Goal: Task Accomplishment & Management: Manage account settings

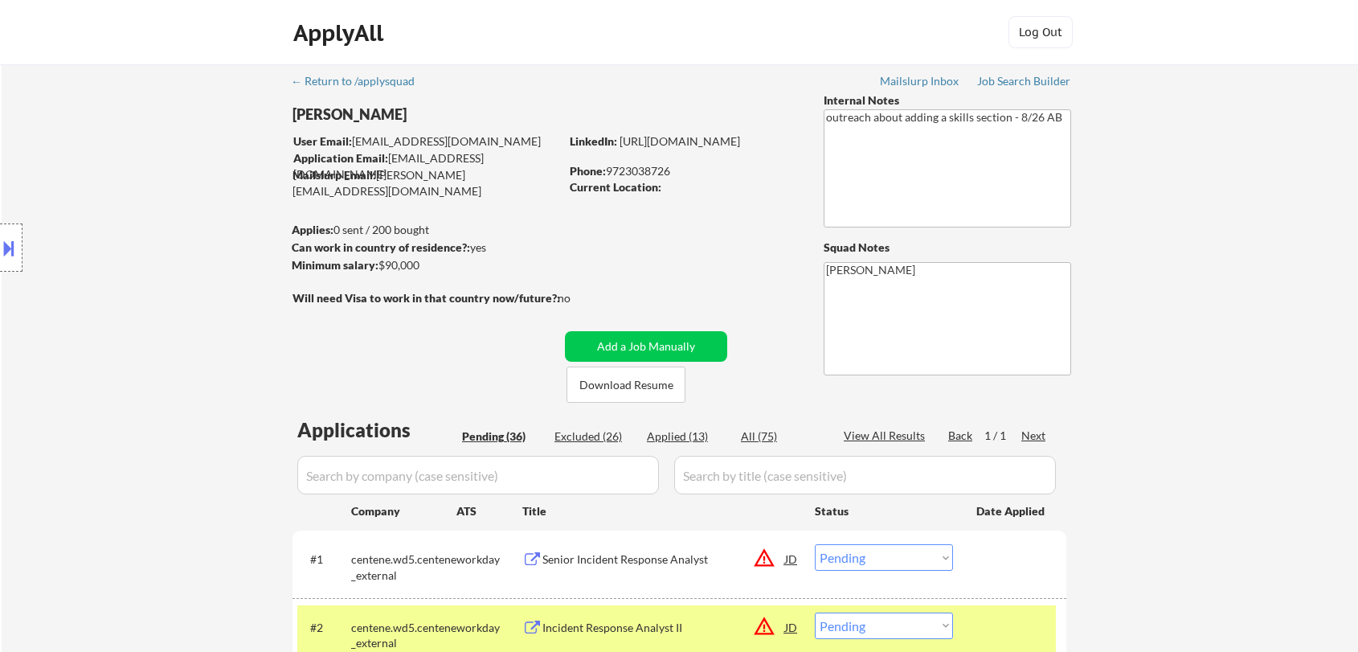
select select ""pending""
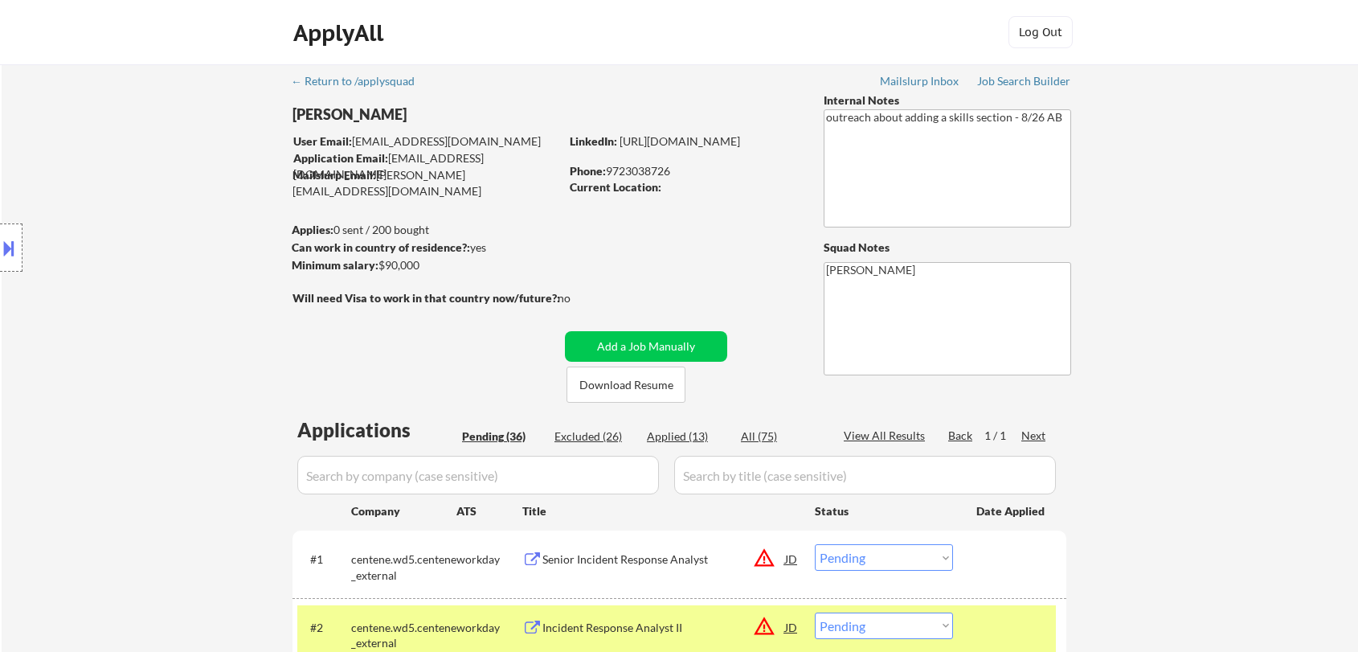
select select ""pending""
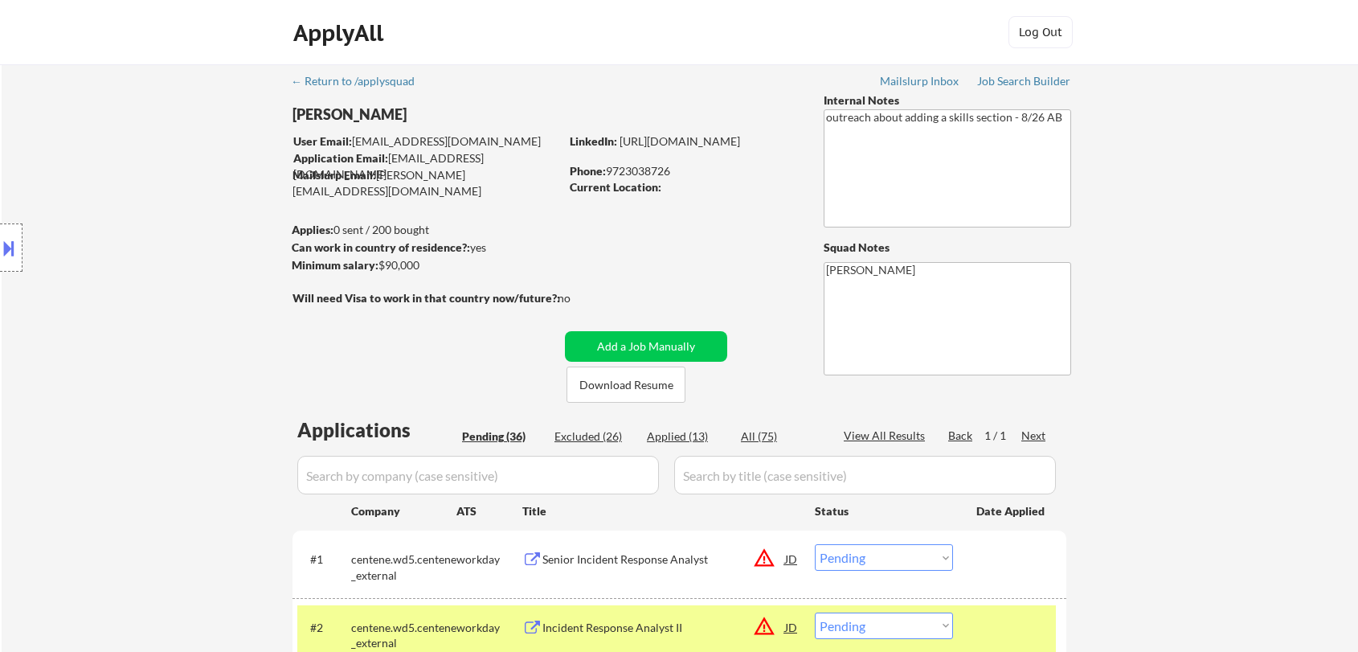
select select ""pending""
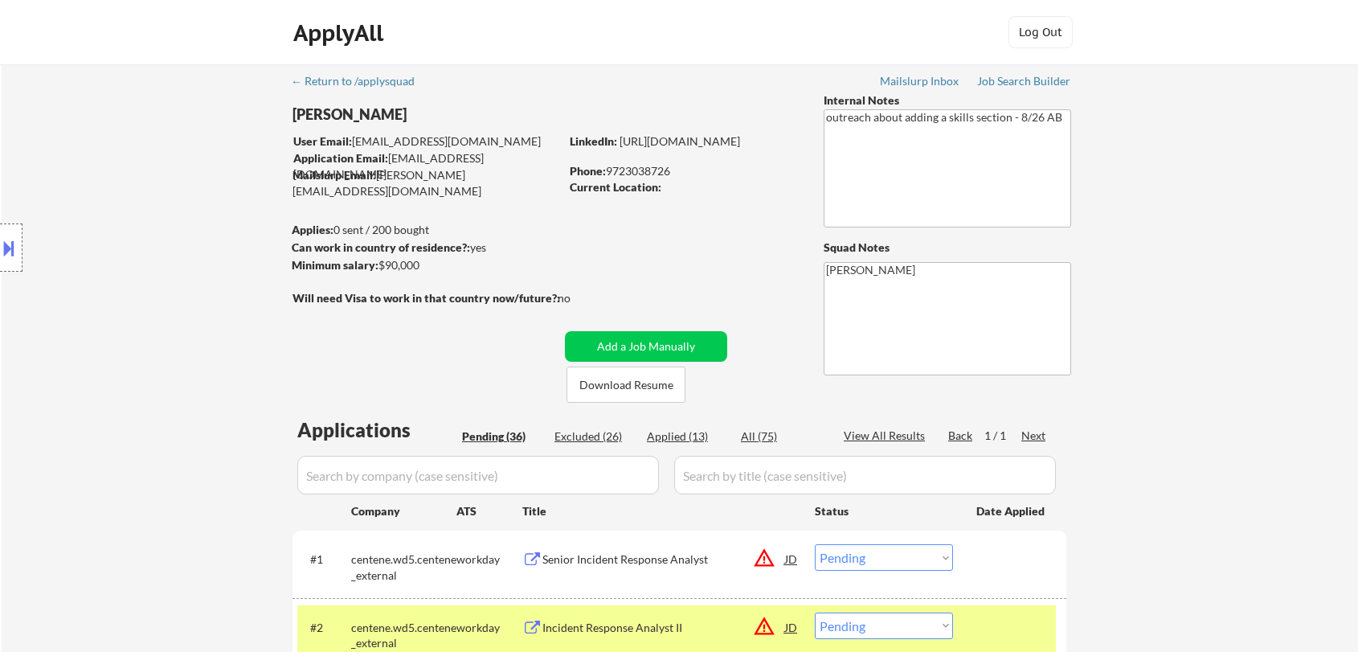
select select ""pending""
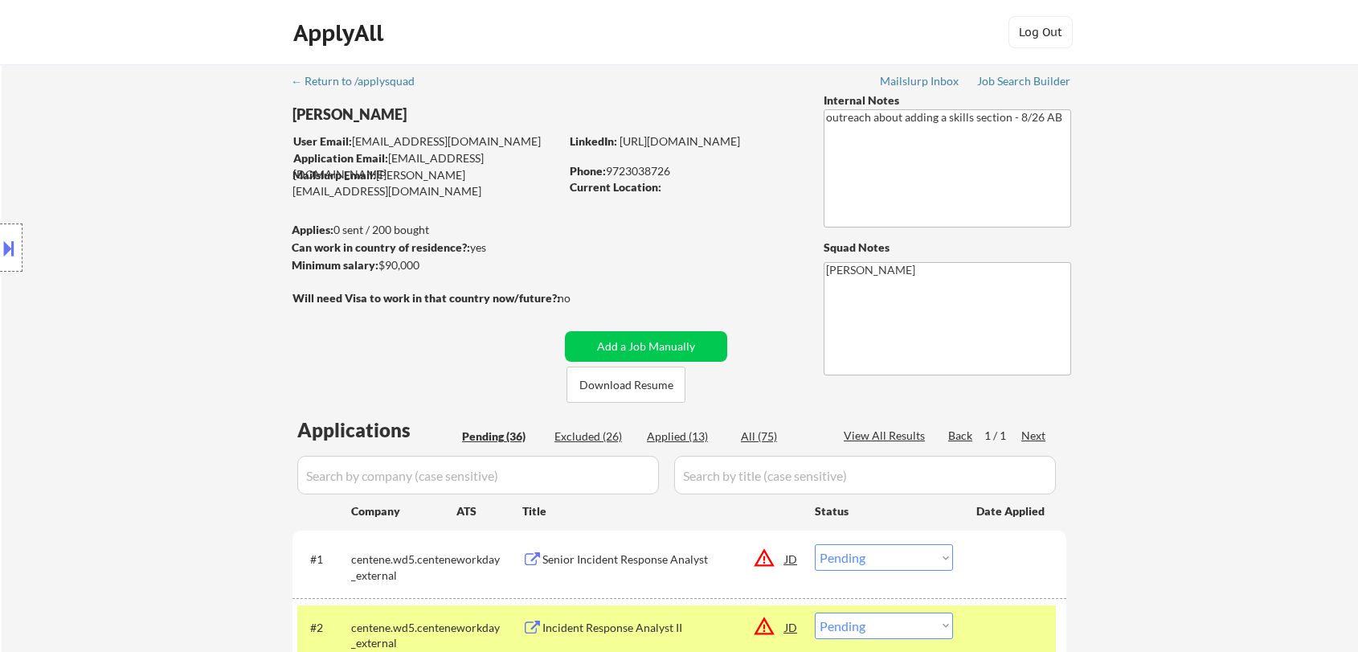
select select ""pending""
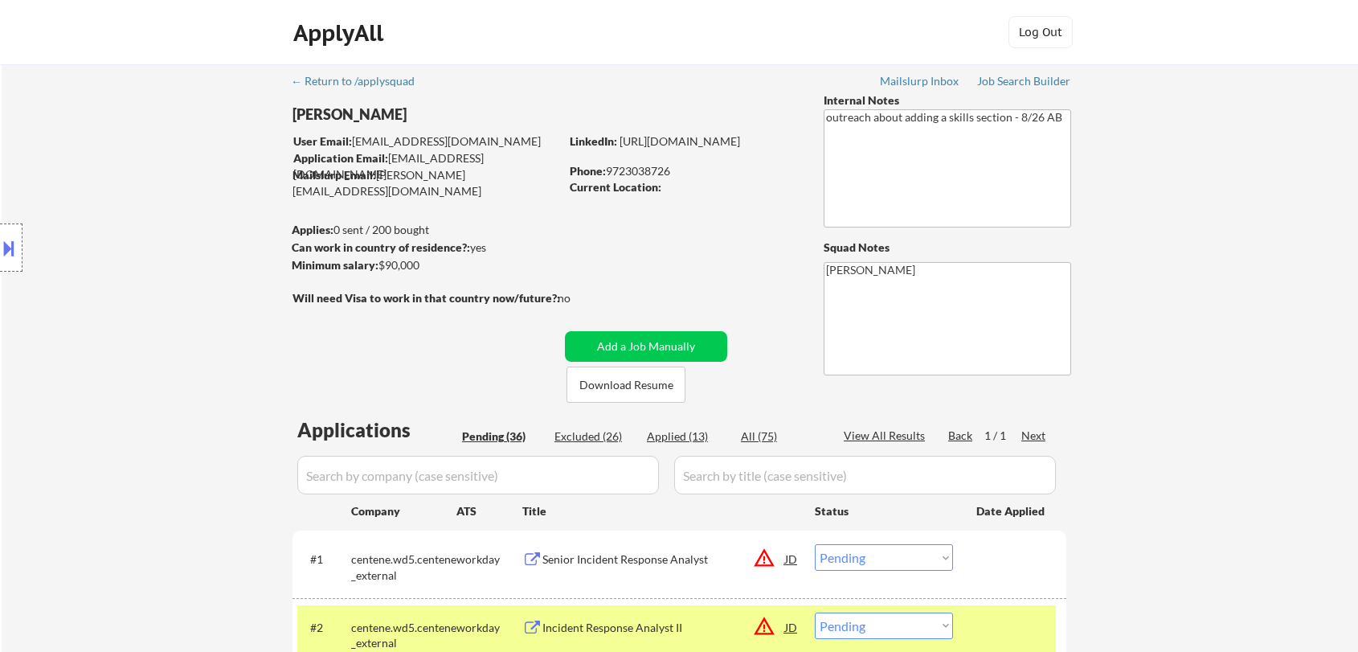
select select ""pending""
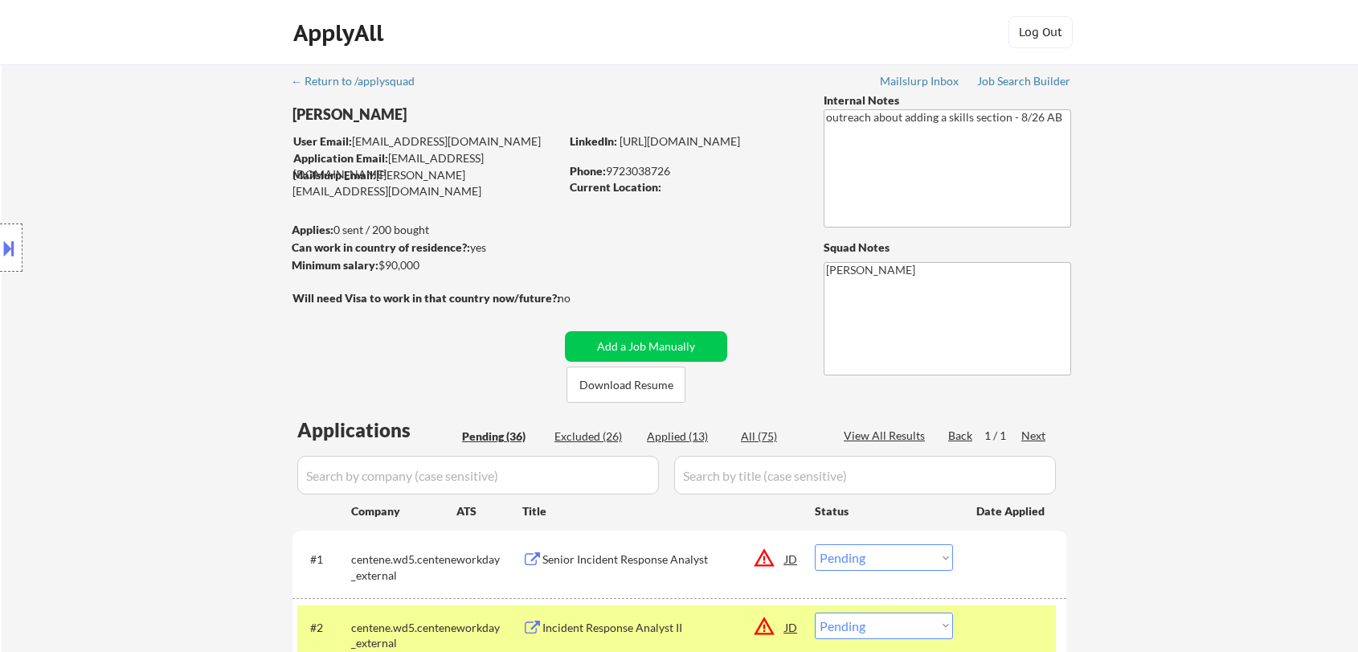
select select ""pending""
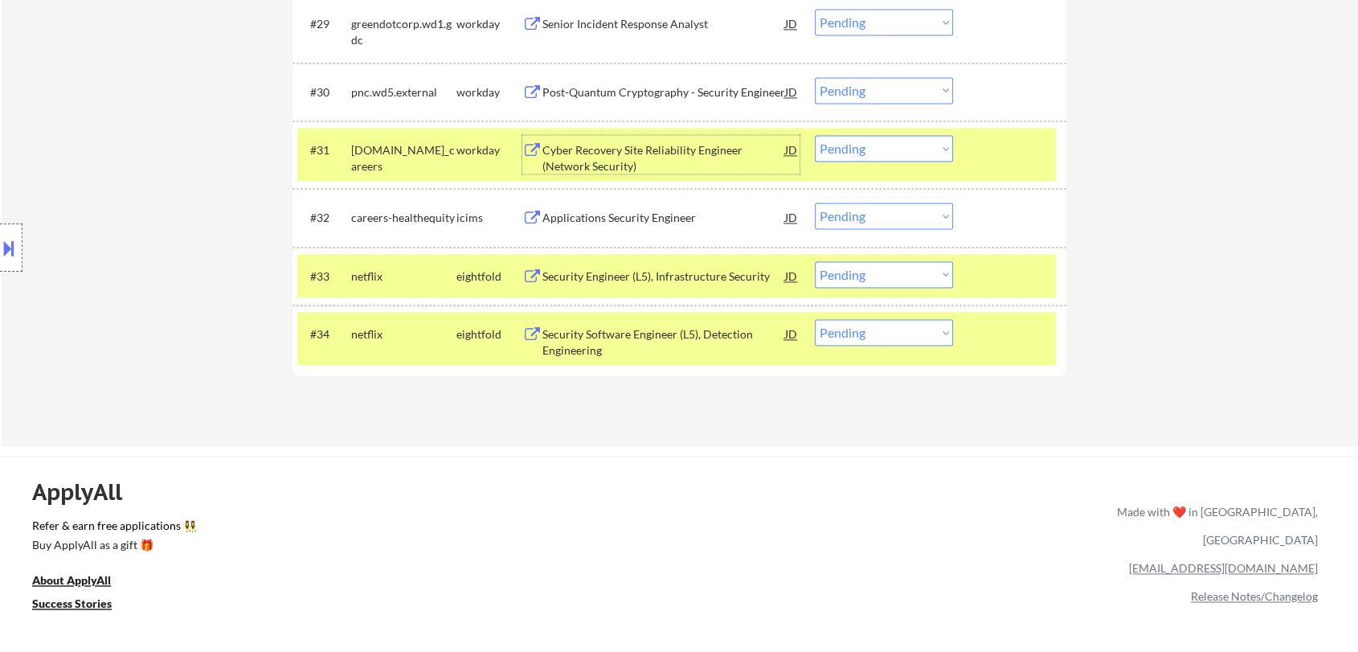
click at [853, 148] on select "Choose an option... Pending Applied Excluded (Questions) Excluded (Expired) Exc…" at bounding box center [884, 148] width 138 height 27
click at [815, 135] on select "Choose an option... Pending Applied Excluded (Questions) Excluded (Expired) Exc…" at bounding box center [884, 148] width 138 height 27
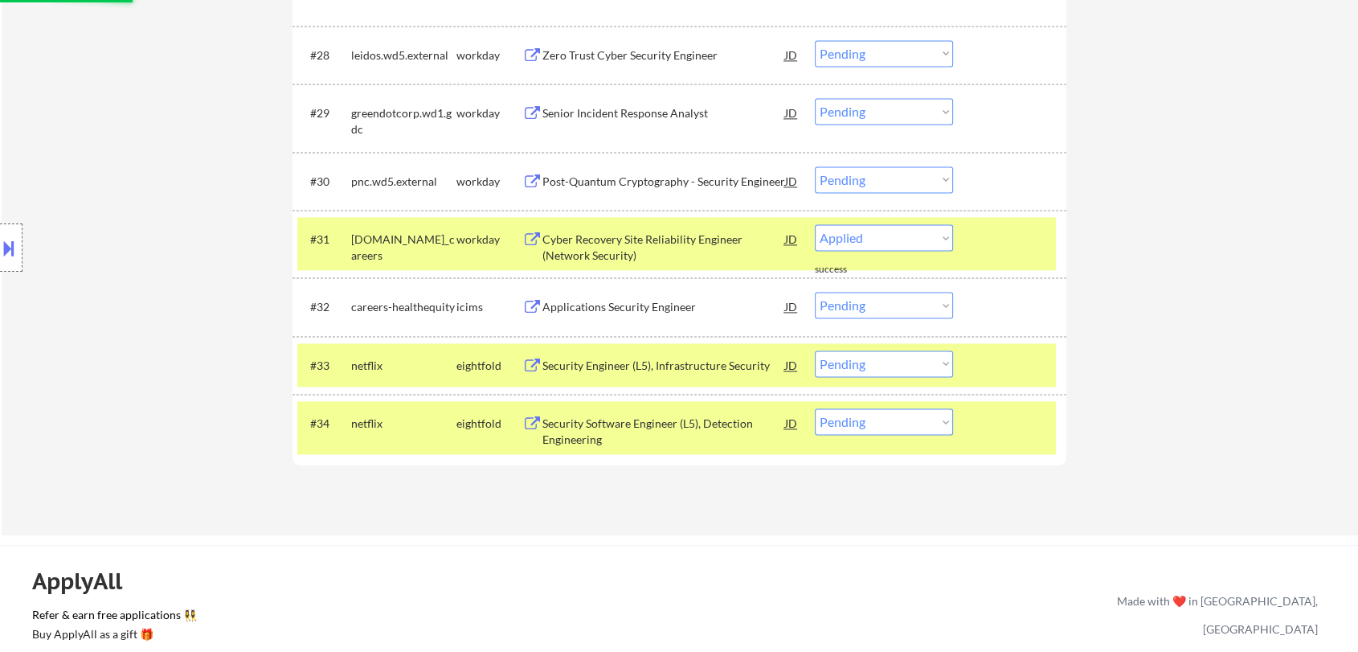
select select ""pending""
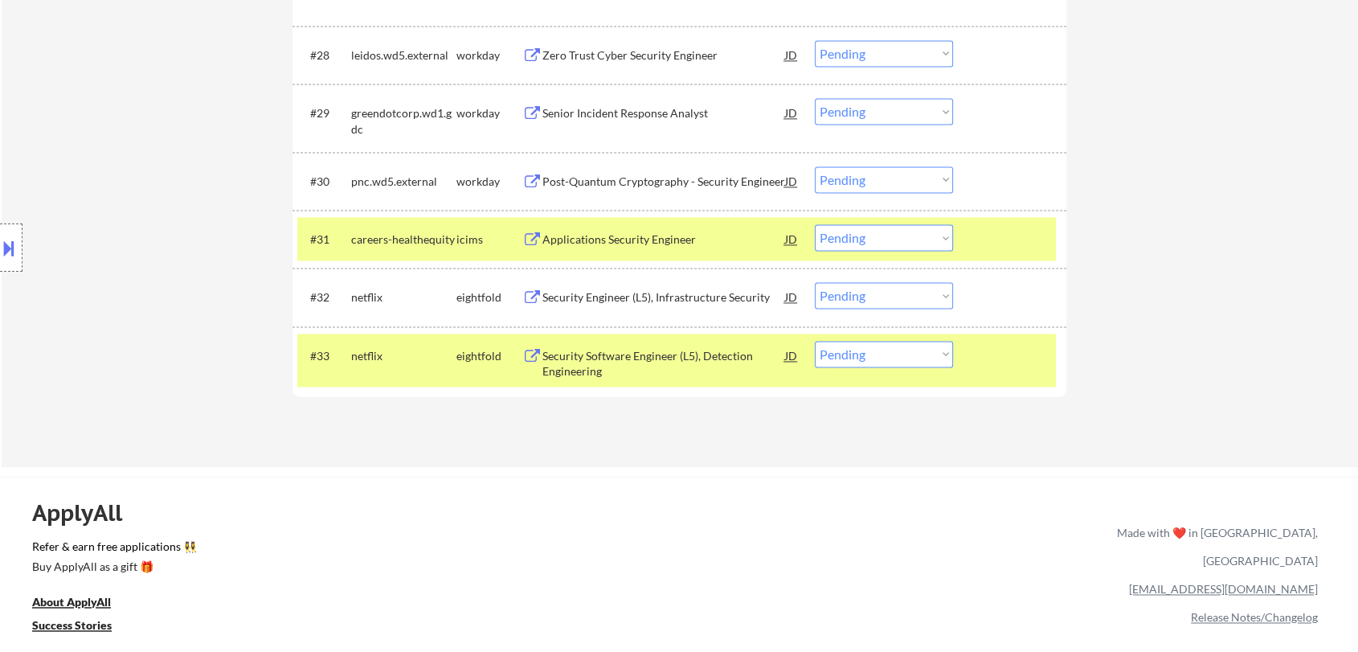
click at [598, 182] on div "Post-Quantum Cryptography - Security Engineer" at bounding box center [663, 182] width 243 height 16
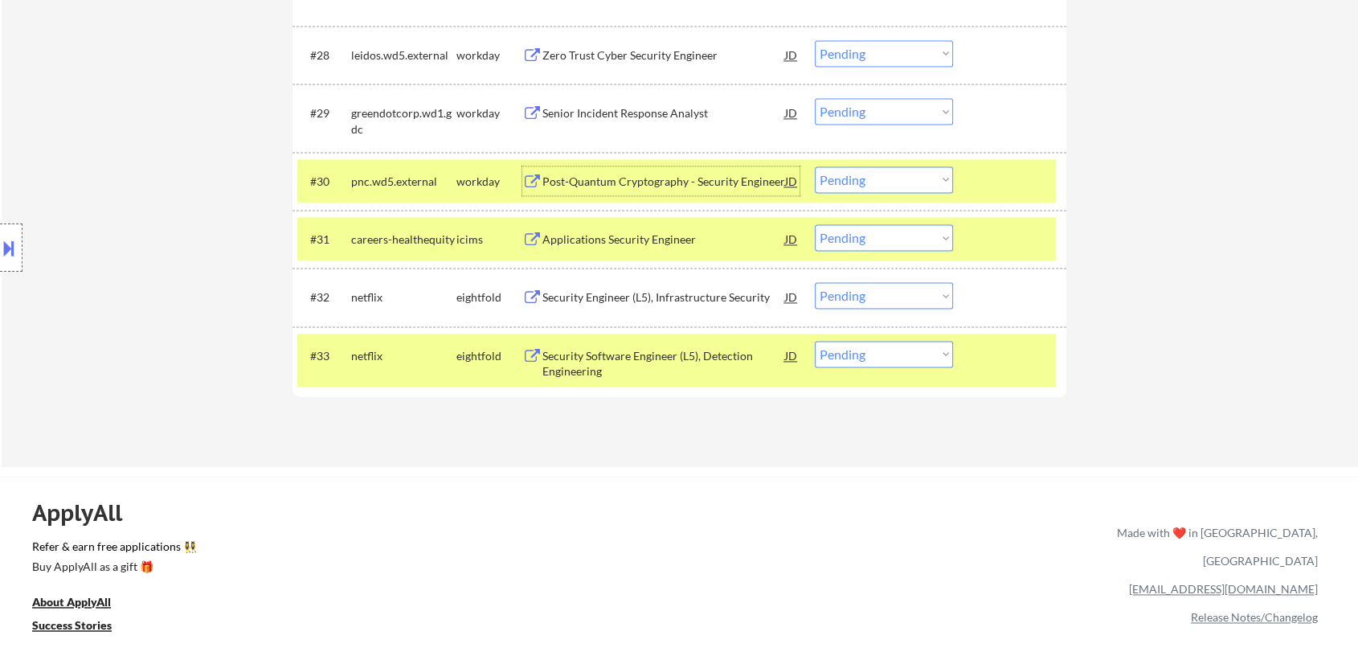
click at [608, 176] on div "Post-Quantum Cryptography - Security Engineer" at bounding box center [663, 182] width 243 height 16
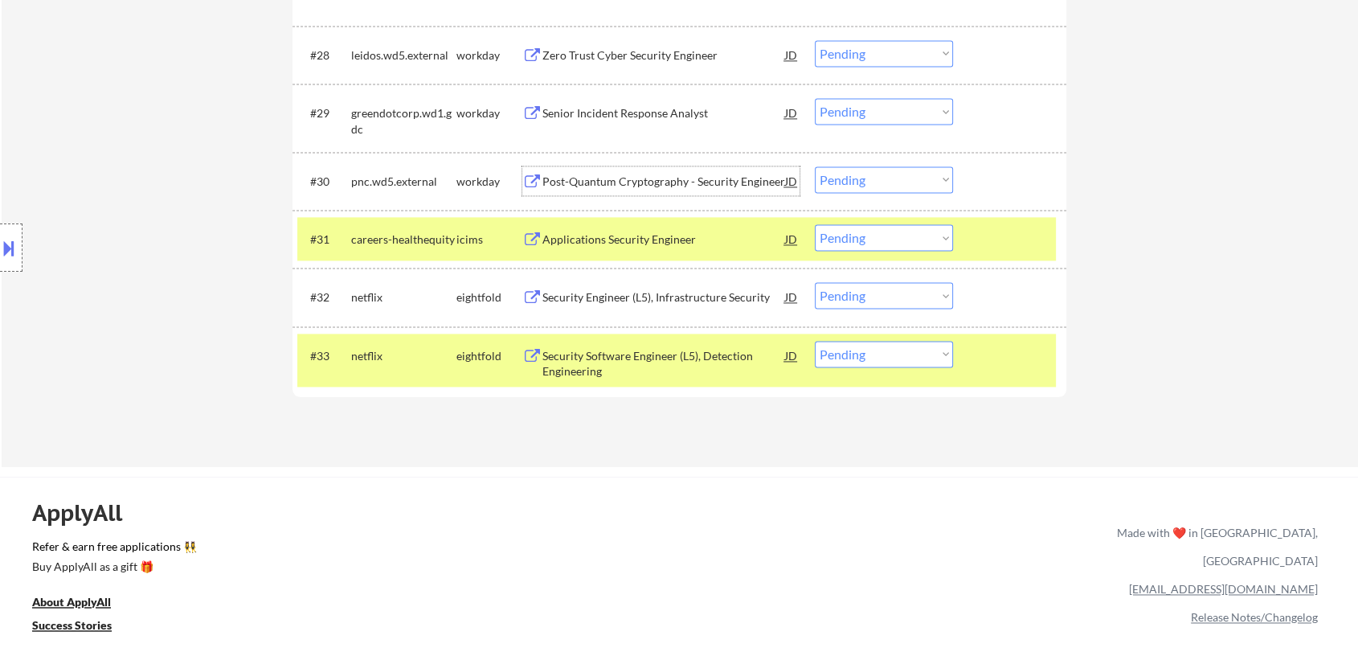
click at [881, 178] on select "Choose an option... Pending Applied Excluded (Questions) Excluded (Expired) Exc…" at bounding box center [884, 179] width 138 height 27
click at [815, 166] on select "Choose an option... Pending Applied Excluded (Questions) Excluded (Expired) Exc…" at bounding box center [884, 179] width 138 height 27
select select ""pending""
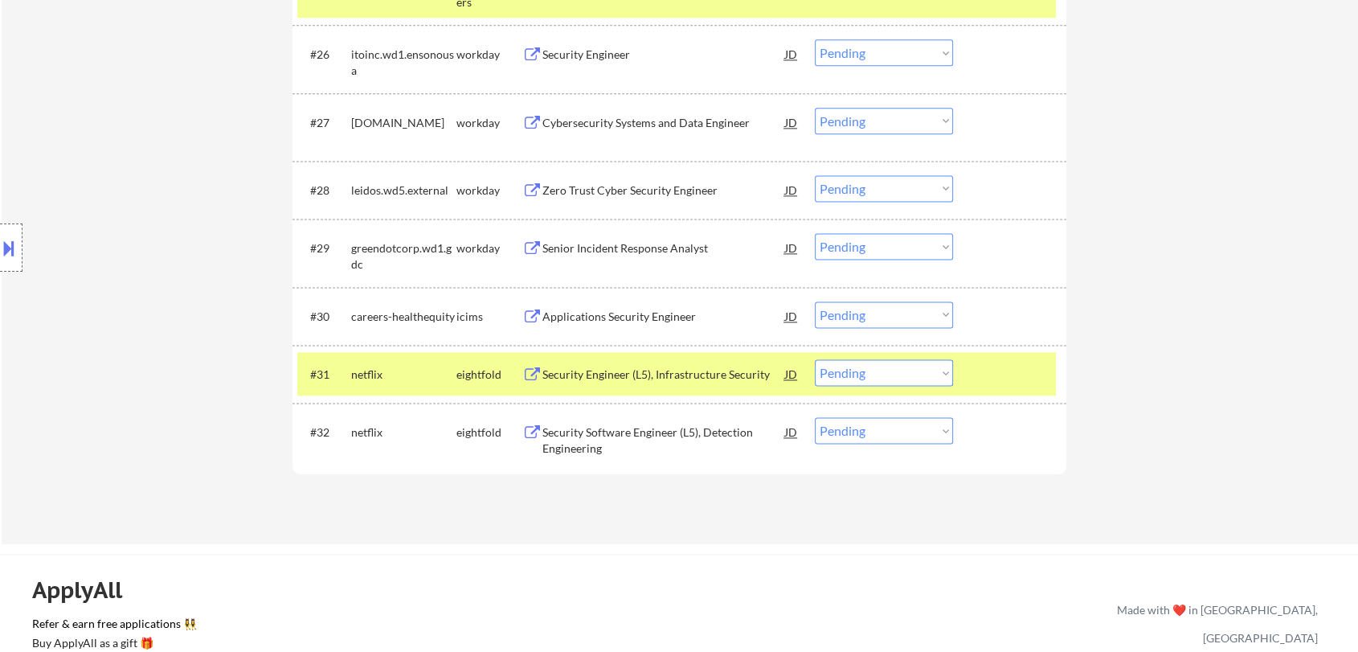
scroll to position [2096, 0]
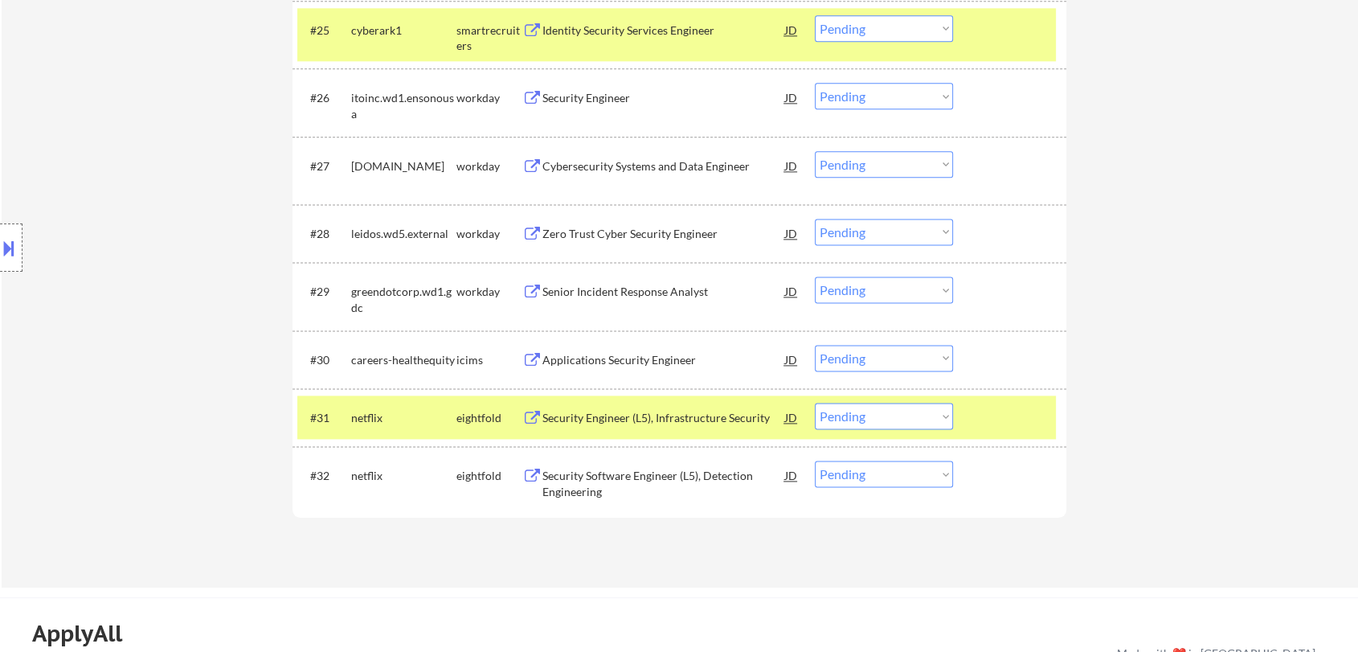
click at [662, 295] on div "Senior Incident Response Analyst" at bounding box center [663, 292] width 243 height 16
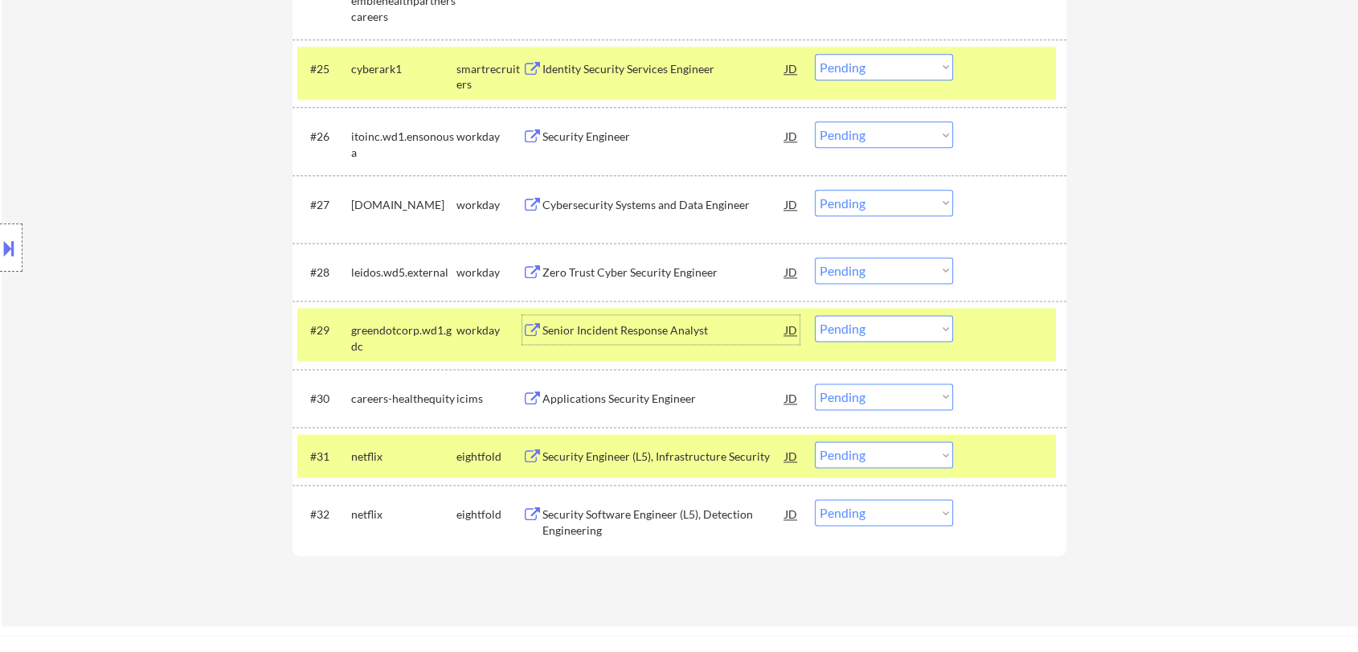
scroll to position [2110, 0]
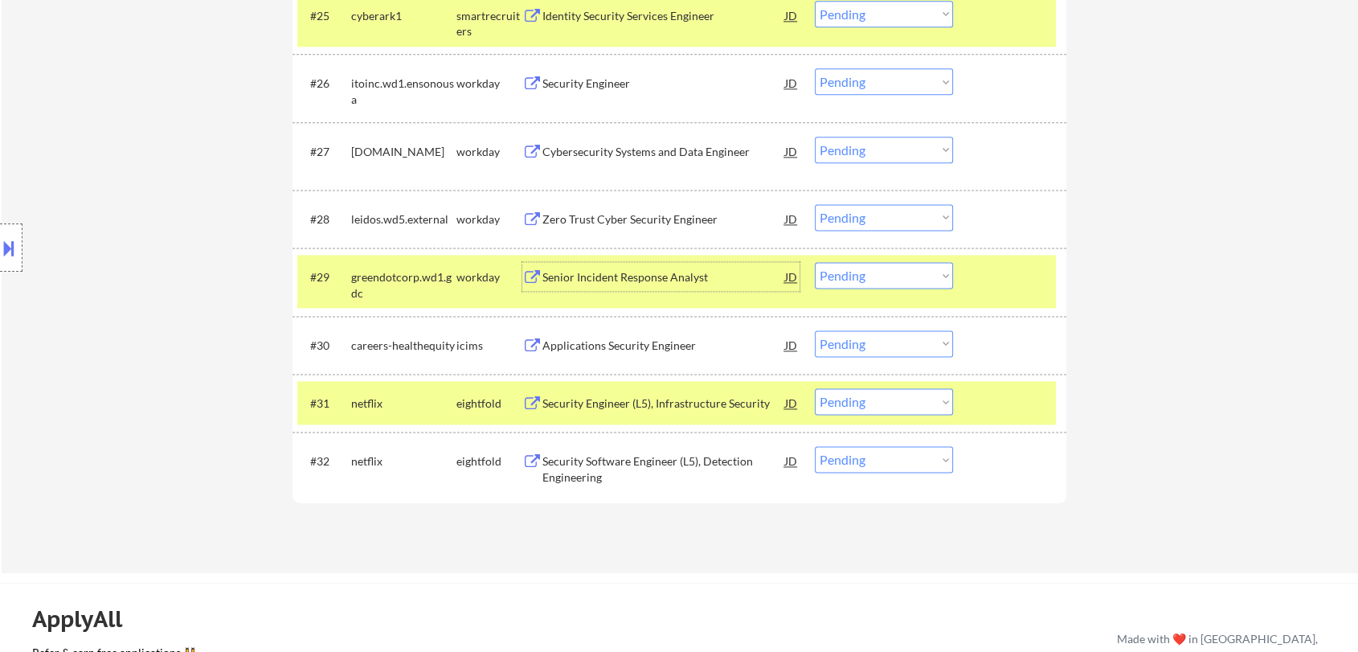
click at [842, 280] on select "Choose an option... Pending Applied Excluded (Questions) Excluded (Expired) Exc…" at bounding box center [884, 275] width 138 height 27
click at [815, 262] on select "Choose an option... Pending Applied Excluded (Questions) Excluded (Expired) Exc…" at bounding box center [884, 275] width 138 height 27
select select ""pending""
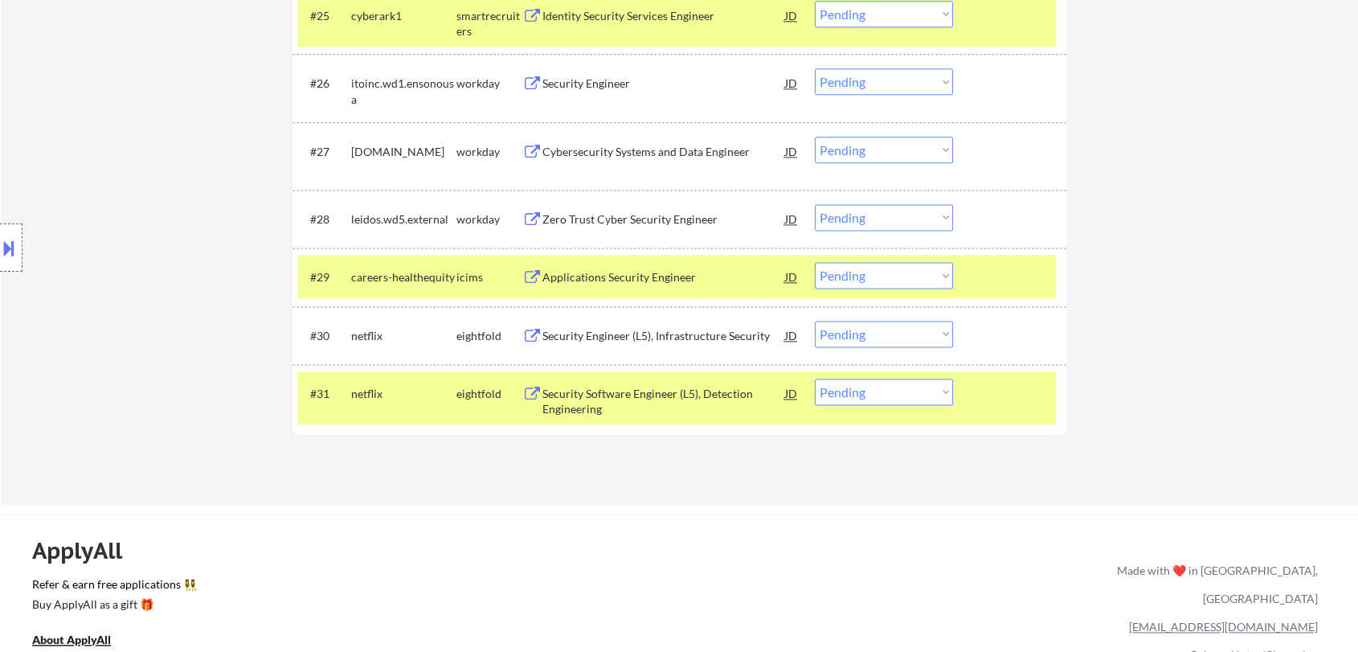
click at [714, 398] on div "Security Software Engineer (L5), Detection Engineering" at bounding box center [663, 401] width 243 height 31
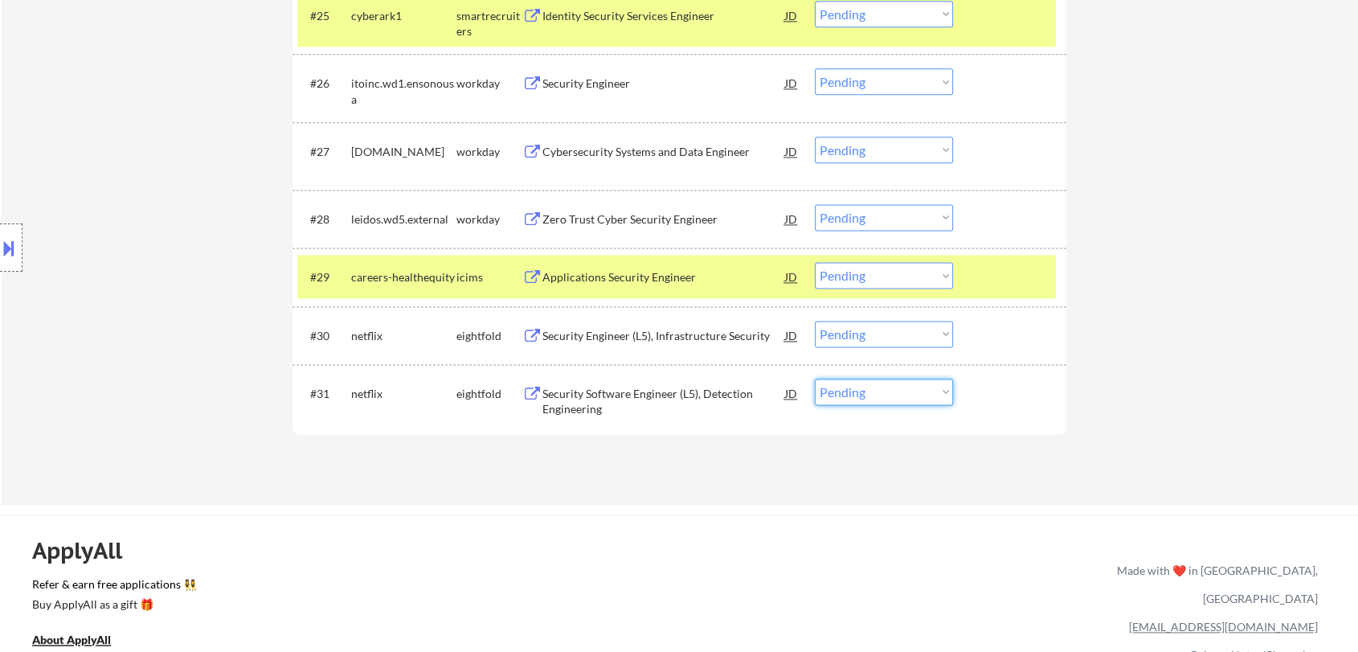
click at [859, 393] on select "Choose an option... Pending Applied Excluded (Questions) Excluded (Expired) Exc…" at bounding box center [884, 392] width 138 height 27
select select ""applied""
click at [815, 379] on select "Choose an option... Pending Applied Excluded (Questions) Excluded (Expired) Exc…" at bounding box center [884, 392] width 138 height 27
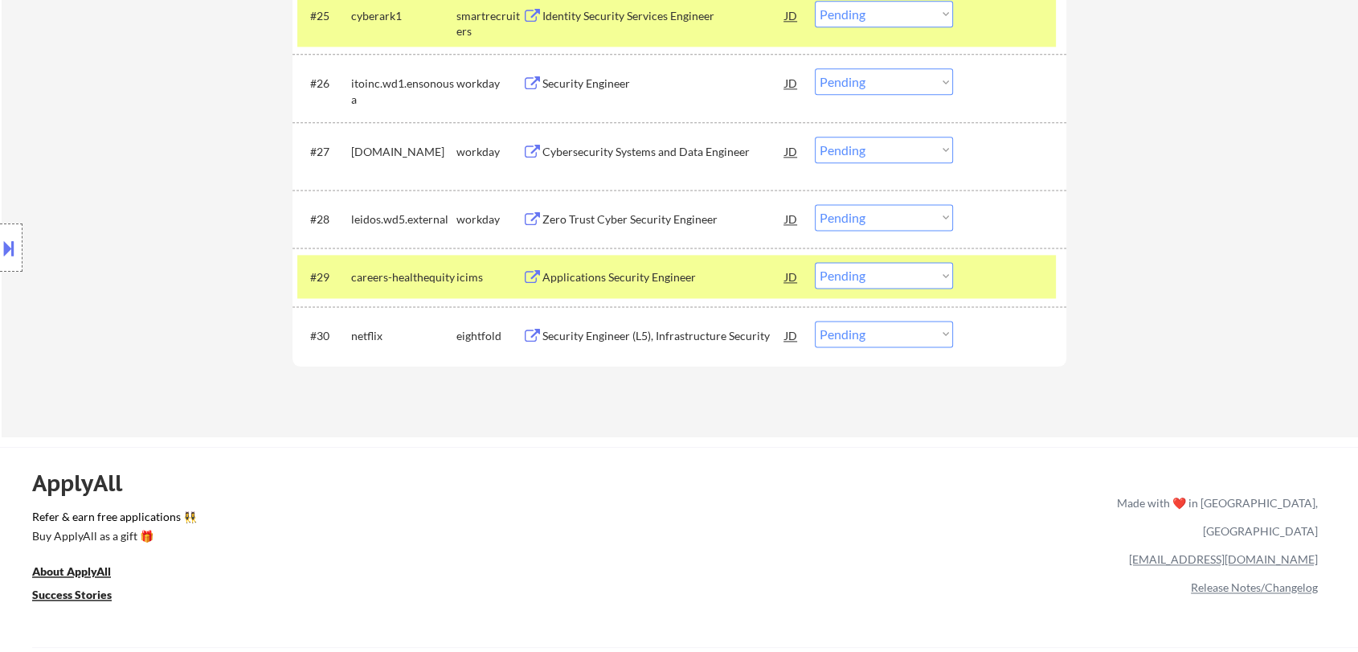
click at [639, 338] on div "Security Engineer (L5), Infrastructure Security" at bounding box center [663, 336] width 243 height 16
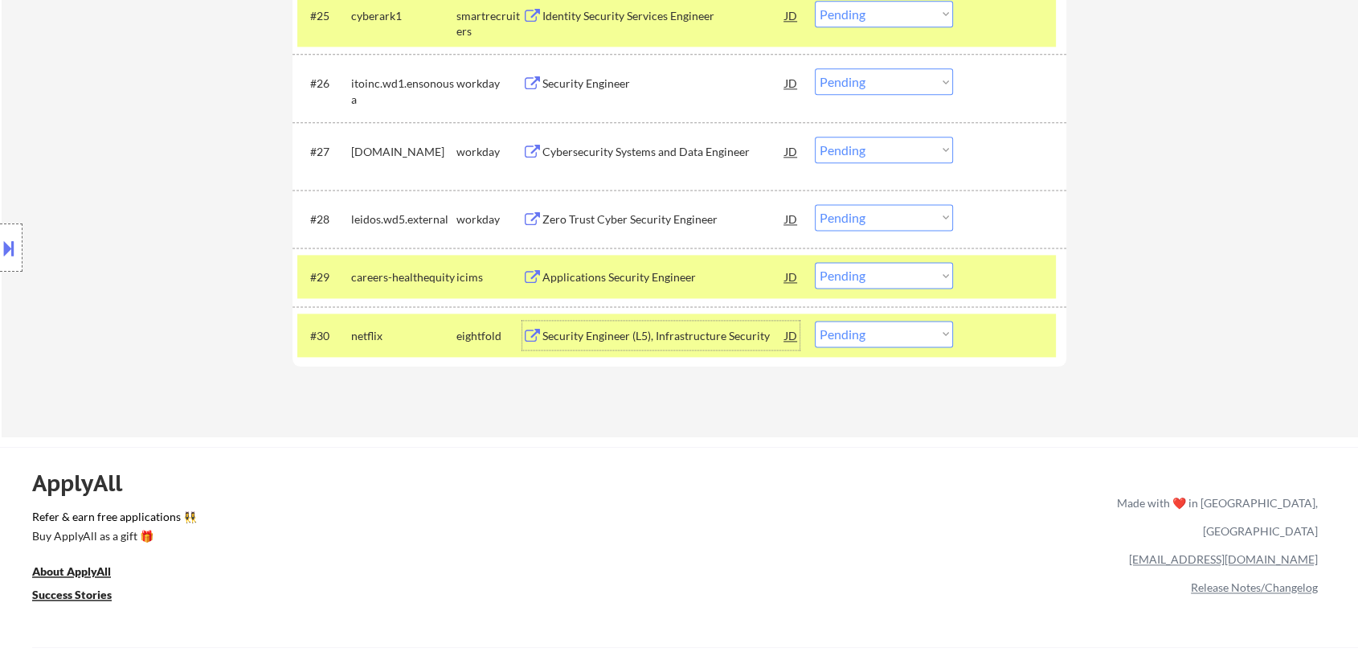
click at [847, 329] on select "Choose an option... Pending Applied Excluded (Questions) Excluded (Expired) Exc…" at bounding box center [884, 334] width 138 height 27
select select ""applied""
click at [815, 321] on select "Choose an option... Pending Applied Excluded (Questions) Excluded (Expired) Exc…" at bounding box center [884, 334] width 138 height 27
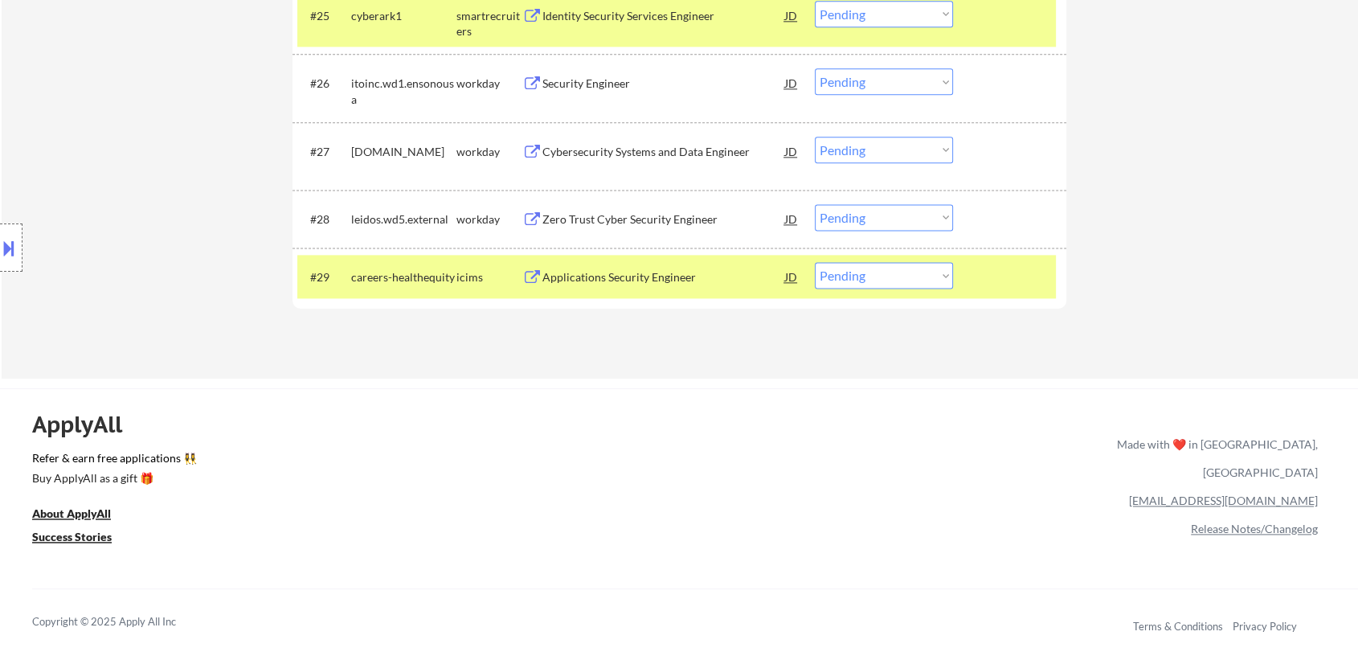
click at [646, 214] on div "Zero Trust Cyber Security Engineer" at bounding box center [663, 219] width 243 height 16
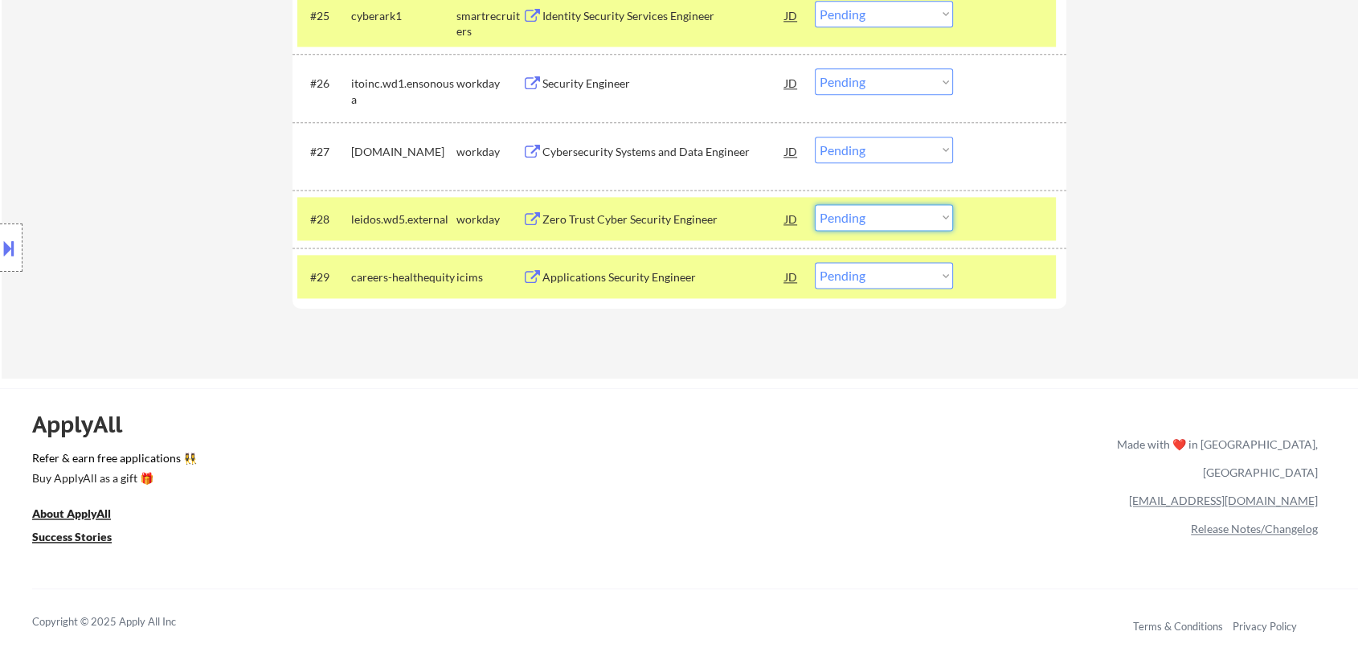
click at [896, 216] on select "Choose an option... Pending Applied Excluded (Questions) Excluded (Expired) Exc…" at bounding box center [884, 217] width 138 height 27
click at [815, 204] on select "Choose an option... Pending Applied Excluded (Questions) Excluded (Expired) Exc…" at bounding box center [884, 217] width 138 height 27
select select ""pending""
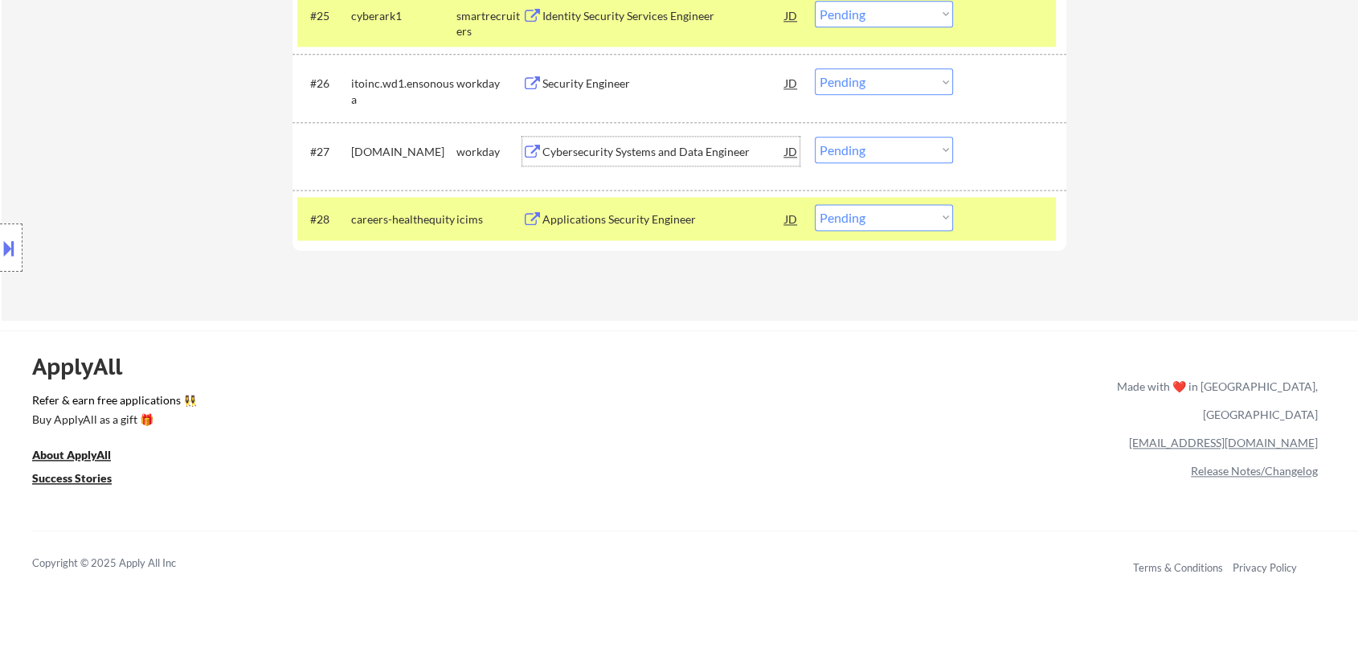
click at [668, 153] on div "Cybersecurity Systems and Data Engineer" at bounding box center [663, 152] width 243 height 16
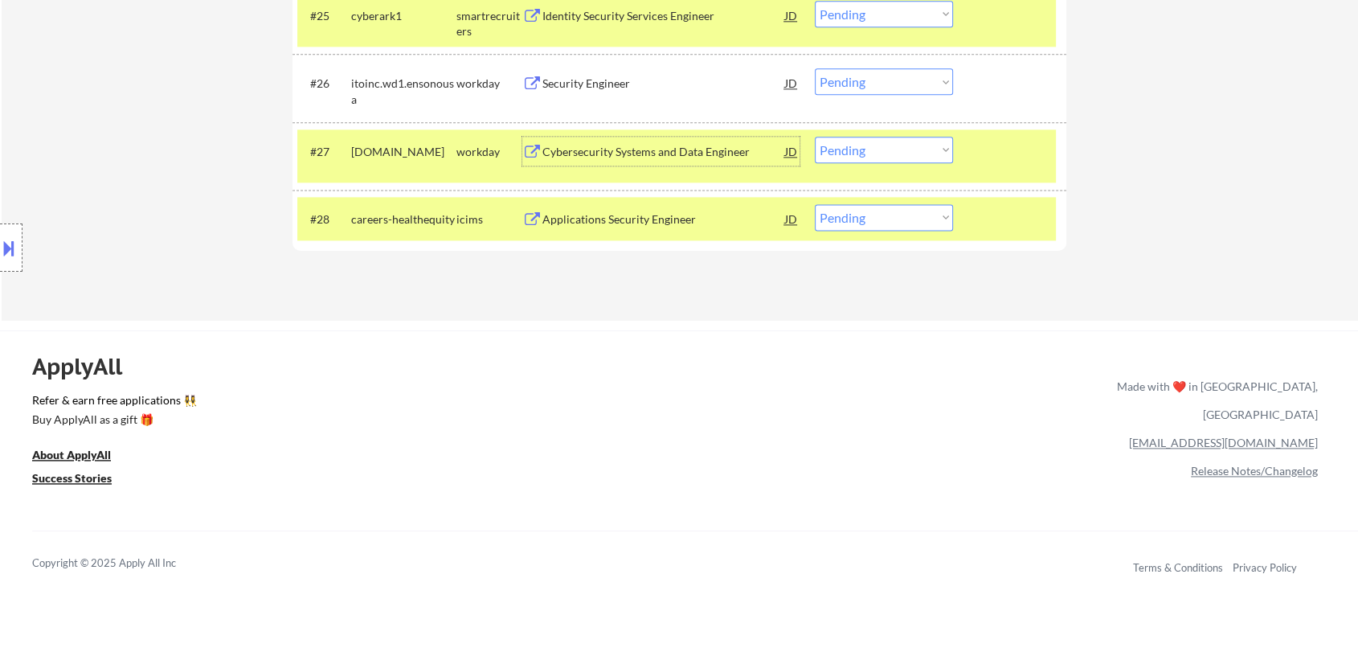
click at [638, 149] on div "Cybersecurity Systems and Data Engineer" at bounding box center [663, 152] width 243 height 16
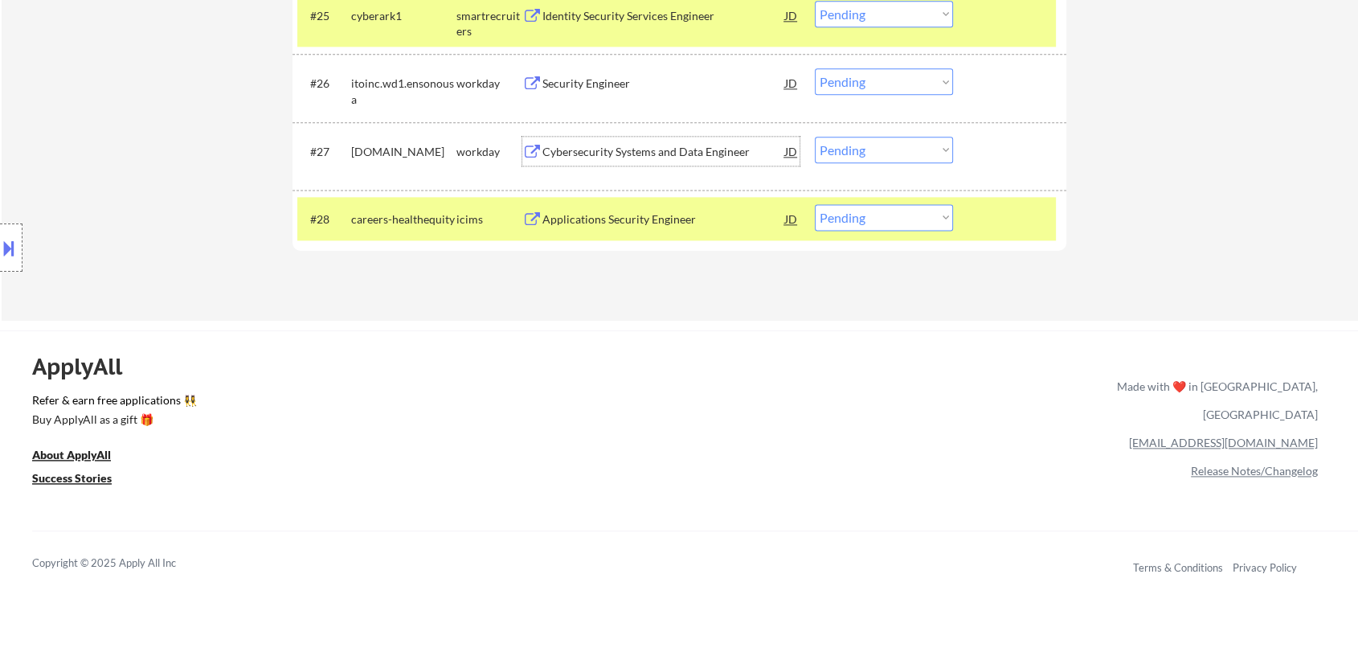
click at [840, 153] on select "Choose an option... Pending Applied Excluded (Questions) Excluded (Expired) Exc…" at bounding box center [884, 150] width 138 height 27
click at [815, 137] on select "Choose an option... Pending Applied Excluded (Questions) Excluded (Expired) Exc…" at bounding box center [884, 150] width 138 height 27
select select ""pending""
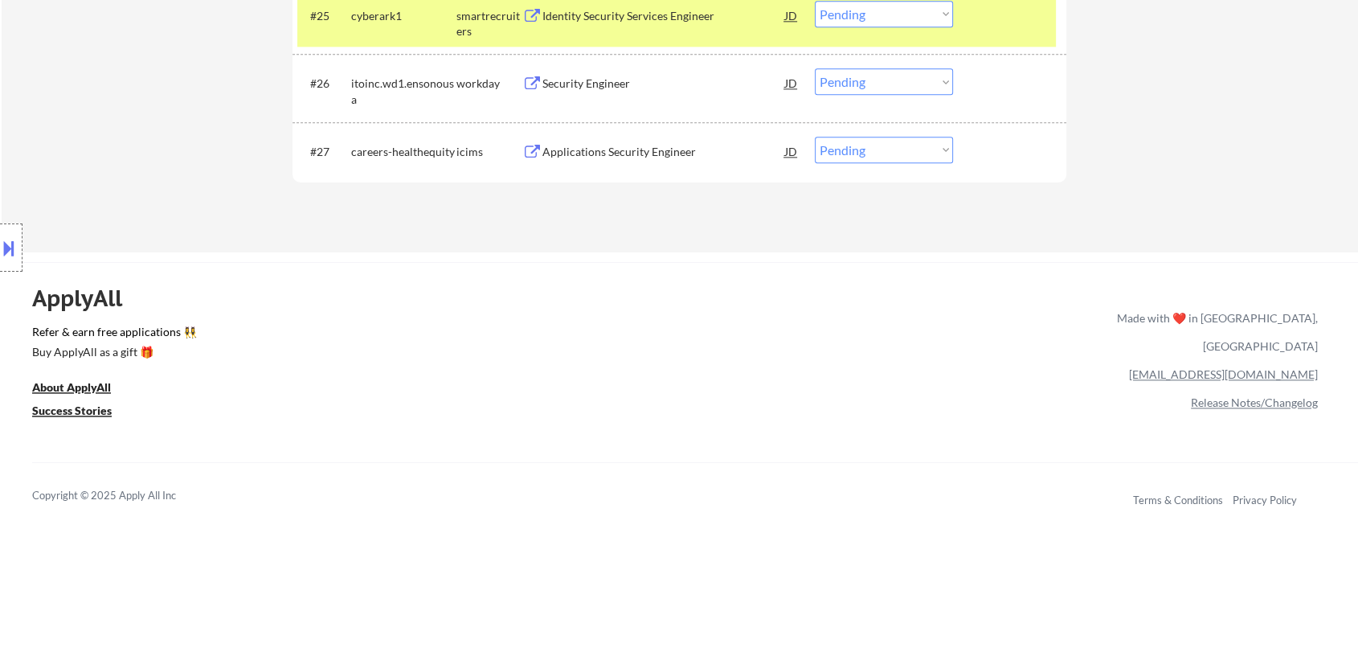
scroll to position [2021, 0]
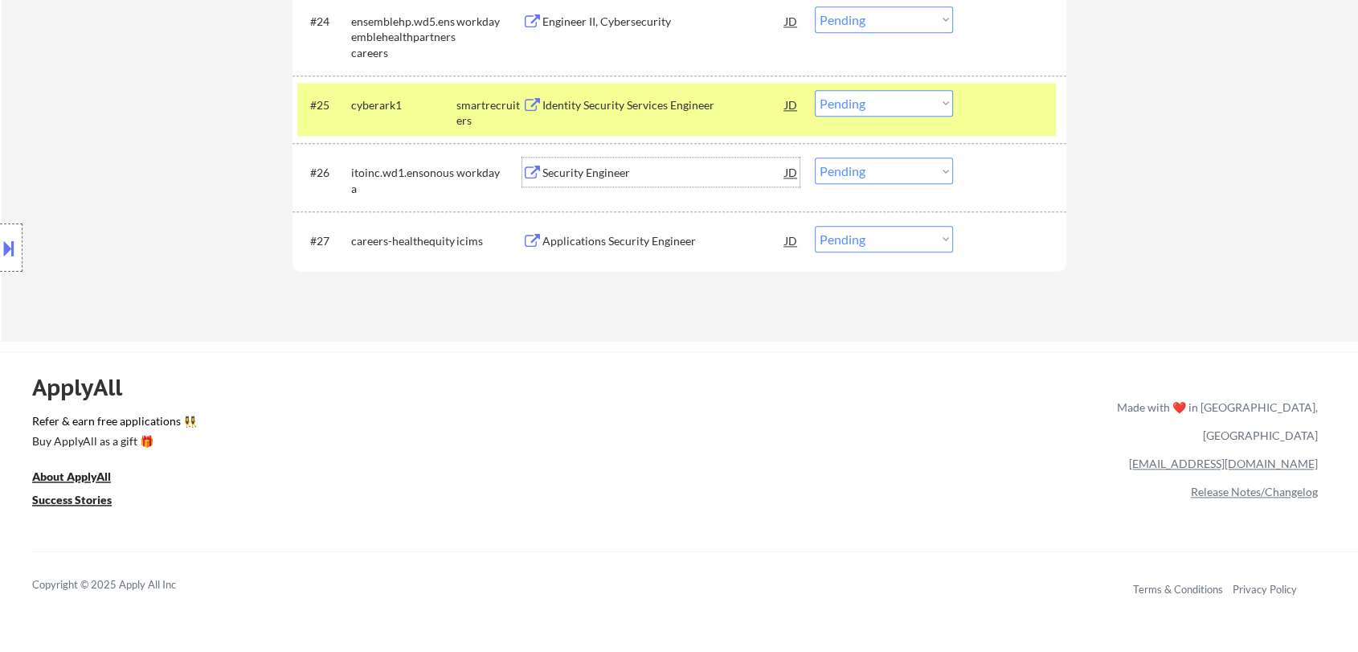
click at [617, 170] on div "Security Engineer" at bounding box center [663, 173] width 243 height 16
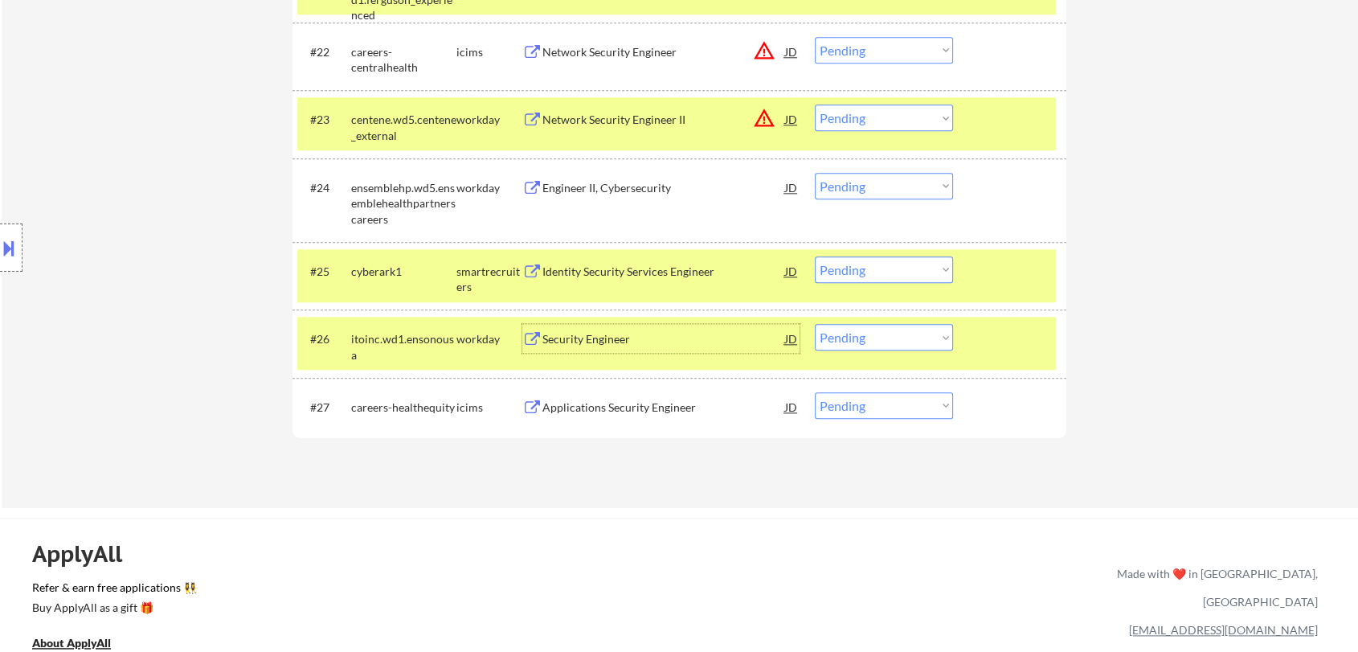
scroll to position [1826, 0]
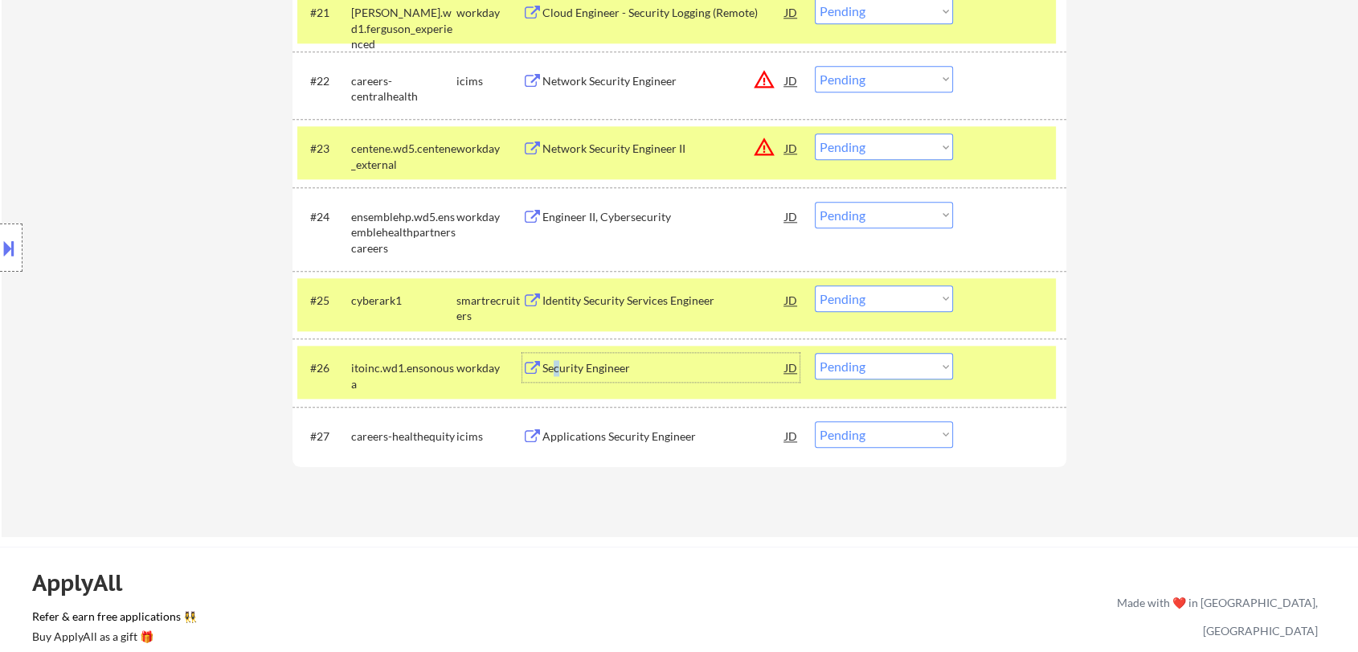
click at [558, 370] on div "Security Engineer" at bounding box center [663, 368] width 243 height 16
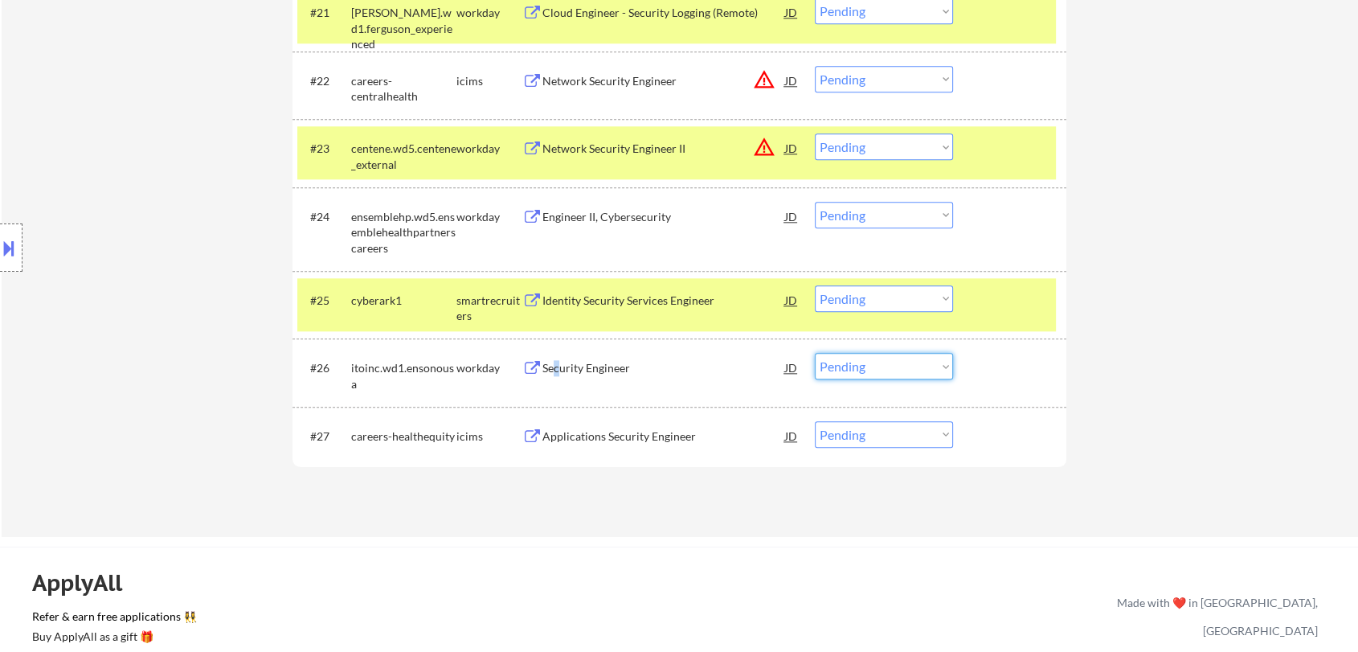
click at [848, 370] on select "Choose an option... Pending Applied Excluded (Questions) Excluded (Expired) Exc…" at bounding box center [884, 366] width 138 height 27
click at [815, 353] on select "Choose an option... Pending Applied Excluded (Questions) Excluded (Expired) Exc…" at bounding box center [884, 366] width 138 height 27
select select ""pending""
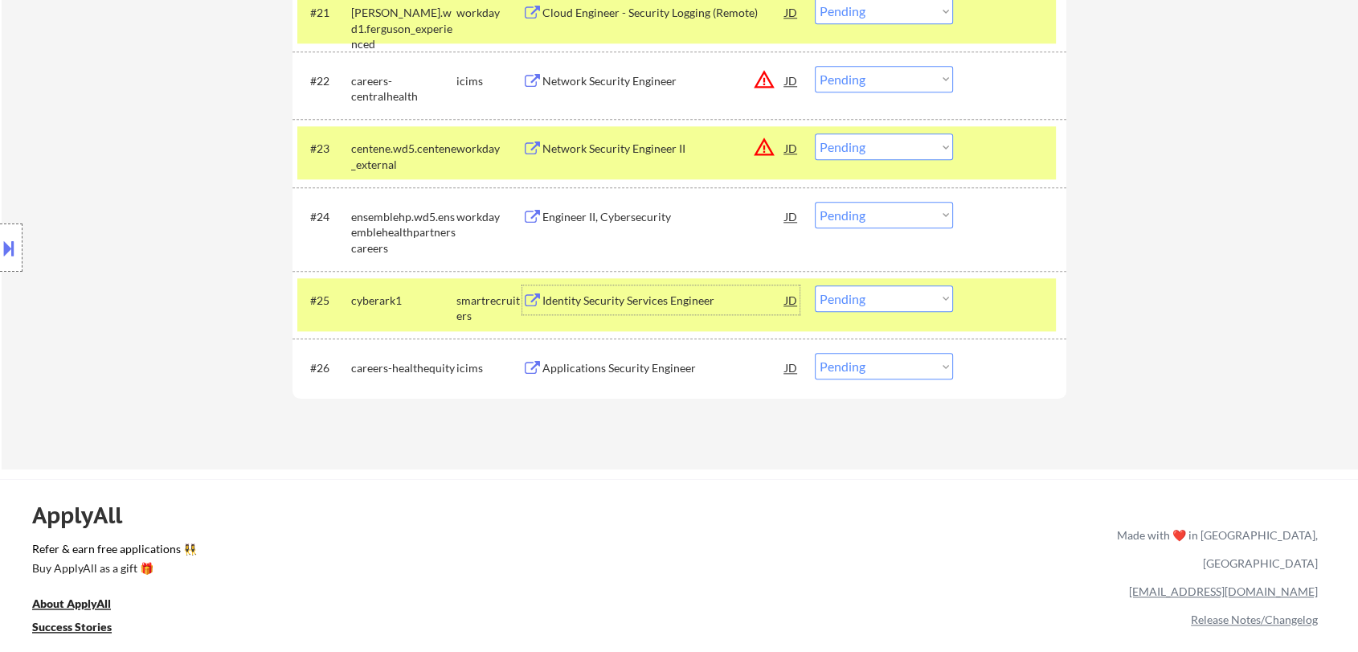
click at [603, 299] on div "Identity Security Services Engineer" at bounding box center [663, 301] width 243 height 16
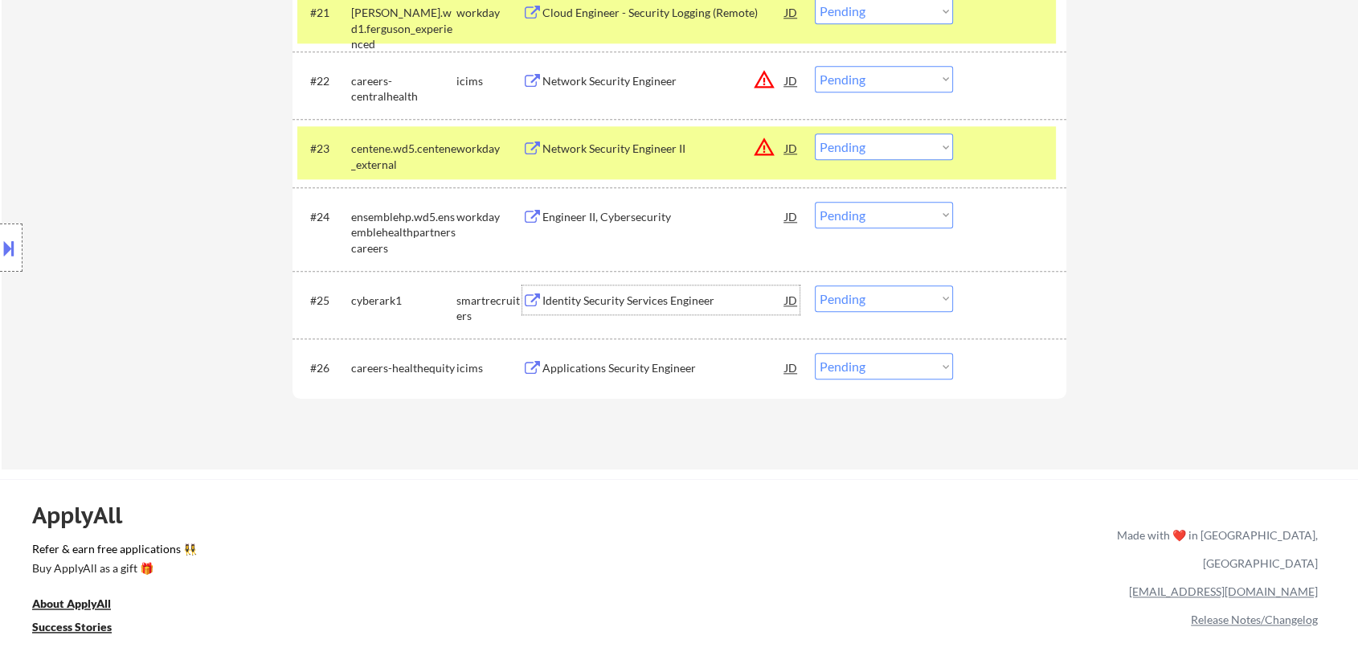
click at [881, 297] on select "Choose an option... Pending Applied Excluded (Questions) Excluded (Expired) Exc…" at bounding box center [884, 298] width 138 height 27
click at [815, 285] on select "Choose an option... Pending Applied Excluded (Questions) Excluded (Expired) Exc…" at bounding box center [884, 298] width 138 height 27
select select ""pending""
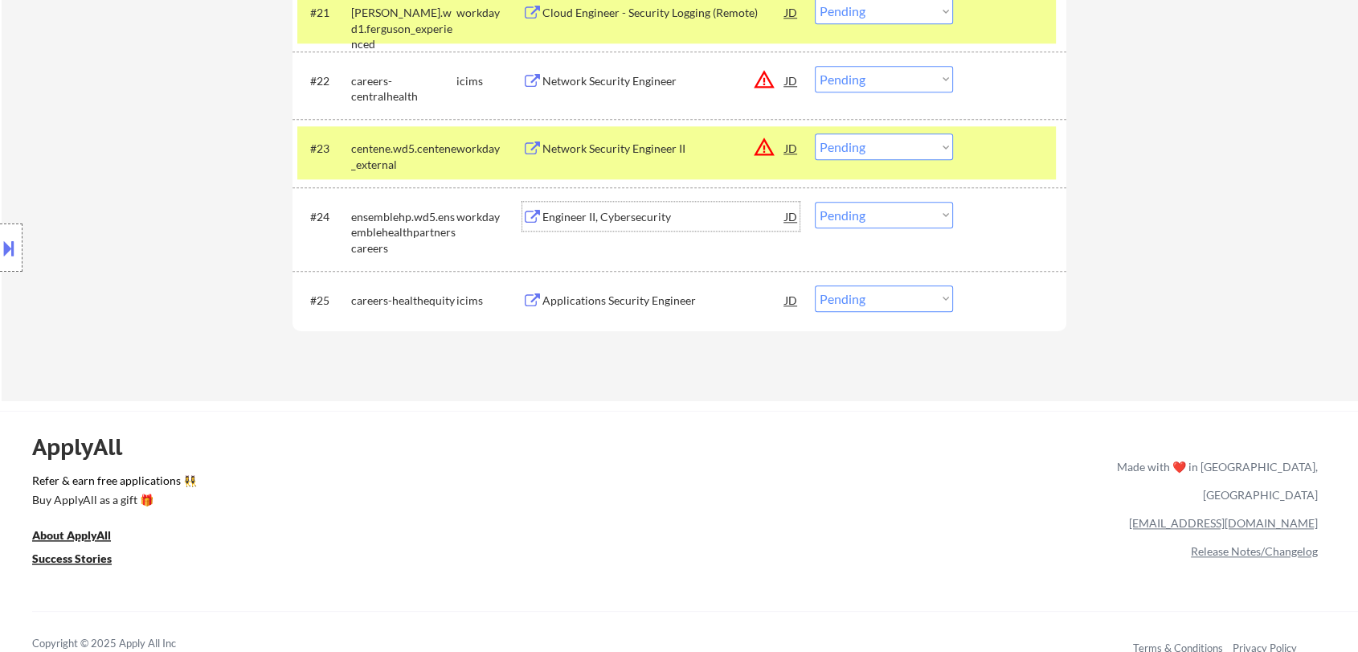
click at [579, 225] on div "Engineer II, Cybersecurity" at bounding box center [663, 216] width 243 height 29
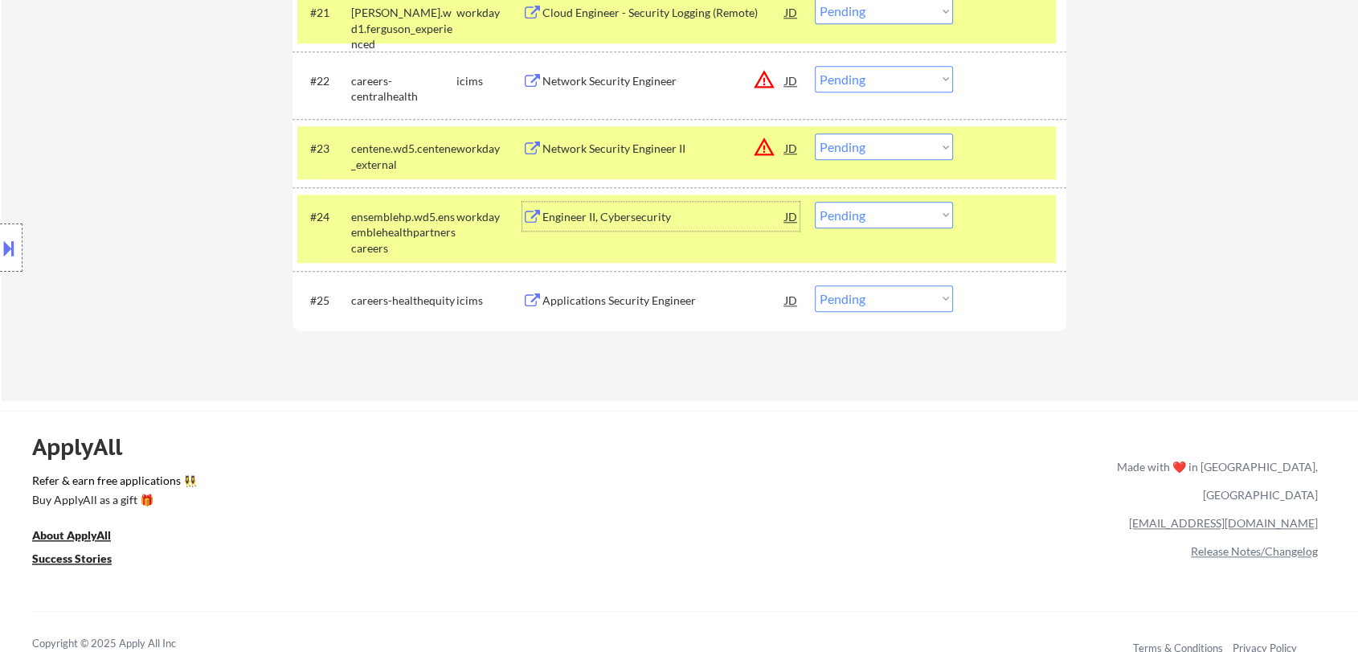
click at [875, 215] on select "Choose an option... Pending Applied Excluded (Questions) Excluded (Expired) Exc…" at bounding box center [884, 215] width 138 height 27
click at [815, 202] on select "Choose an option... Pending Applied Excluded (Questions) Excluded (Expired) Exc…" at bounding box center [884, 215] width 138 height 27
select select ""pending""
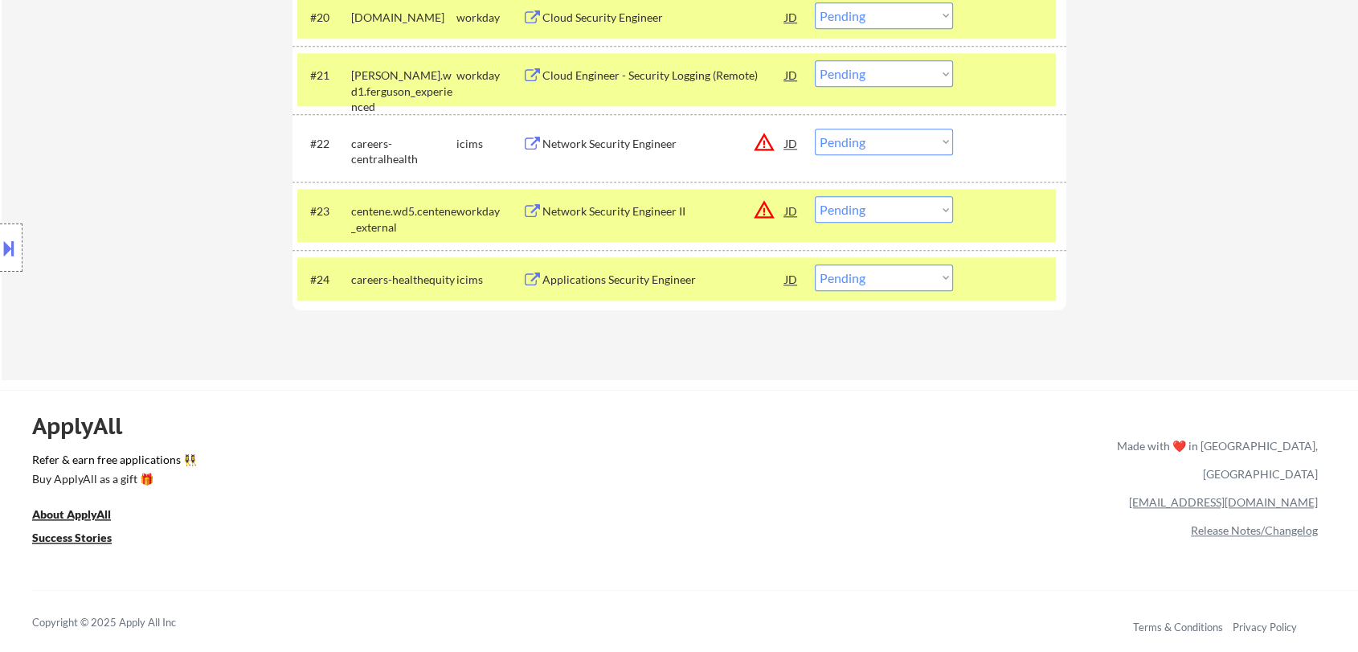
scroll to position [1736, 0]
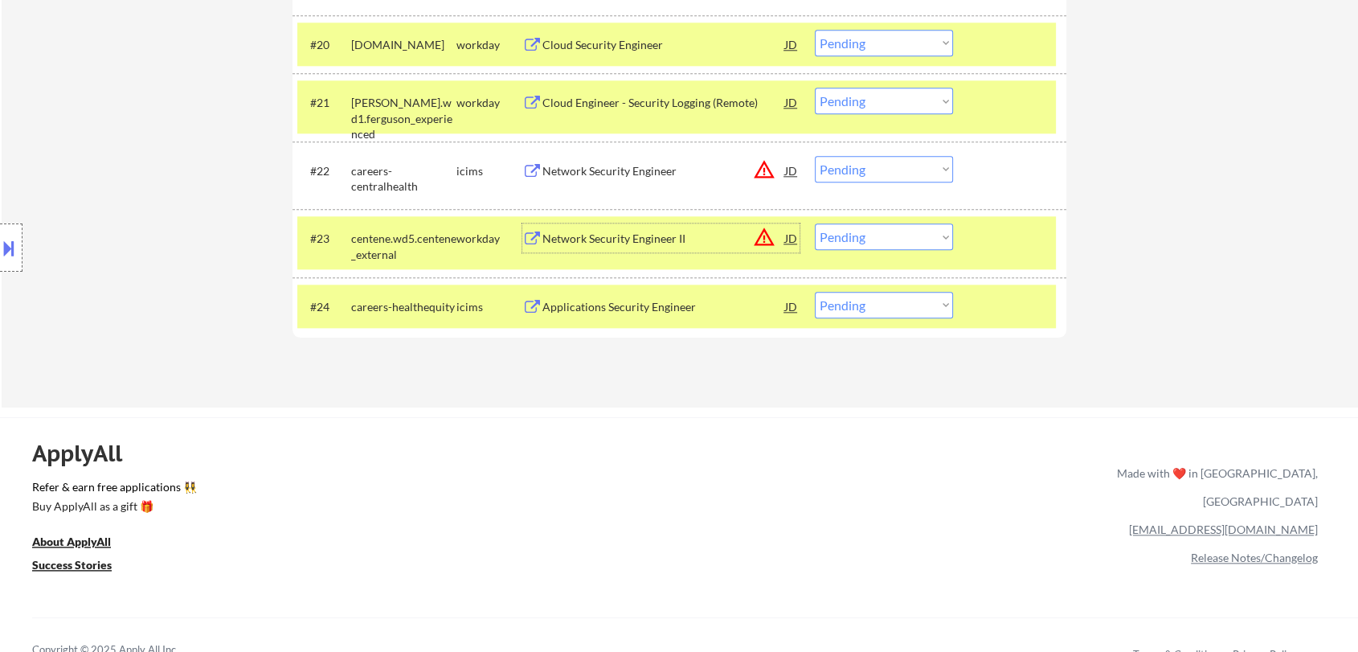
click at [636, 238] on div "Network Security Engineer II" at bounding box center [663, 239] width 243 height 16
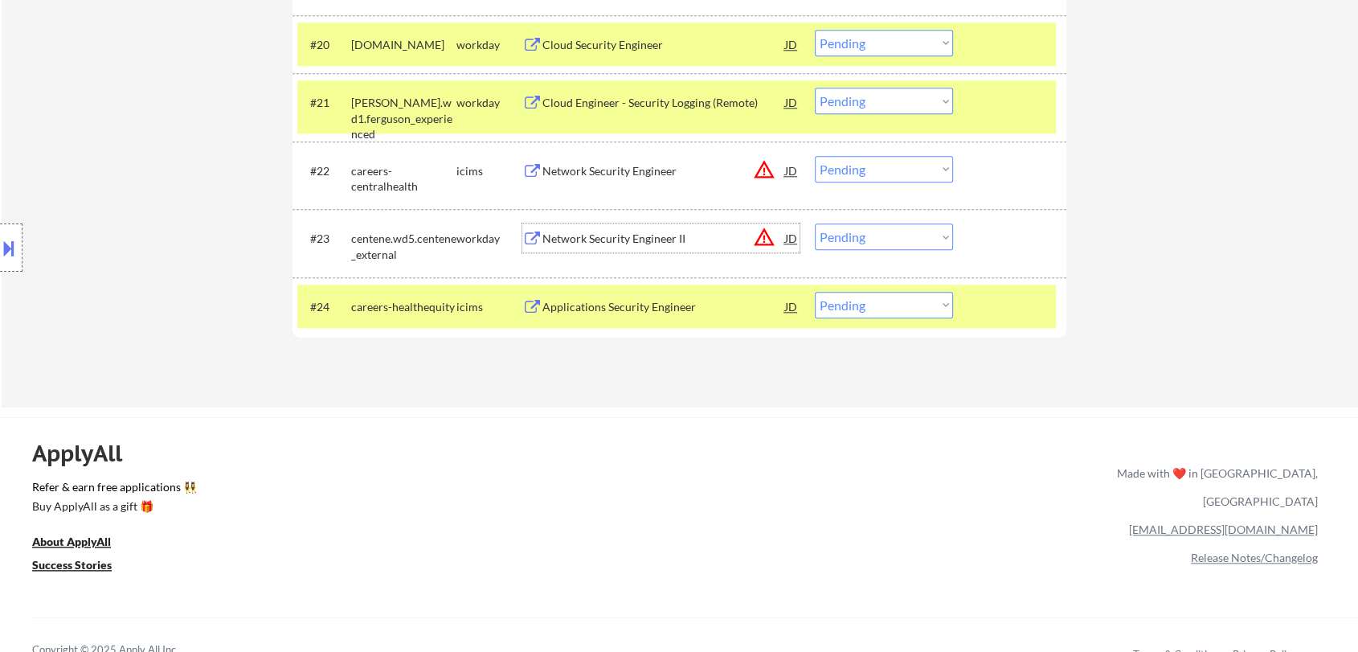
click at [885, 243] on select "Choose an option... Pending Applied Excluded (Questions) Excluded (Expired) Exc…" at bounding box center [884, 236] width 138 height 27
click at [815, 223] on select "Choose an option... Pending Applied Excluded (Questions) Excluded (Expired) Exc…" at bounding box center [884, 236] width 138 height 27
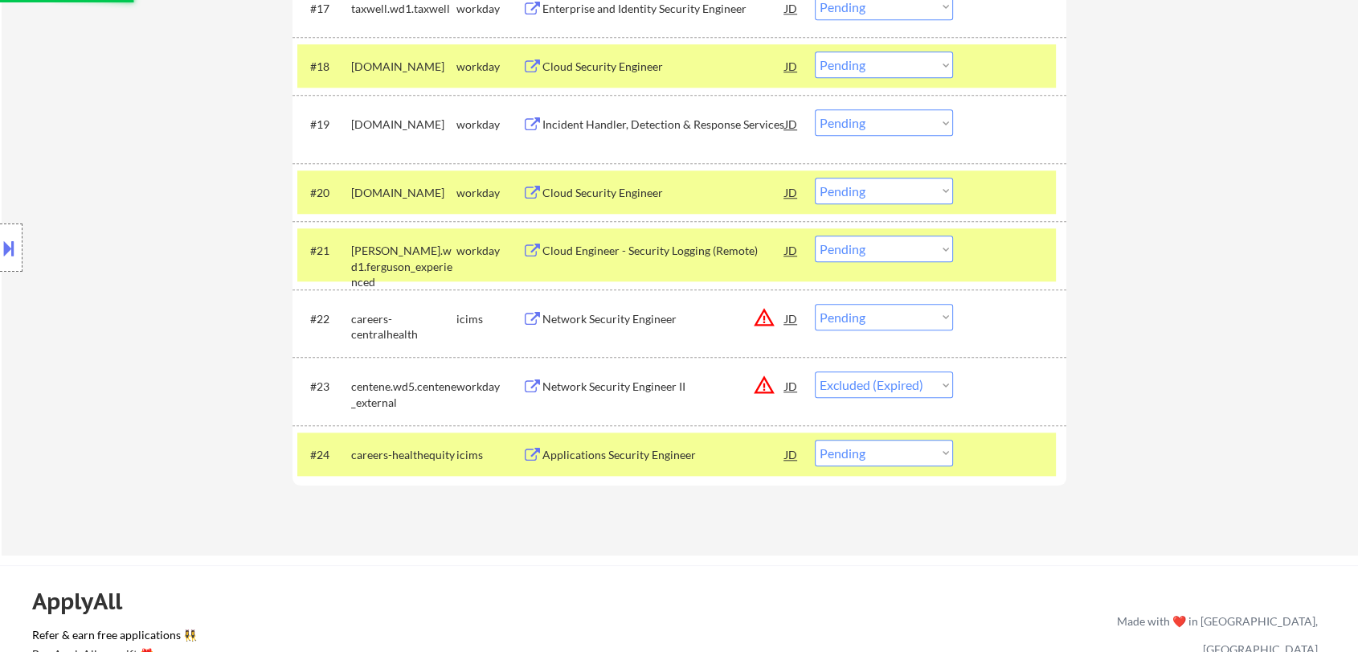
scroll to position [1557, 0]
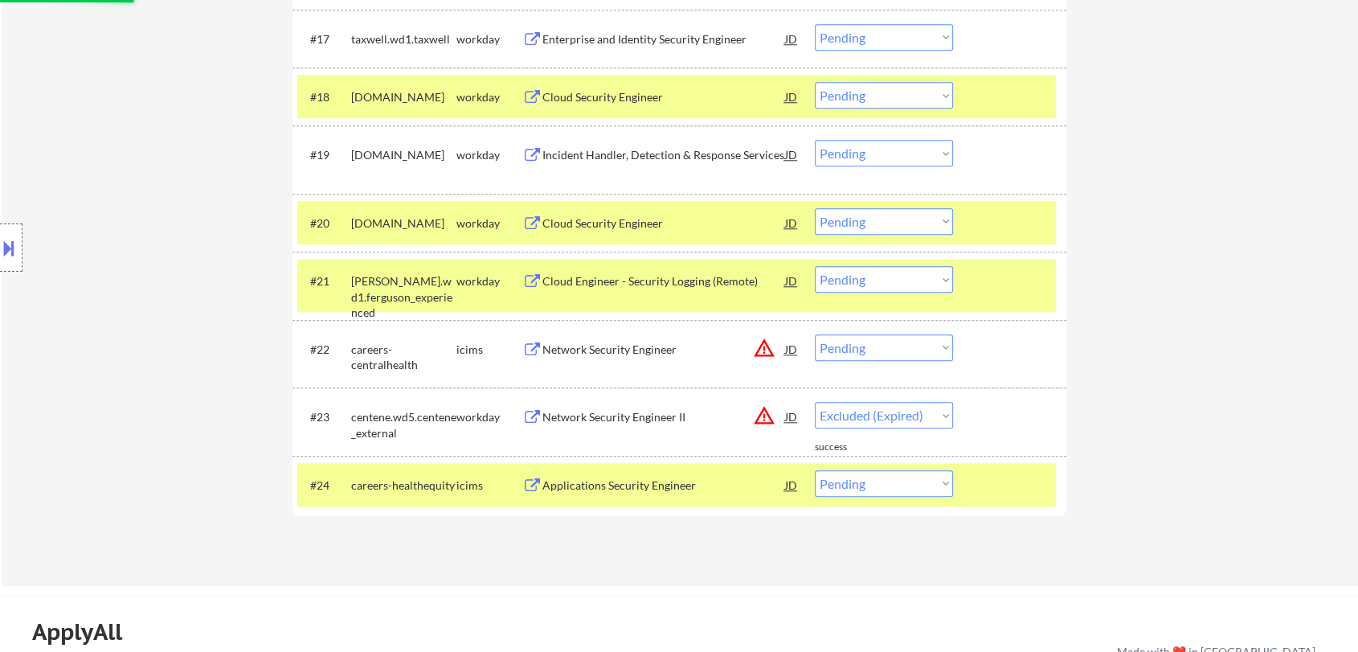
select select ""pending""
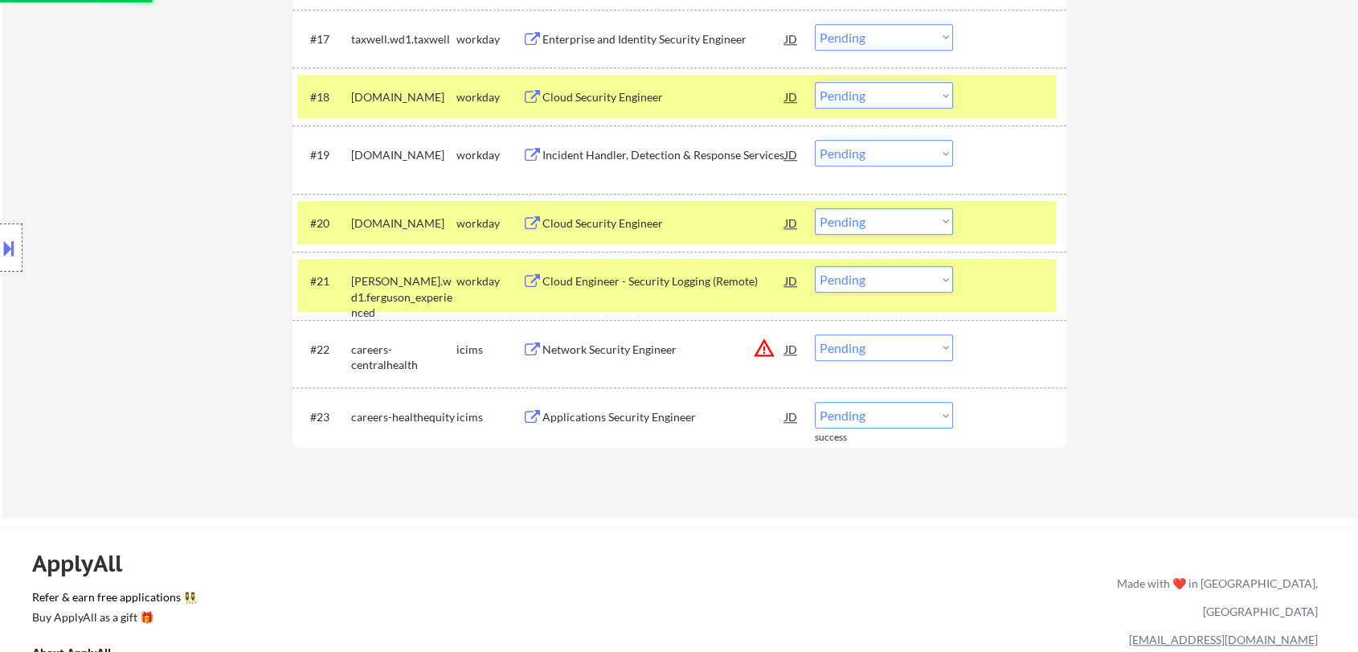
click at [649, 280] on div "Cloud Engineer - Security Logging (Remote)" at bounding box center [663, 281] width 243 height 16
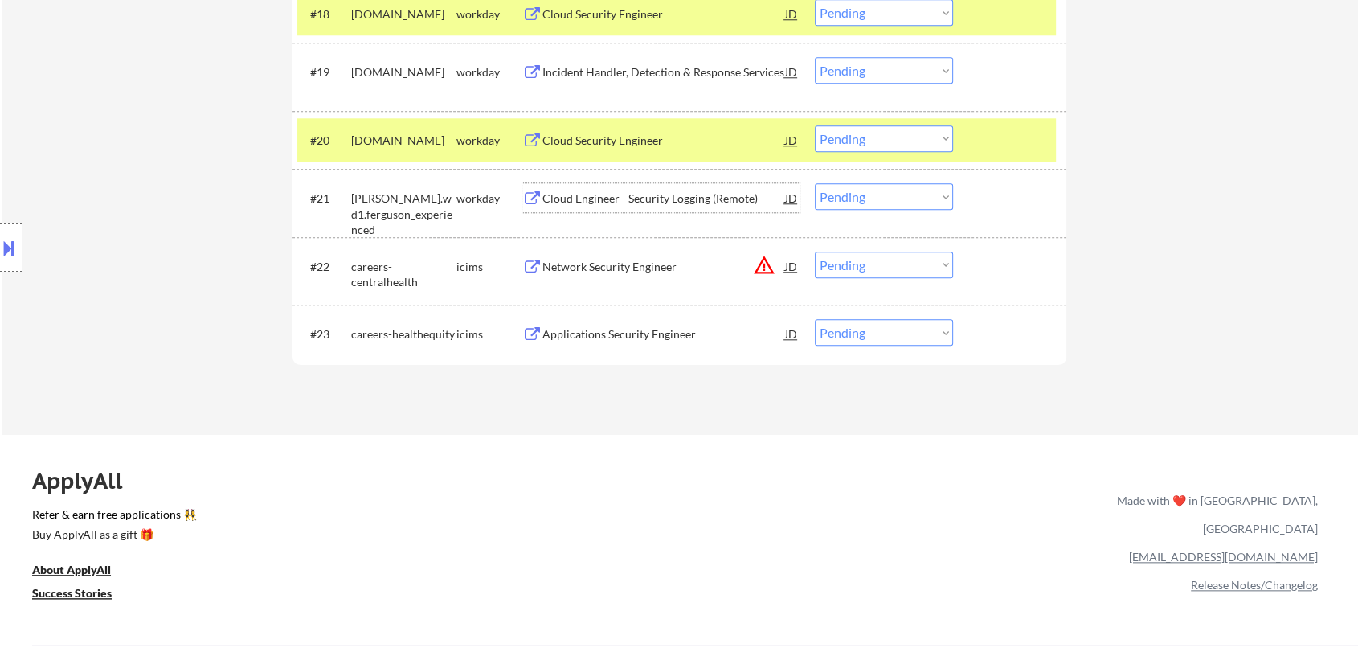
scroll to position [1637, 0]
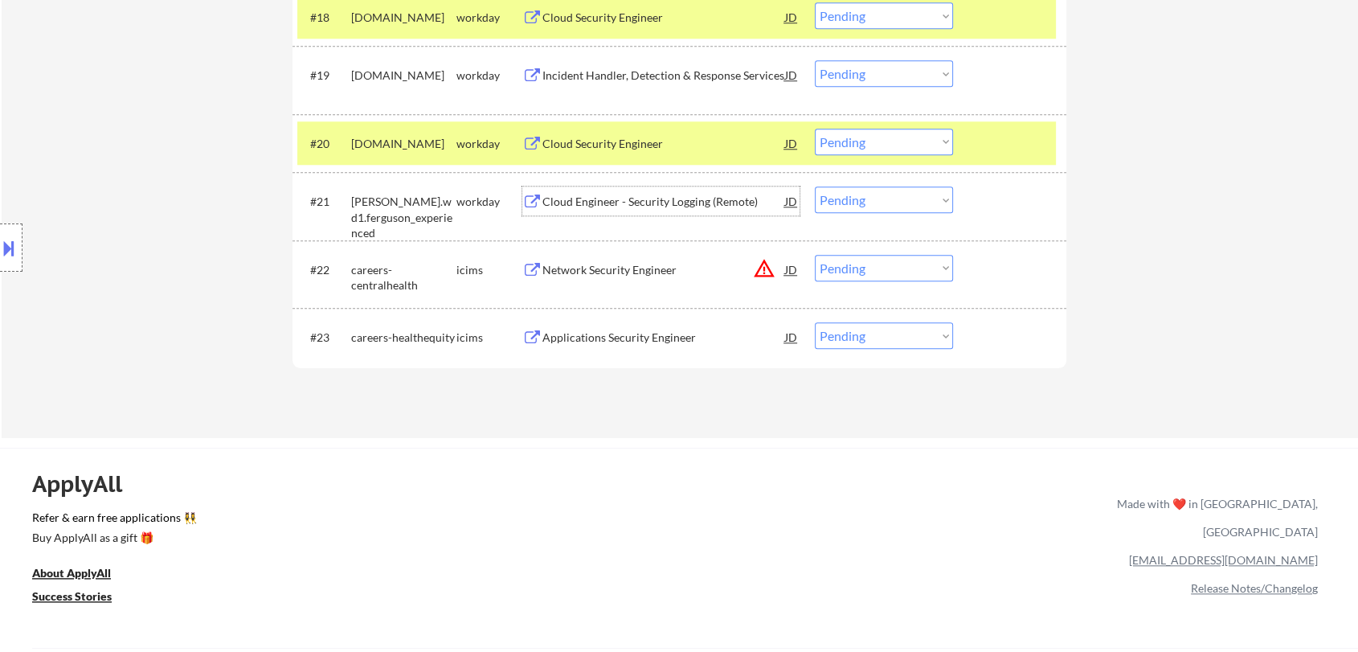
click at [862, 201] on select "Choose an option... Pending Applied Excluded (Questions) Excluded (Expired) Exc…" at bounding box center [884, 199] width 138 height 27
click at [815, 186] on select "Choose an option... Pending Applied Excluded (Questions) Excluded (Expired) Exc…" at bounding box center [884, 199] width 138 height 27
select select ""pending""
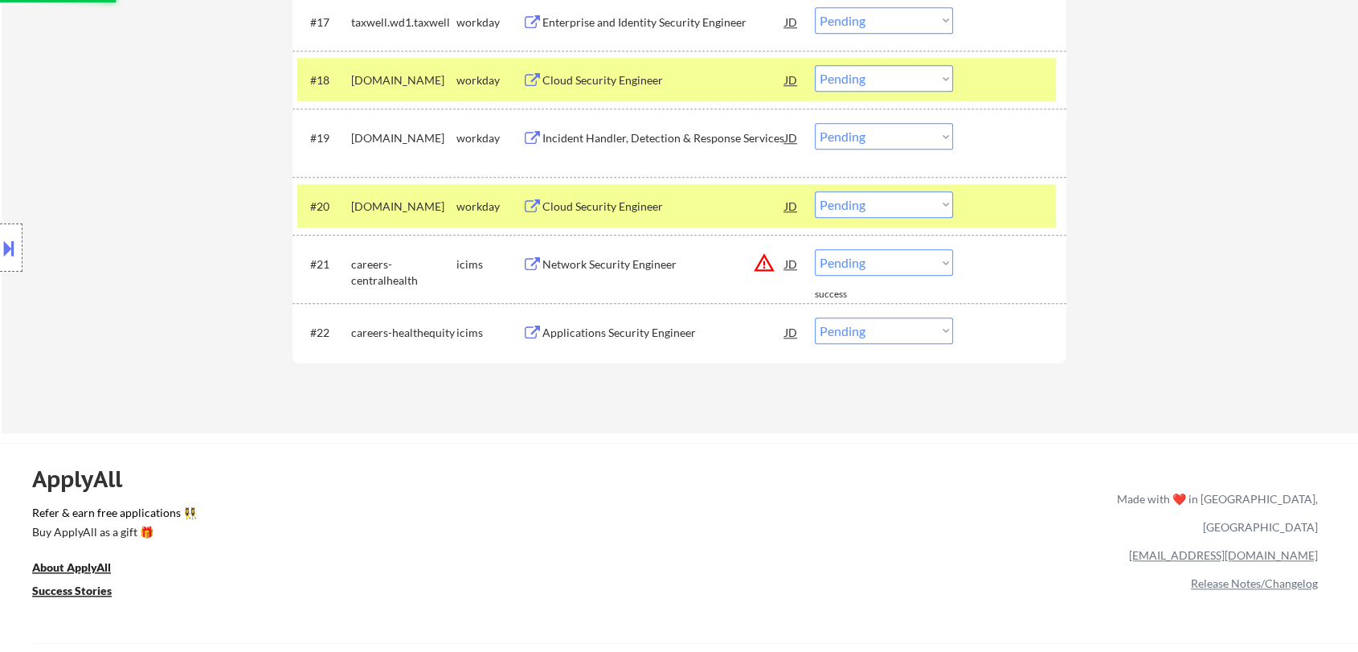
scroll to position [1548, 0]
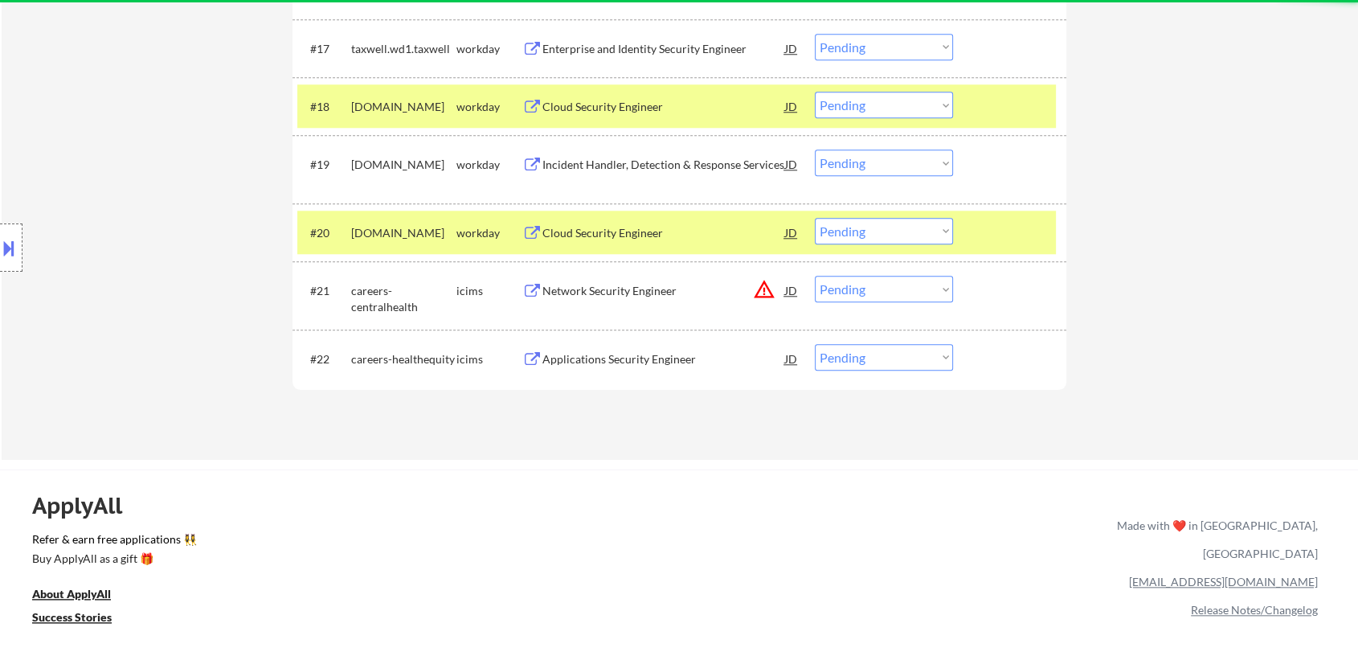
click at [632, 227] on div "Cloud Security Engineer" at bounding box center [663, 233] width 243 height 16
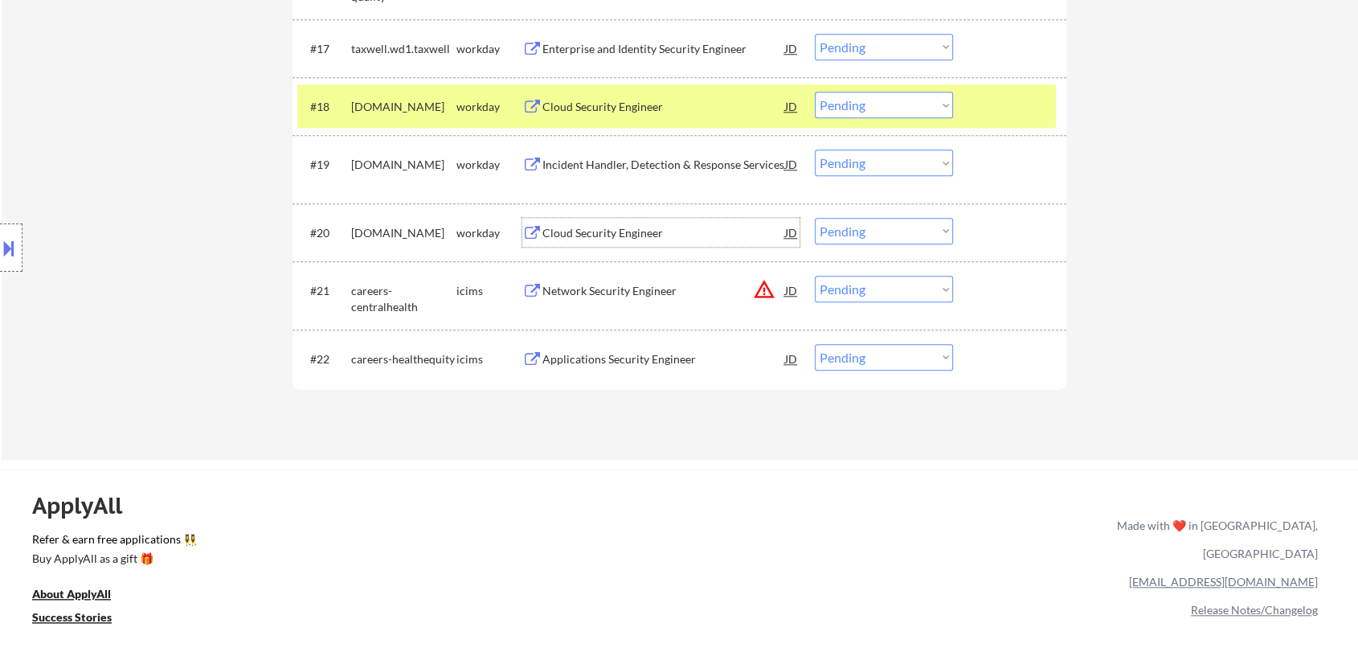
click at [637, 232] on div "Cloud Security Engineer" at bounding box center [663, 233] width 243 height 16
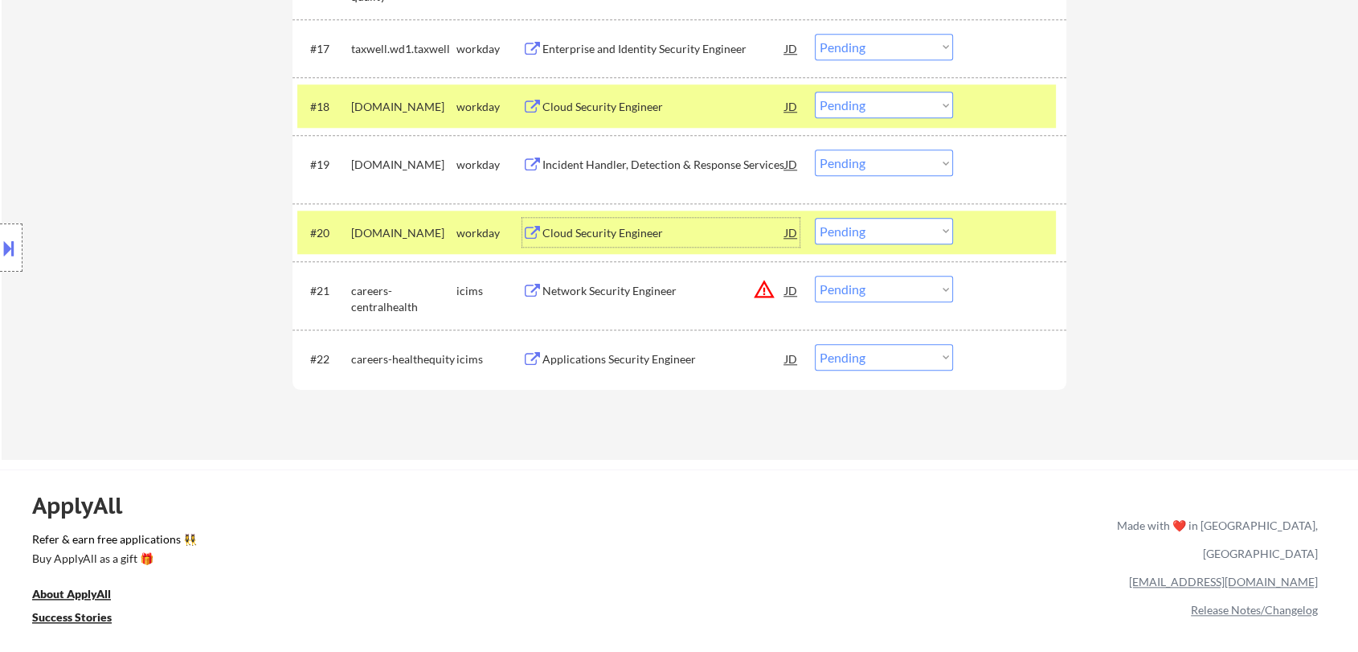
click at [867, 223] on select "Choose an option... Pending Applied Excluded (Questions) Excluded (Expired) Exc…" at bounding box center [884, 231] width 138 height 27
click at [815, 218] on select "Choose an option... Pending Applied Excluded (Questions) Excluded (Expired) Exc…" at bounding box center [884, 231] width 138 height 27
select select ""pending""
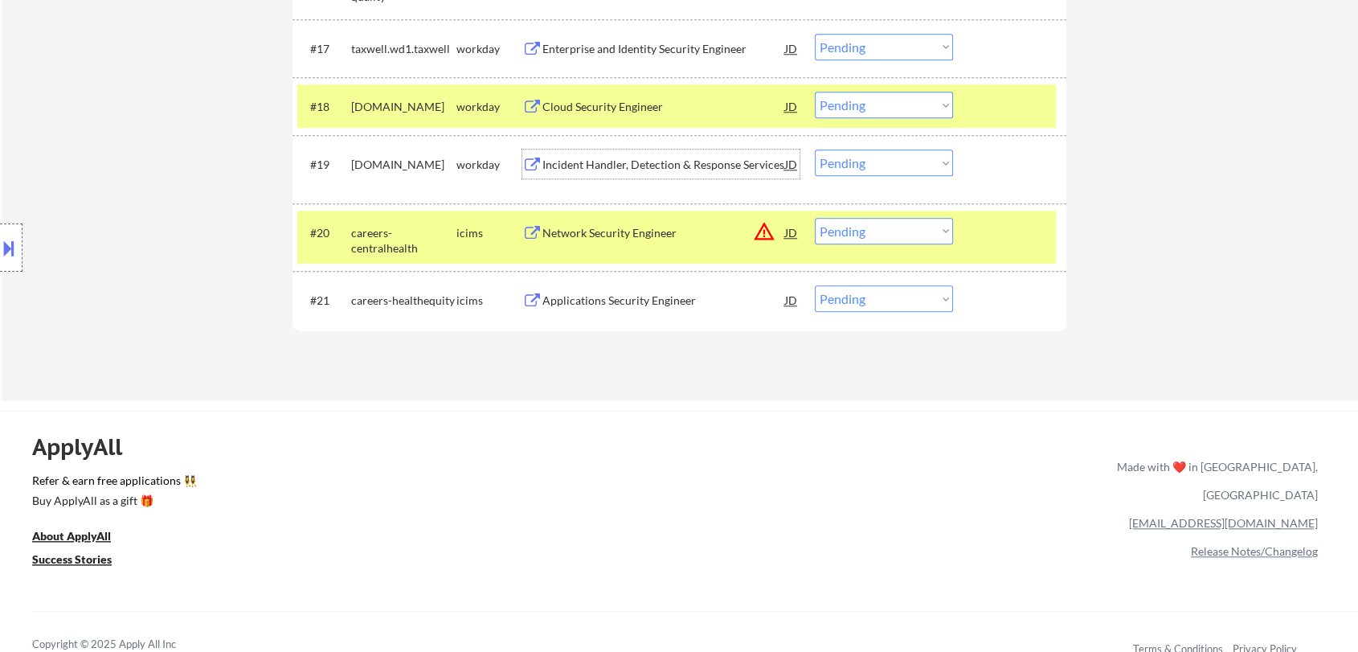
click at [618, 167] on div "Incident Handler, Detection & Response Services" at bounding box center [663, 165] width 243 height 16
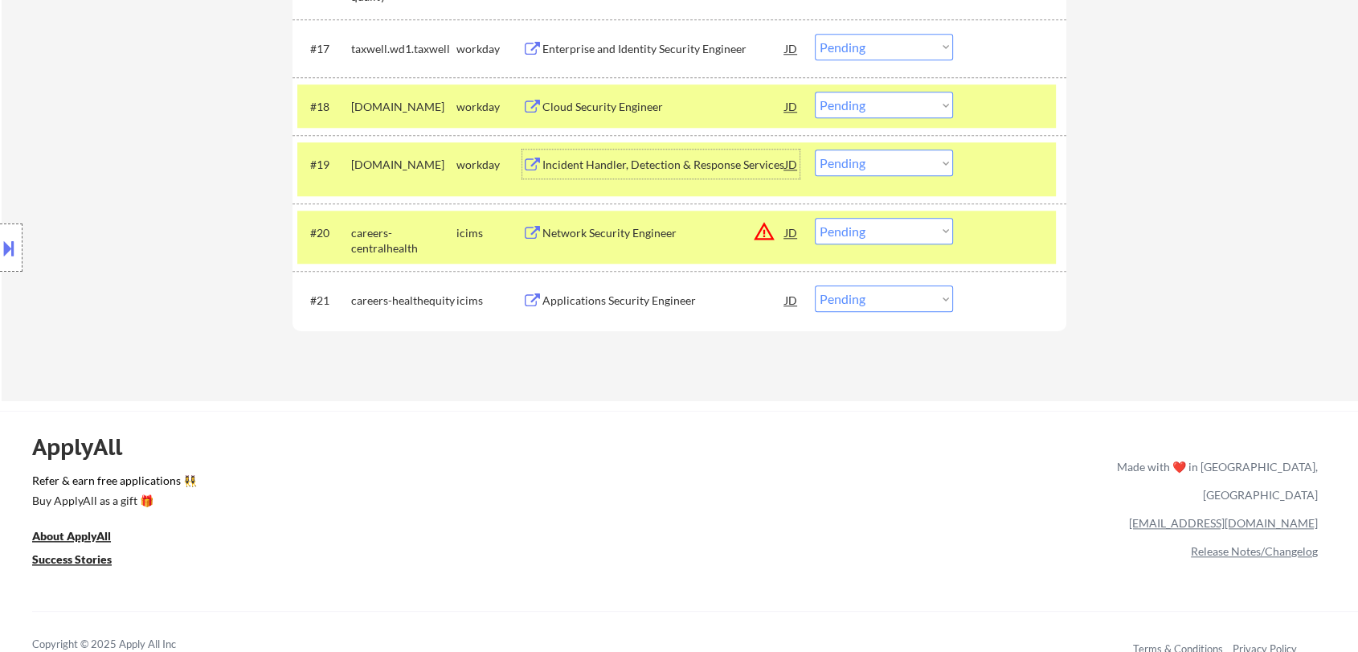
drag, startPoint x: 862, startPoint y: 163, endPoint x: 870, endPoint y: 174, distance: 13.2
click at [862, 163] on select "Choose an option... Pending Applied Excluded (Questions) Excluded (Expired) Exc…" at bounding box center [884, 162] width 138 height 27
click at [815, 149] on select "Choose an option... Pending Applied Excluded (Questions) Excluded (Expired) Exc…" at bounding box center [884, 162] width 138 height 27
select select ""pending""
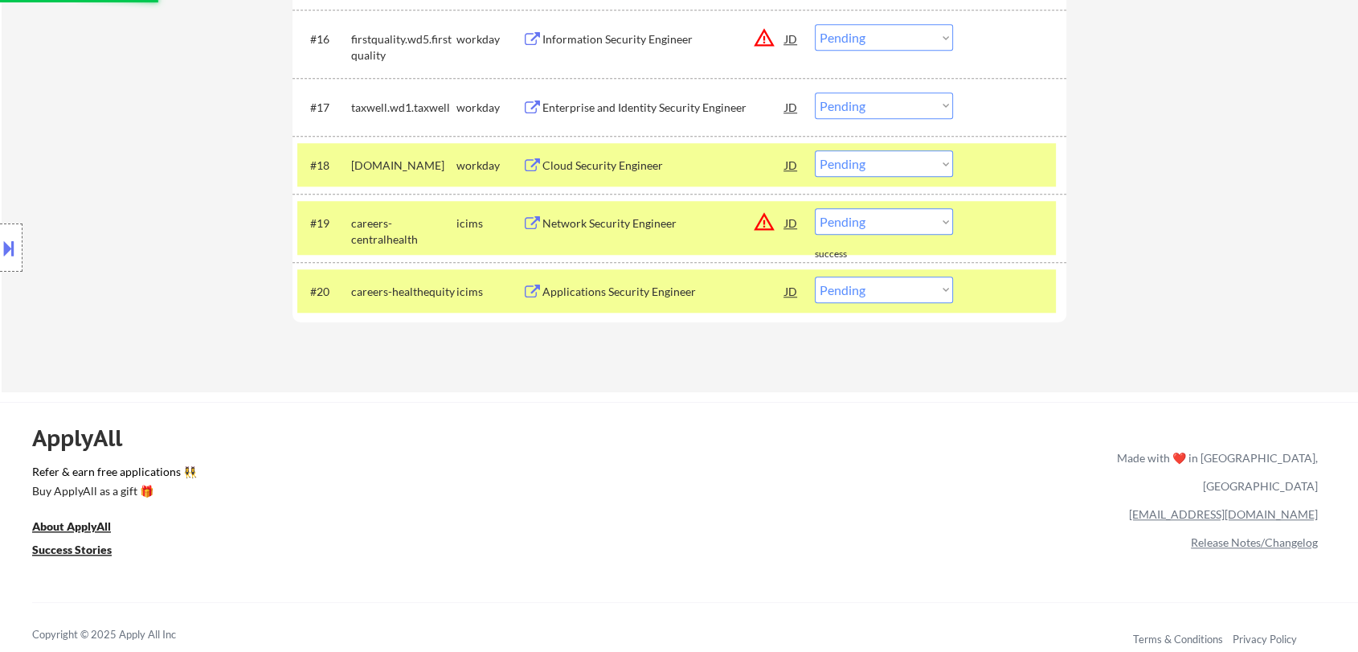
scroll to position [1459, 0]
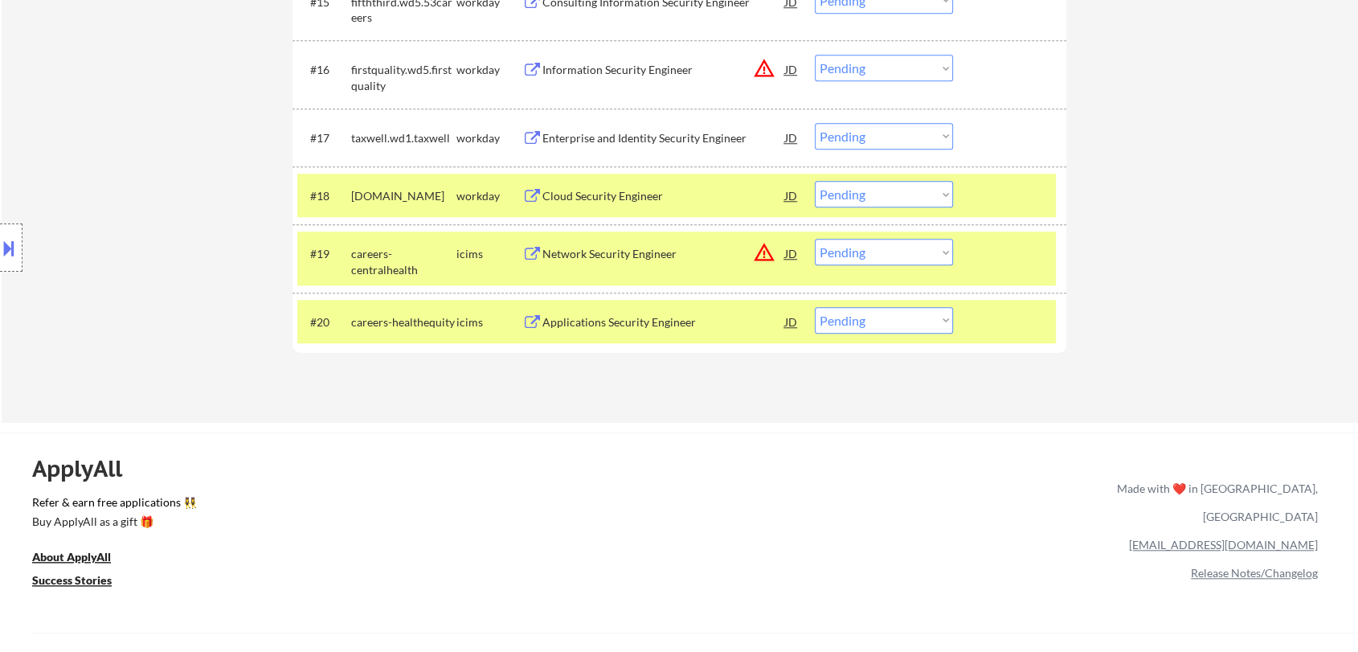
click at [650, 194] on div "Cloud Security Engineer" at bounding box center [663, 196] width 243 height 16
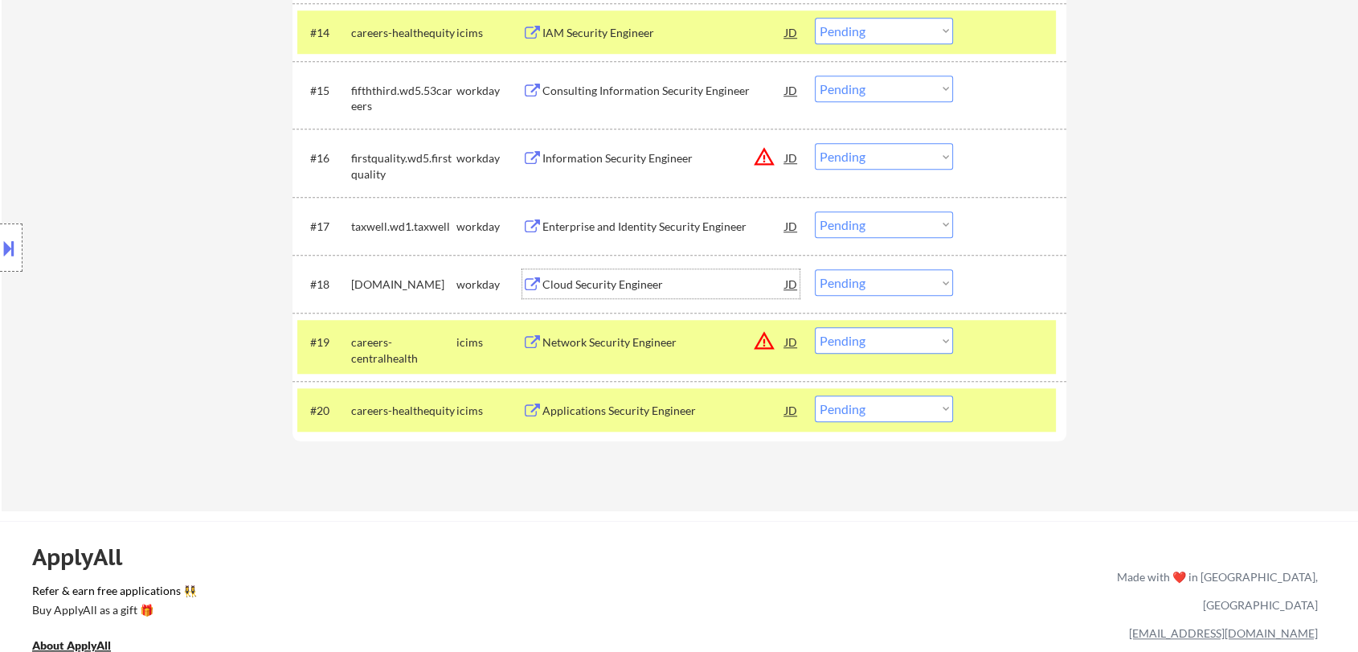
scroll to position [1389, 0]
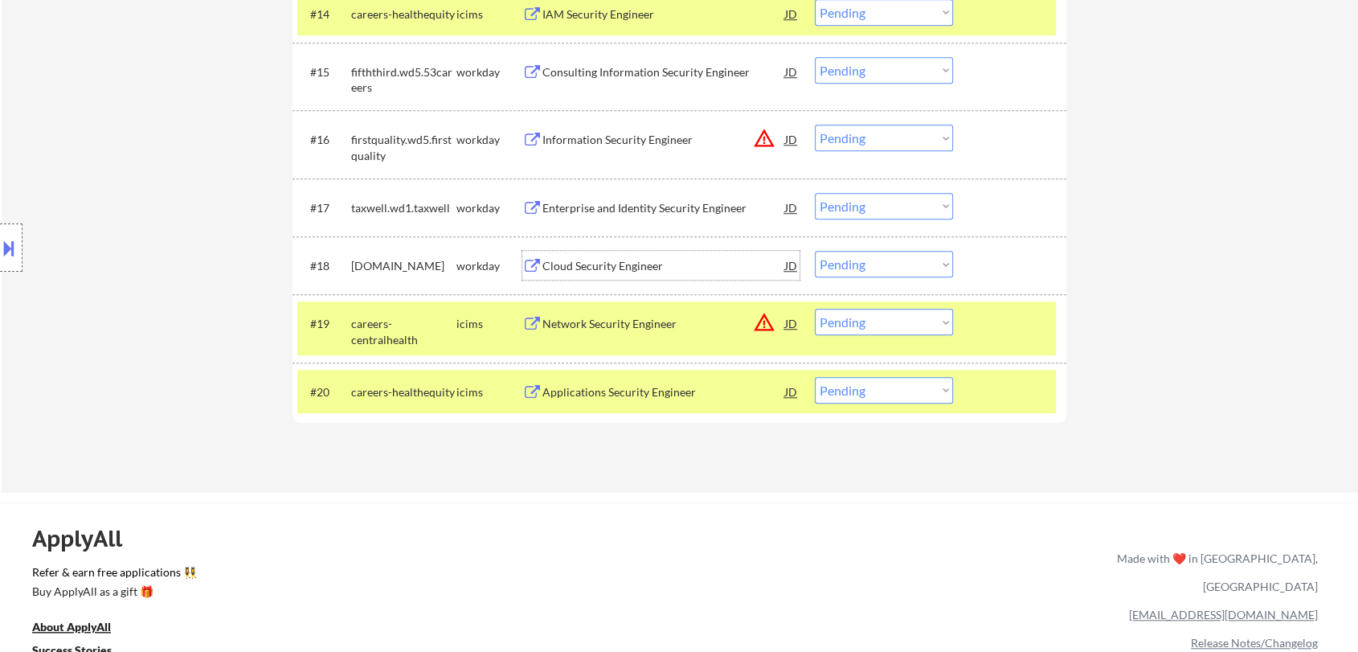
click at [849, 266] on select "Choose an option... Pending Applied Excluded (Questions) Excluded (Expired) Exc…" at bounding box center [884, 264] width 138 height 27
click at [815, 251] on select "Choose an option... Pending Applied Excluded (Questions) Excluded (Expired) Exc…" at bounding box center [884, 264] width 138 height 27
select select ""pending""
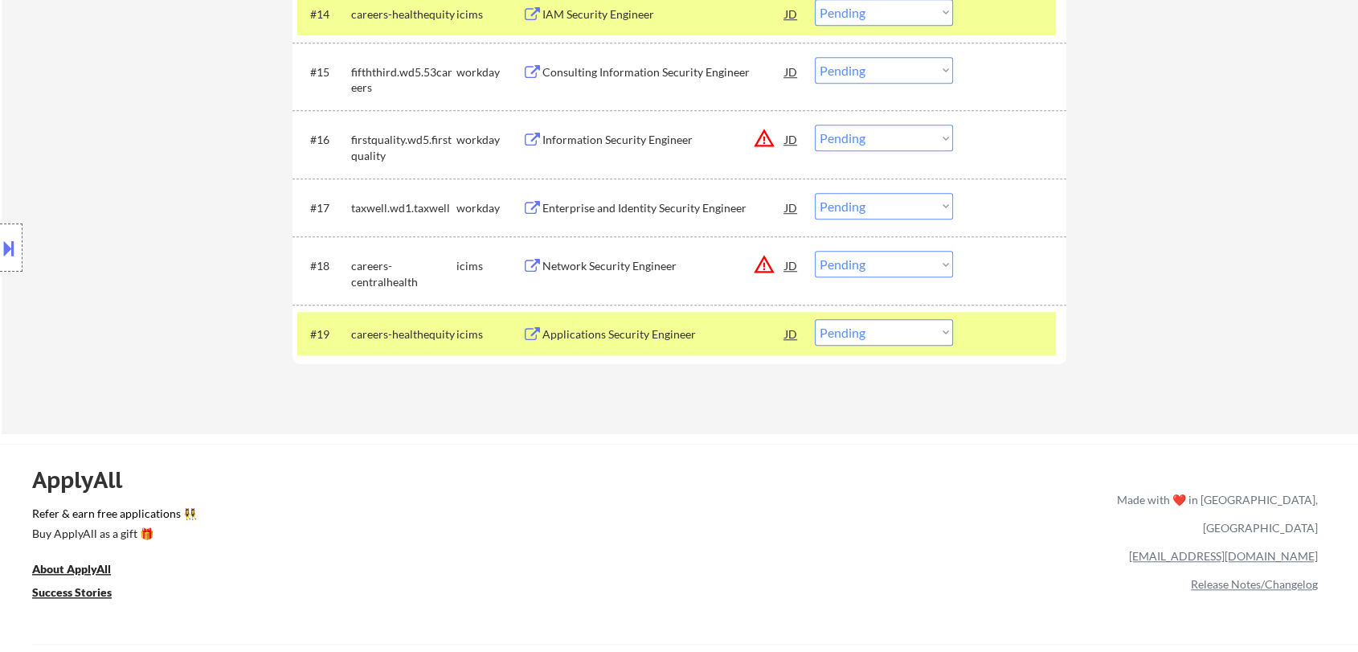
click at [626, 207] on div "Enterprise and Identity Security Engineer" at bounding box center [663, 208] width 243 height 16
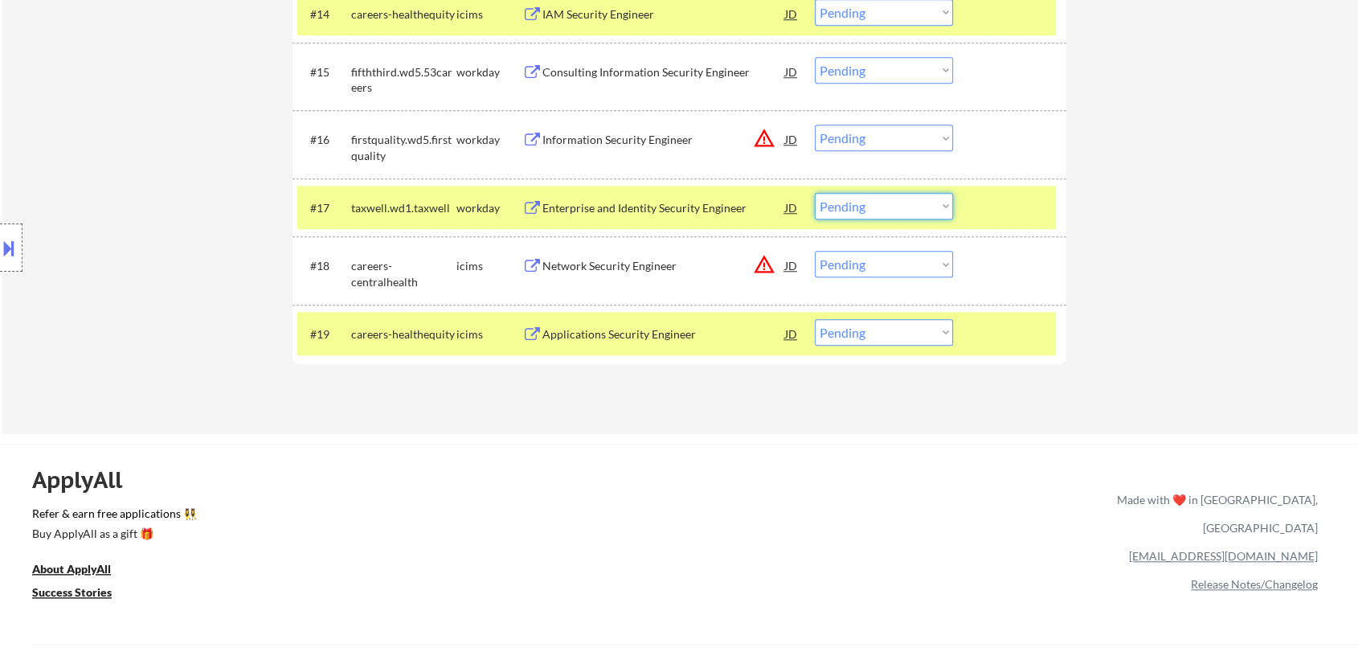
click at [833, 197] on select "Choose an option... Pending Applied Excluded (Questions) Excluded (Expired) Exc…" at bounding box center [884, 206] width 138 height 27
click at [815, 193] on select "Choose an option... Pending Applied Excluded (Questions) Excluded (Expired) Exc…" at bounding box center [884, 206] width 138 height 27
select select ""pending""
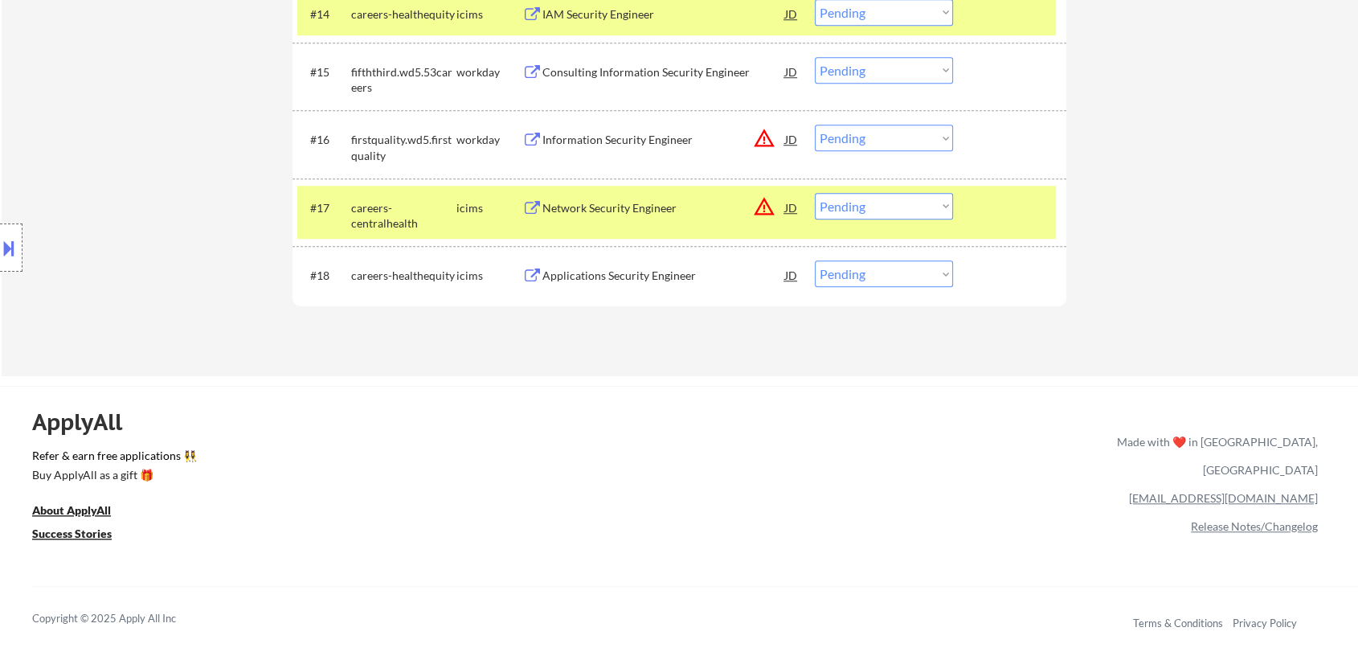
scroll to position [1299, 0]
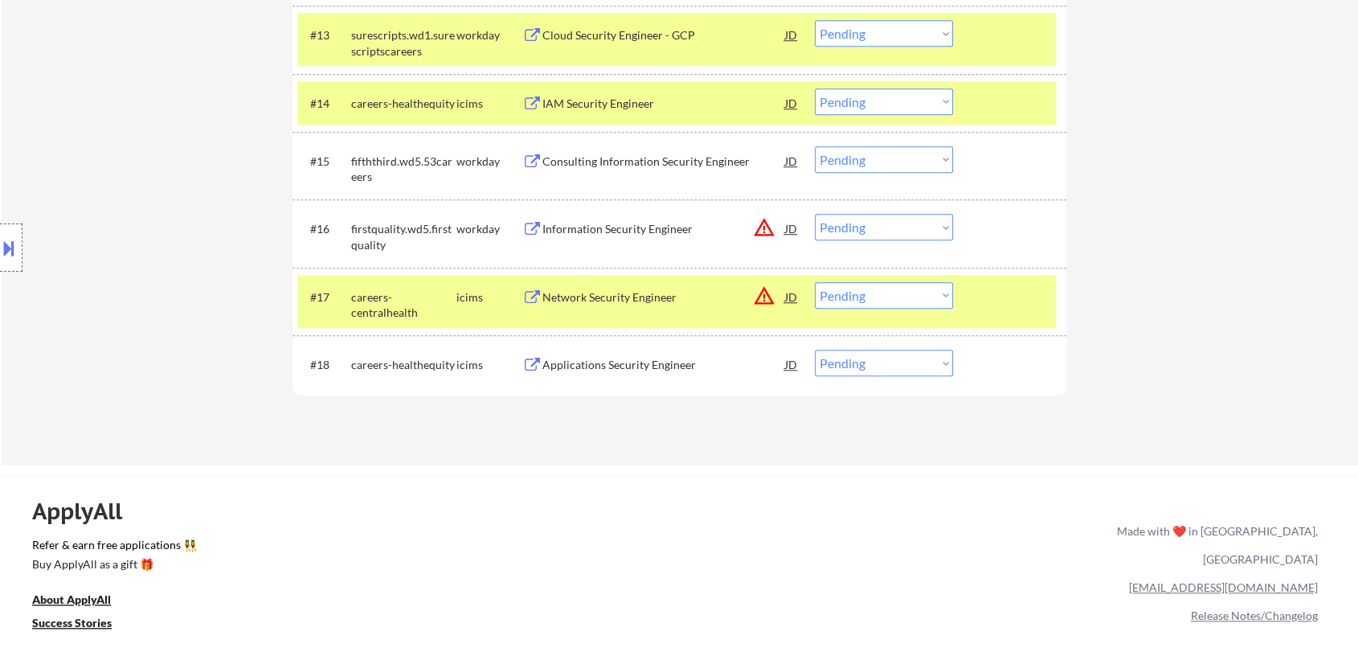
click at [629, 224] on div "Information Security Engineer" at bounding box center [663, 229] width 243 height 16
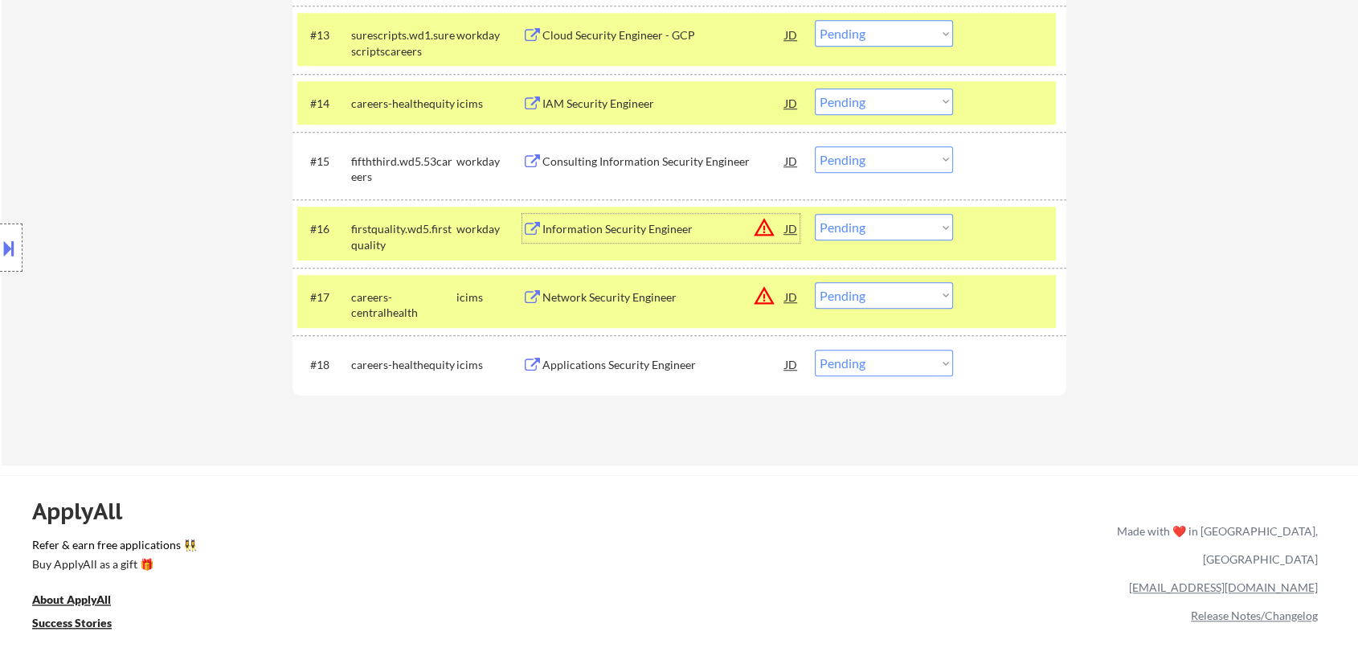
click at [881, 233] on select "Choose an option... Pending Applied Excluded (Questions) Excluded (Expired) Exc…" at bounding box center [884, 227] width 138 height 27
click at [815, 214] on select "Choose an option... Pending Applied Excluded (Questions) Excluded (Expired) Exc…" at bounding box center [884, 227] width 138 height 27
select select ""pending""
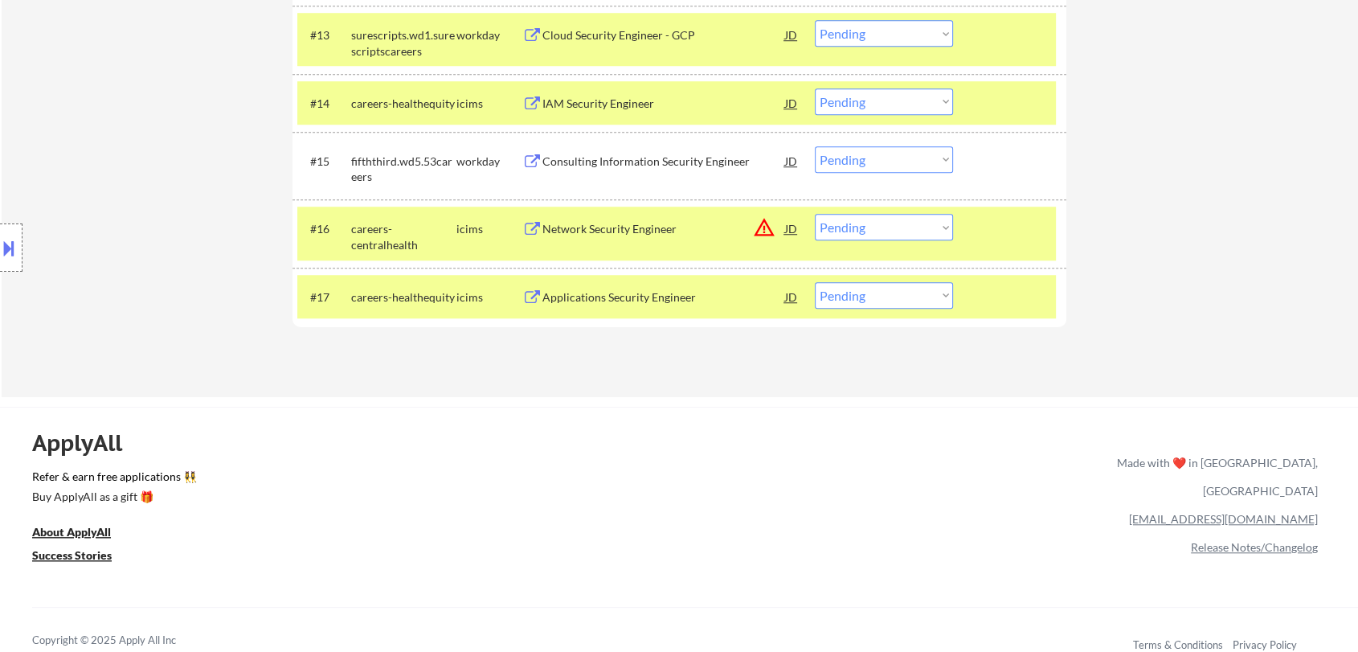
scroll to position [1210, 0]
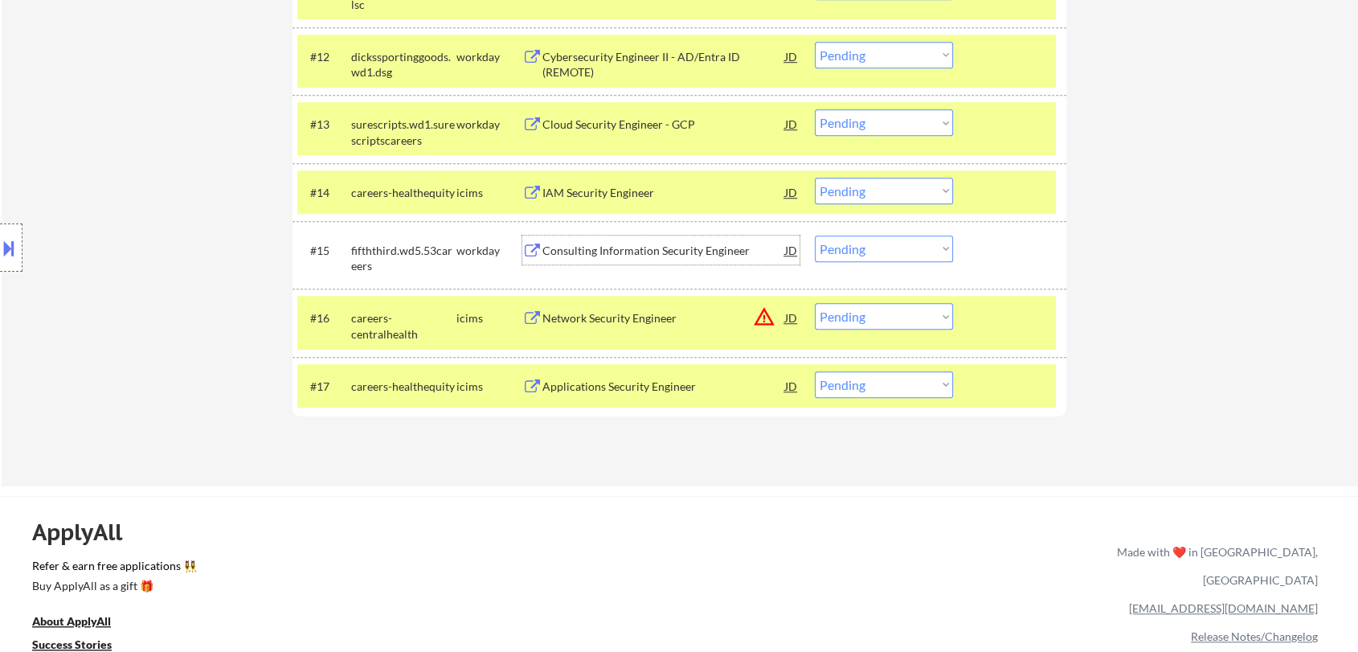
click at [629, 249] on div "Consulting Information Security Engineer" at bounding box center [663, 251] width 243 height 16
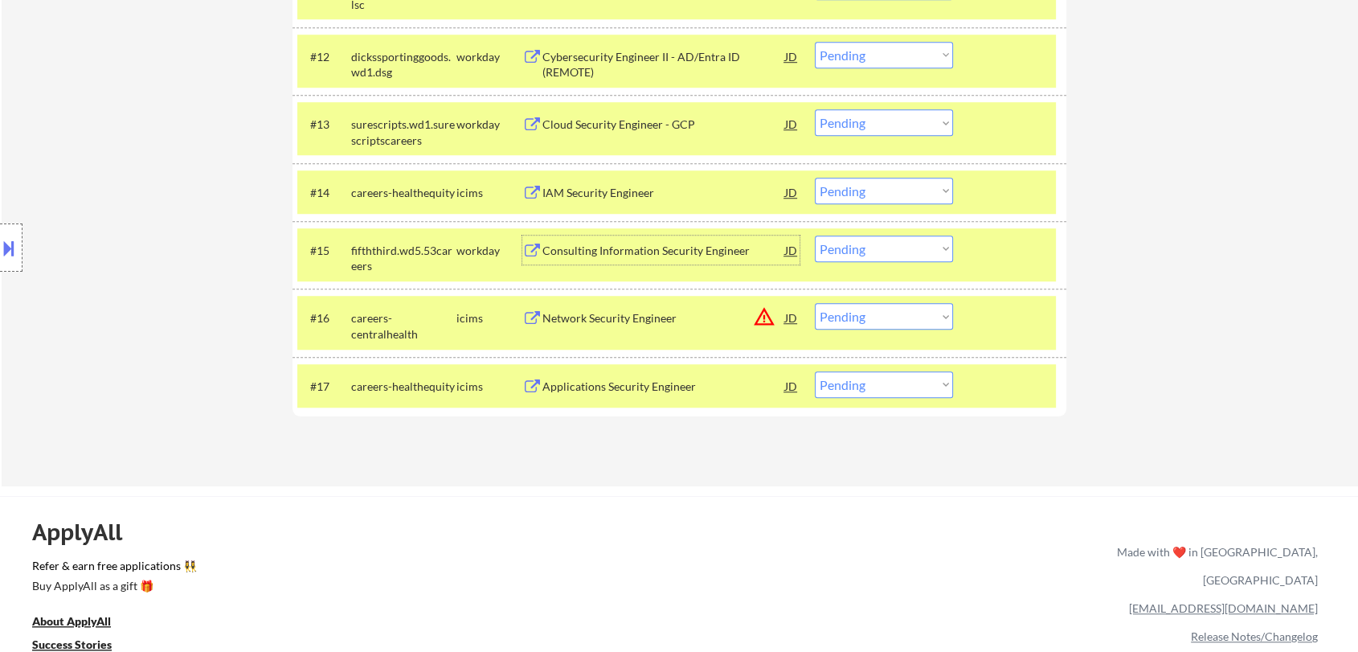
drag, startPoint x: 881, startPoint y: 244, endPoint x: 874, endPoint y: 249, distance: 8.5
click at [881, 244] on select "Choose an option... Pending Applied Excluded (Questions) Excluded (Expired) Exc…" at bounding box center [884, 248] width 138 height 27
click at [815, 235] on select "Choose an option... Pending Applied Excluded (Questions) Excluded (Expired) Exc…" at bounding box center [884, 248] width 138 height 27
select select ""pending""
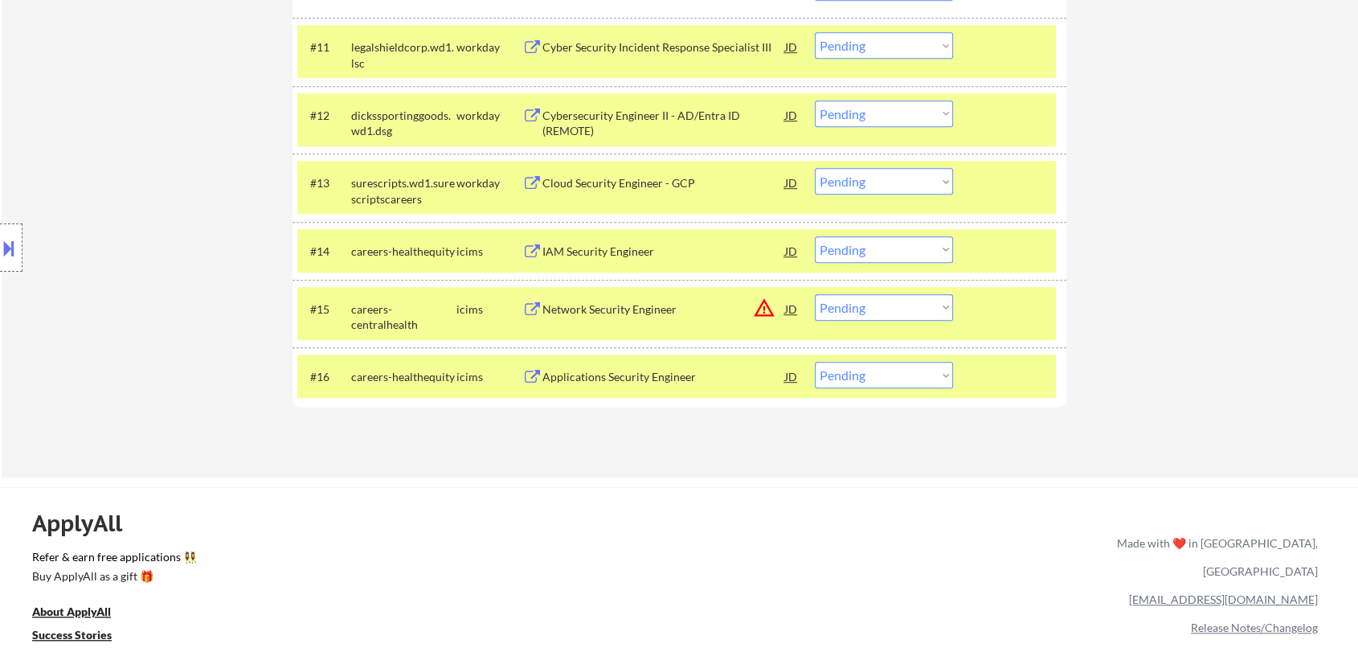
scroll to position [1121, 0]
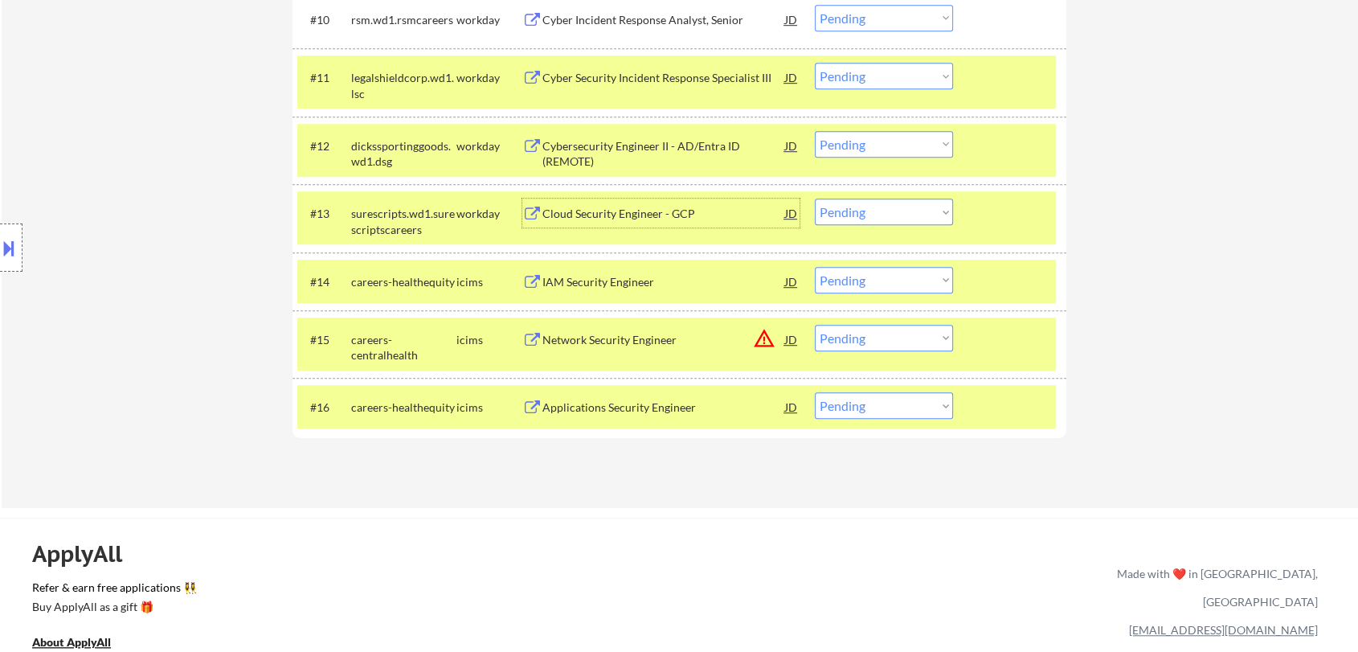
click at [686, 212] on div "Cloud Security Engineer - GCP" at bounding box center [663, 214] width 243 height 16
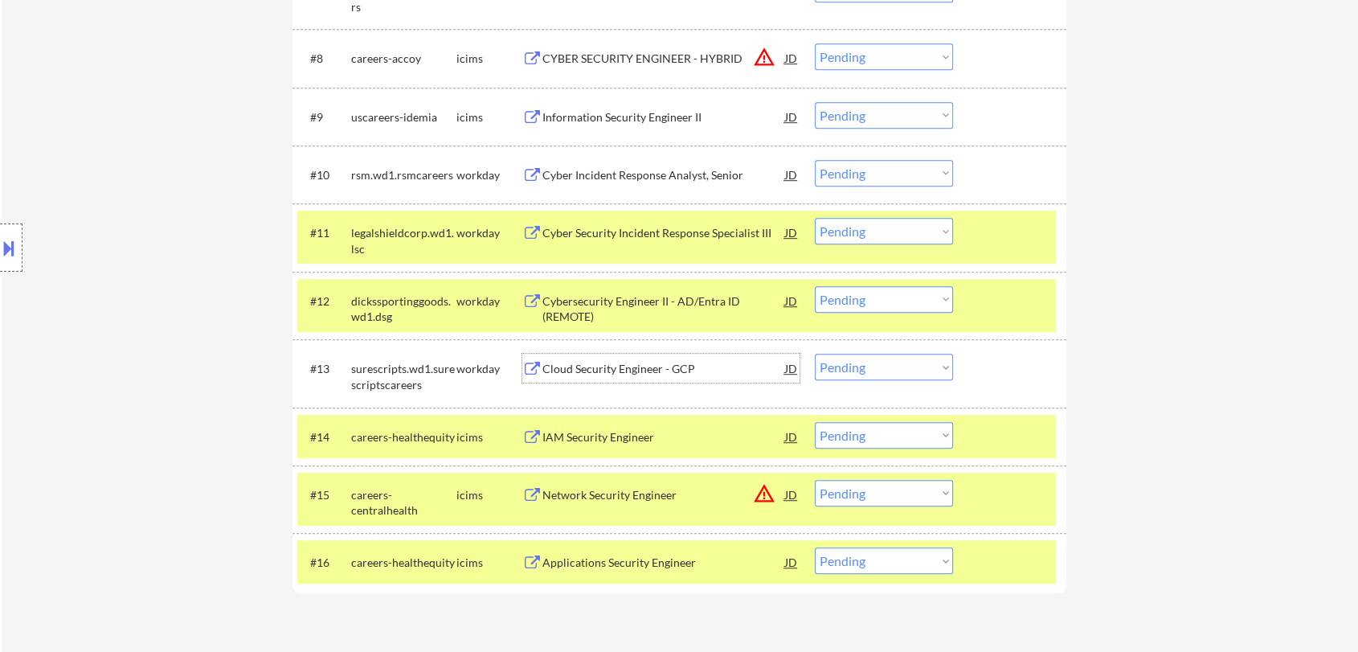
scroll to position [1071, 0]
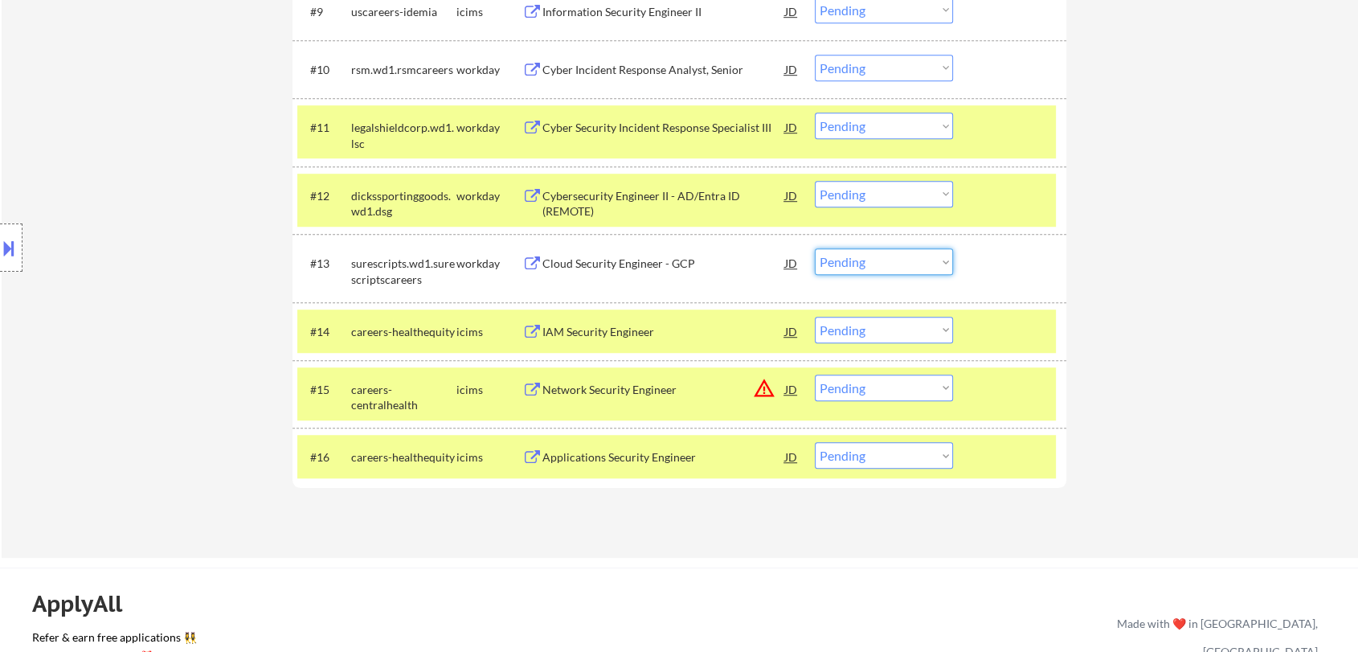
click at [882, 262] on select "Choose an option... Pending Applied Excluded (Questions) Excluded (Expired) Exc…" at bounding box center [884, 261] width 138 height 27
click at [815, 248] on select "Choose an option... Pending Applied Excluded (Questions) Excluded (Expired) Exc…" at bounding box center [884, 261] width 138 height 27
select select ""pending""
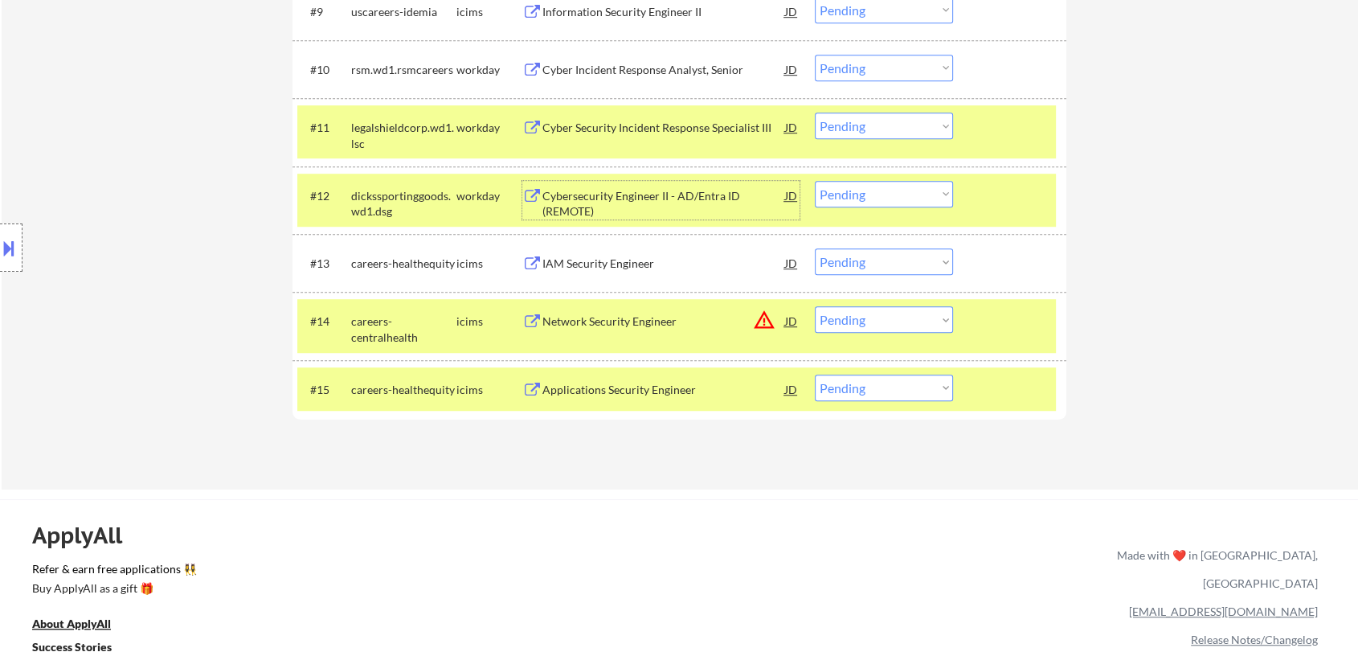
click at [643, 192] on div "Cybersecurity Engineer II - AD/Entra ID (REMOTE)" at bounding box center [663, 203] width 243 height 31
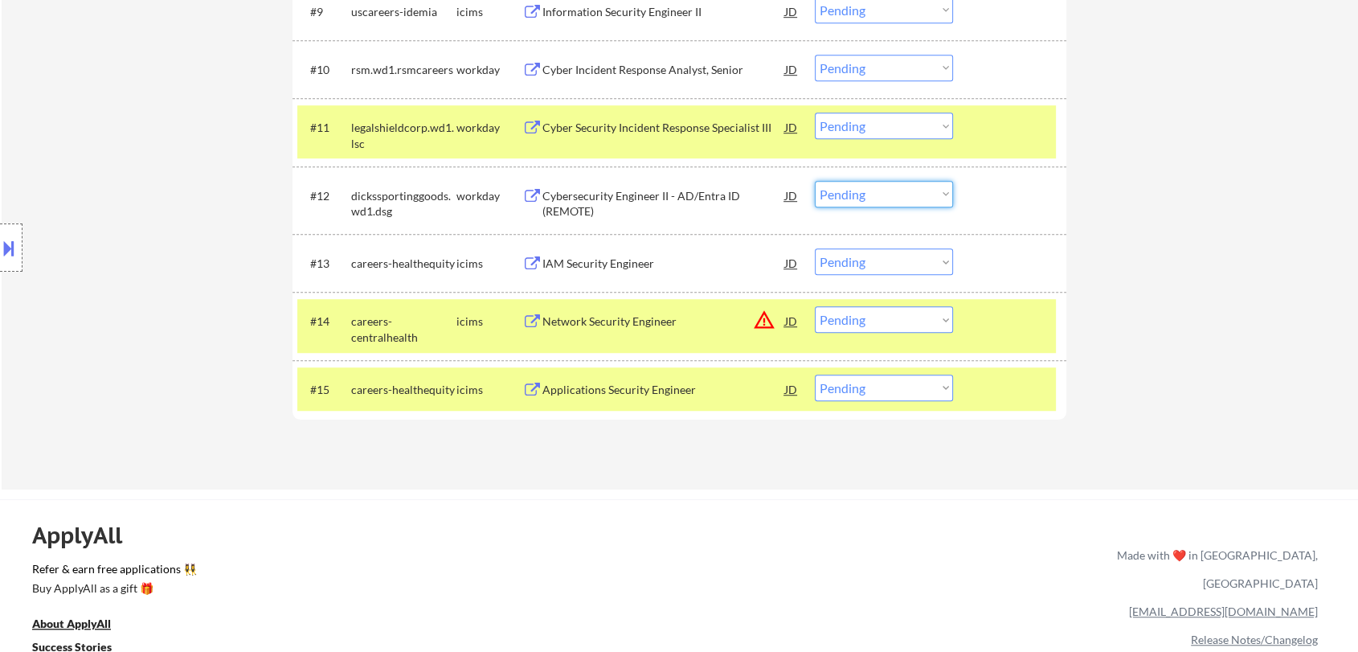
click at [863, 198] on select "Choose an option... Pending Applied Excluded (Questions) Excluded (Expired) Exc…" at bounding box center [884, 194] width 138 height 27
click at [815, 181] on select "Choose an option... Pending Applied Excluded (Questions) Excluded (Expired) Exc…" at bounding box center [884, 194] width 138 height 27
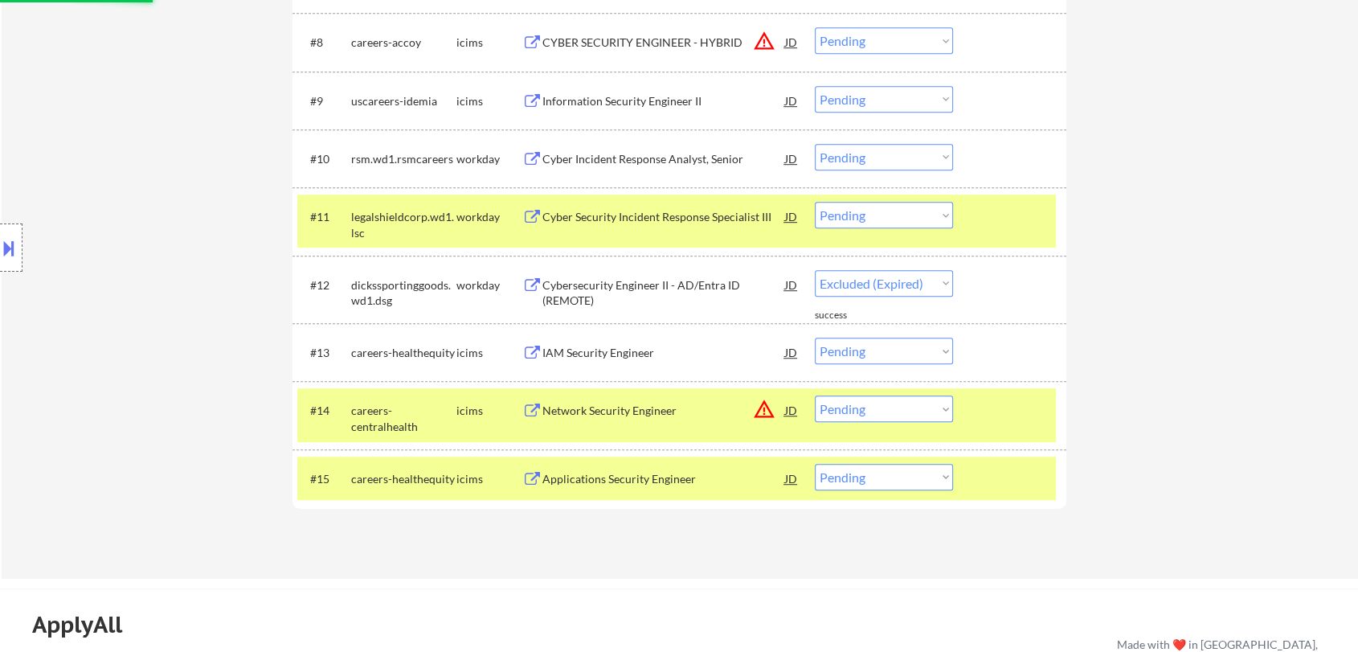
select select ""pending""
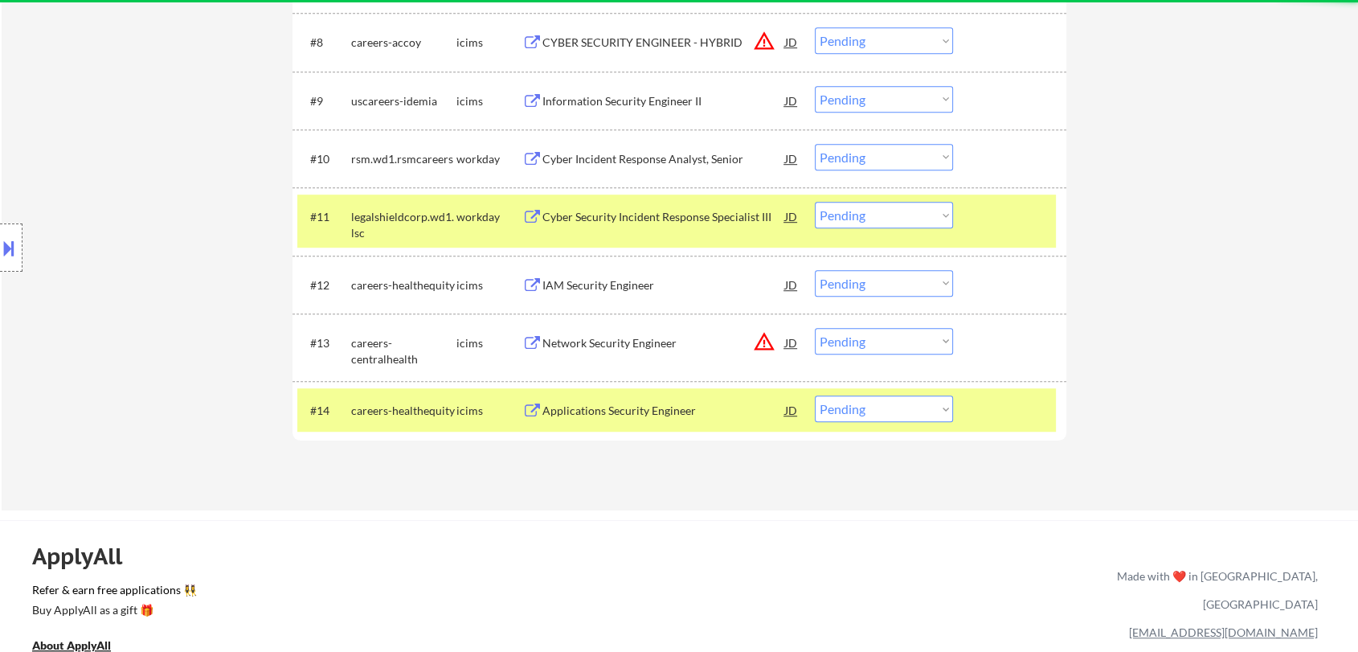
click at [649, 216] on div "Cyber Security Incident Response Specialist III" at bounding box center [663, 217] width 243 height 16
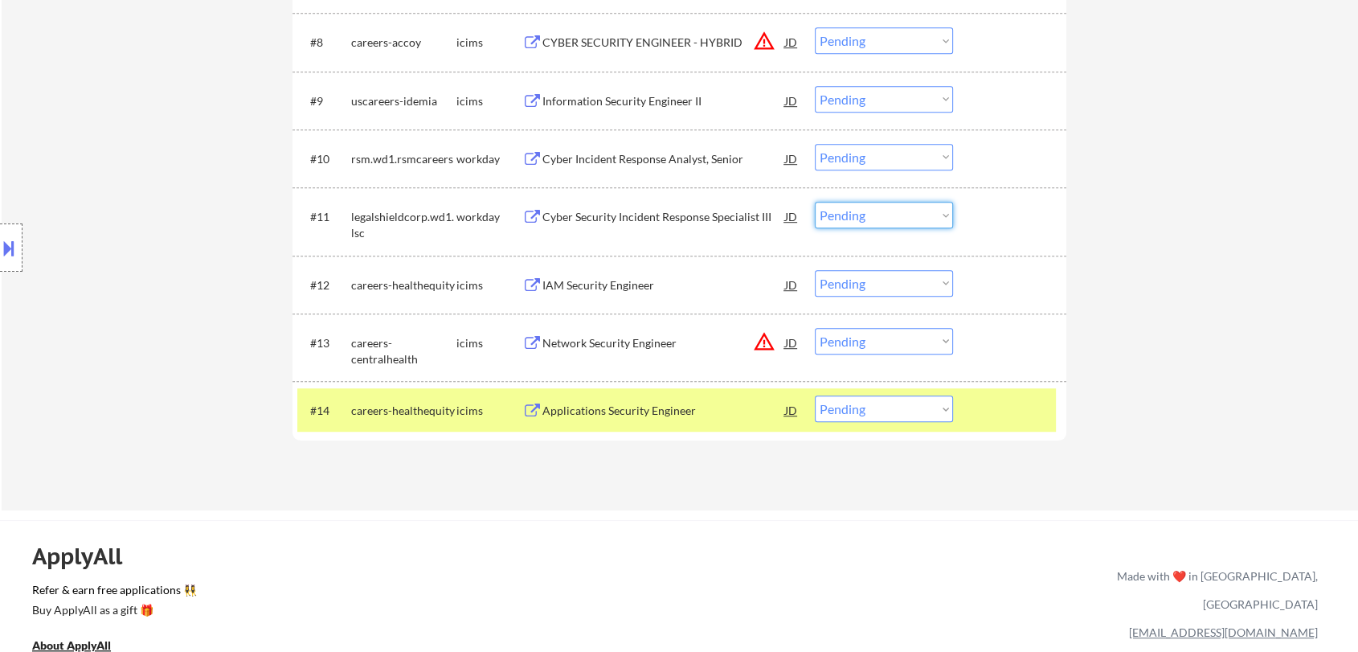
click at [888, 216] on select "Choose an option... Pending Applied Excluded (Questions) Excluded (Expired) Exc…" at bounding box center [884, 215] width 138 height 27
click at [815, 202] on select "Choose an option... Pending Applied Excluded (Questions) Excluded (Expired) Exc…" at bounding box center [884, 215] width 138 height 27
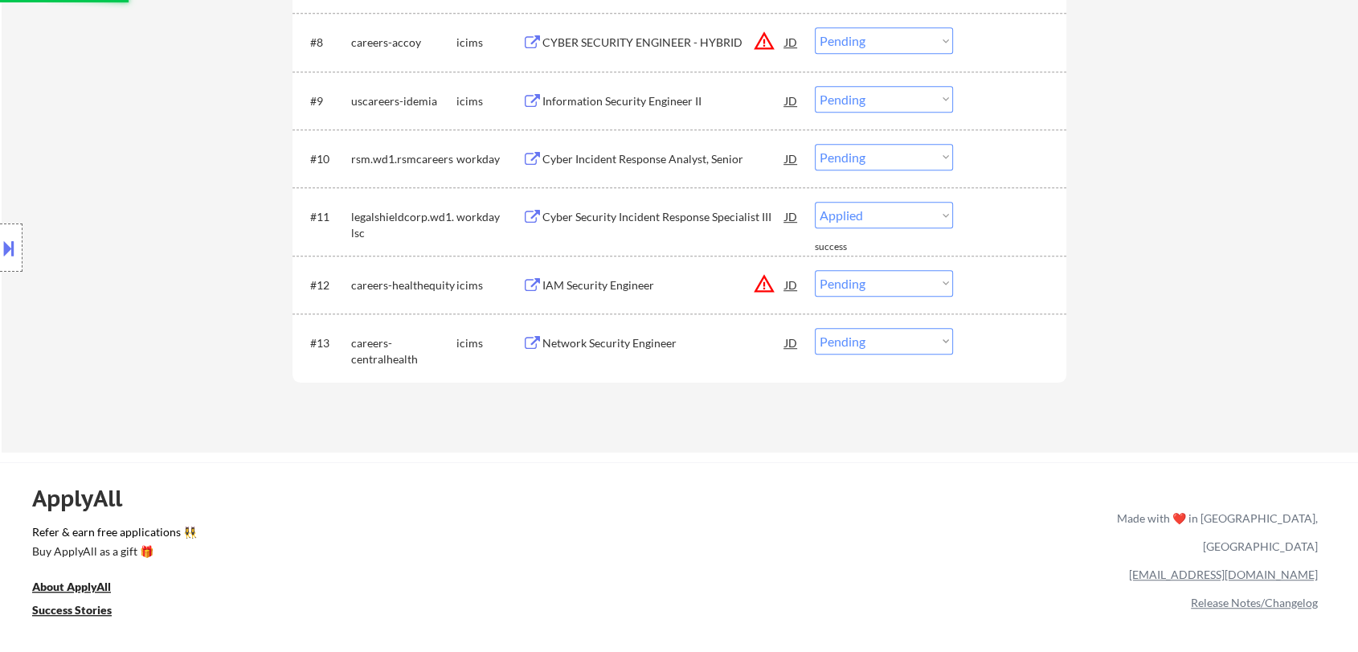
select select ""pending""
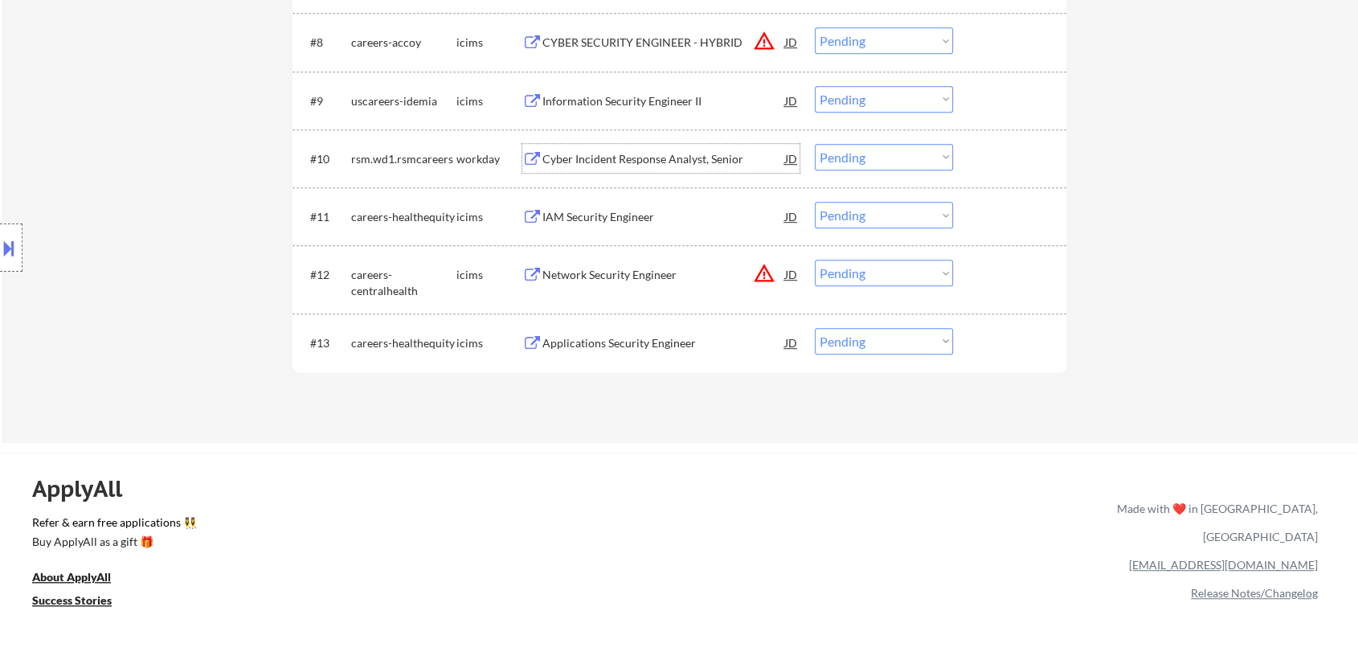
click at [613, 162] on div "Cyber Incident Response Analyst, Senior" at bounding box center [663, 159] width 243 height 16
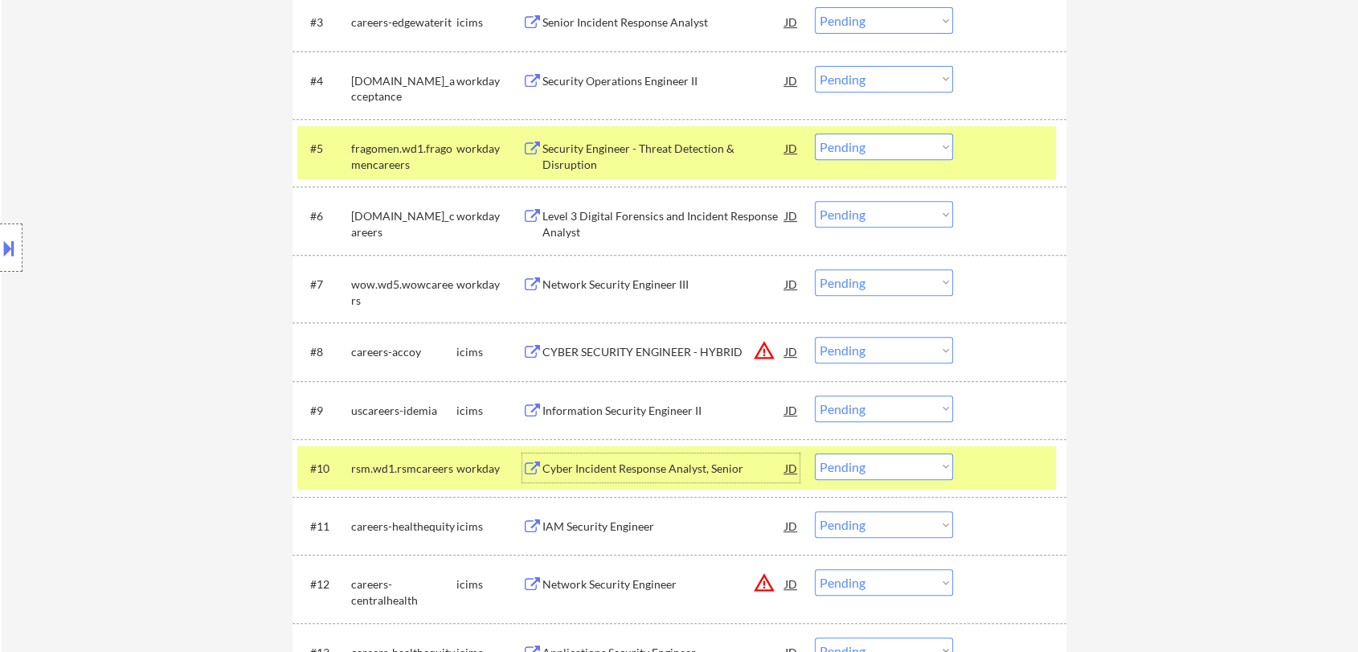
scroll to position [804, 0]
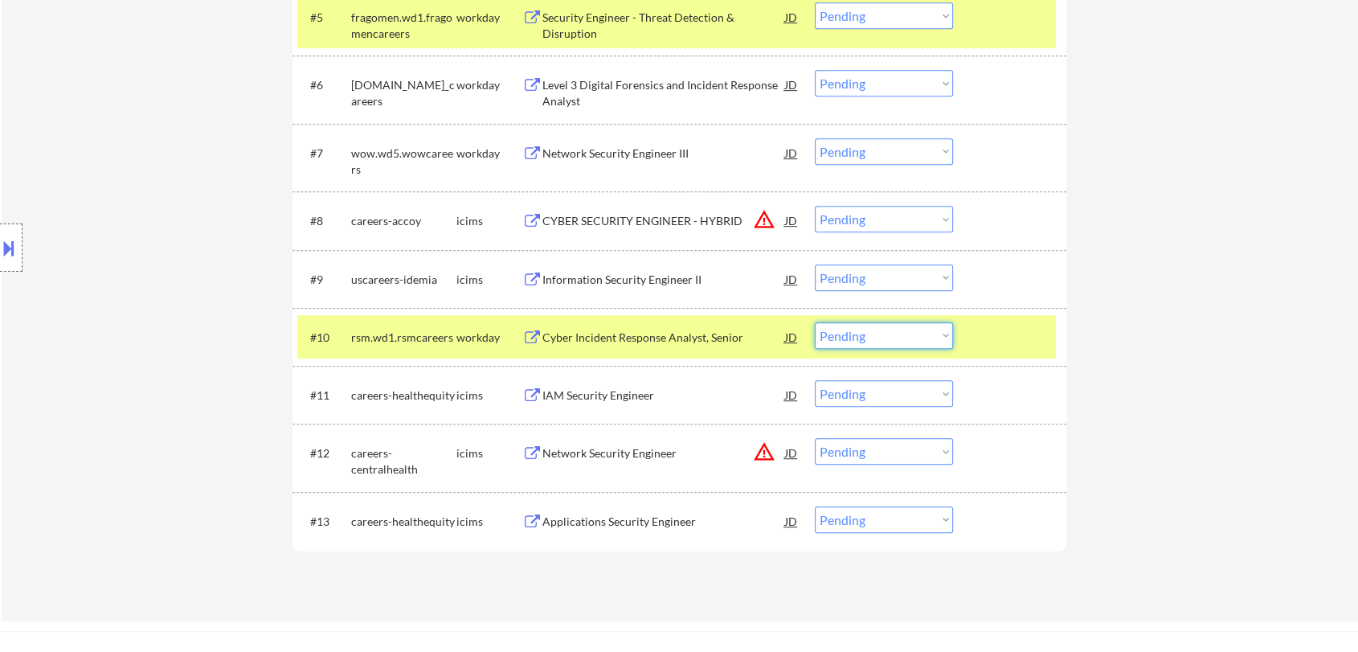
click at [843, 346] on select "Choose an option... Pending Applied Excluded (Questions) Excluded (Expired) Exc…" at bounding box center [884, 335] width 138 height 27
click at [815, 322] on select "Choose an option... Pending Applied Excluded (Questions) Excluded (Expired) Exc…" at bounding box center [884, 335] width 138 height 27
select select ""pending""
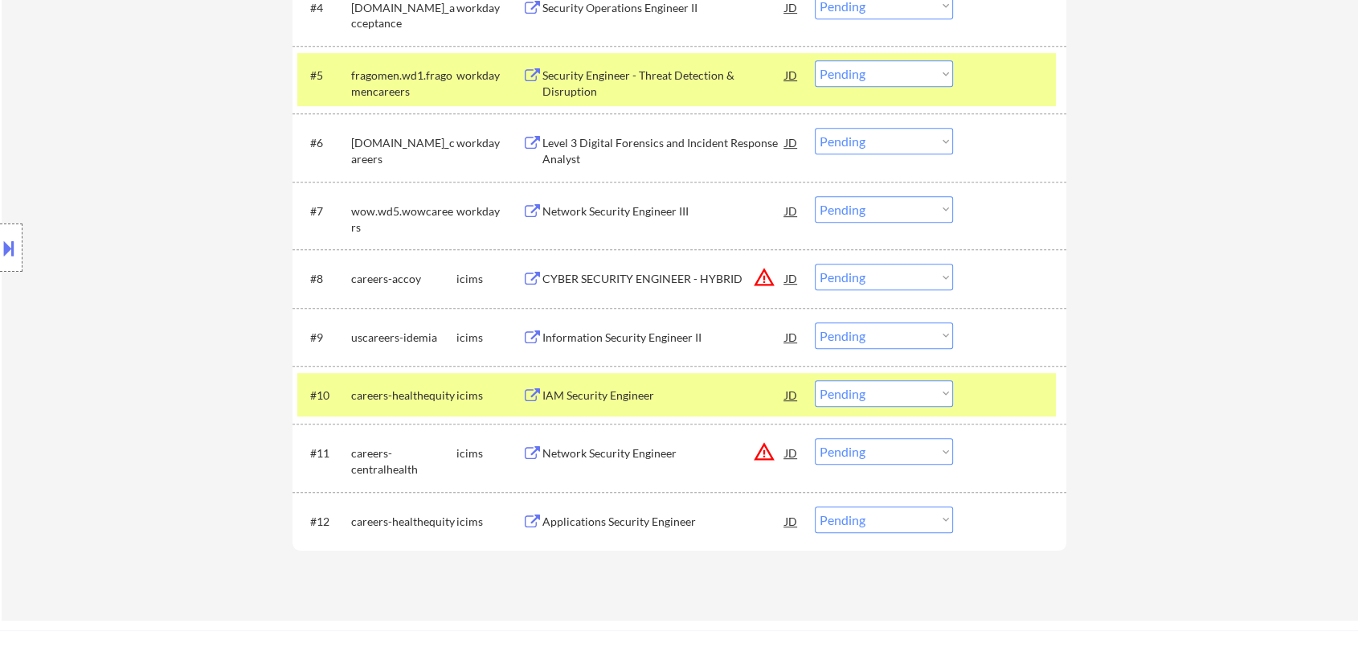
scroll to position [714, 0]
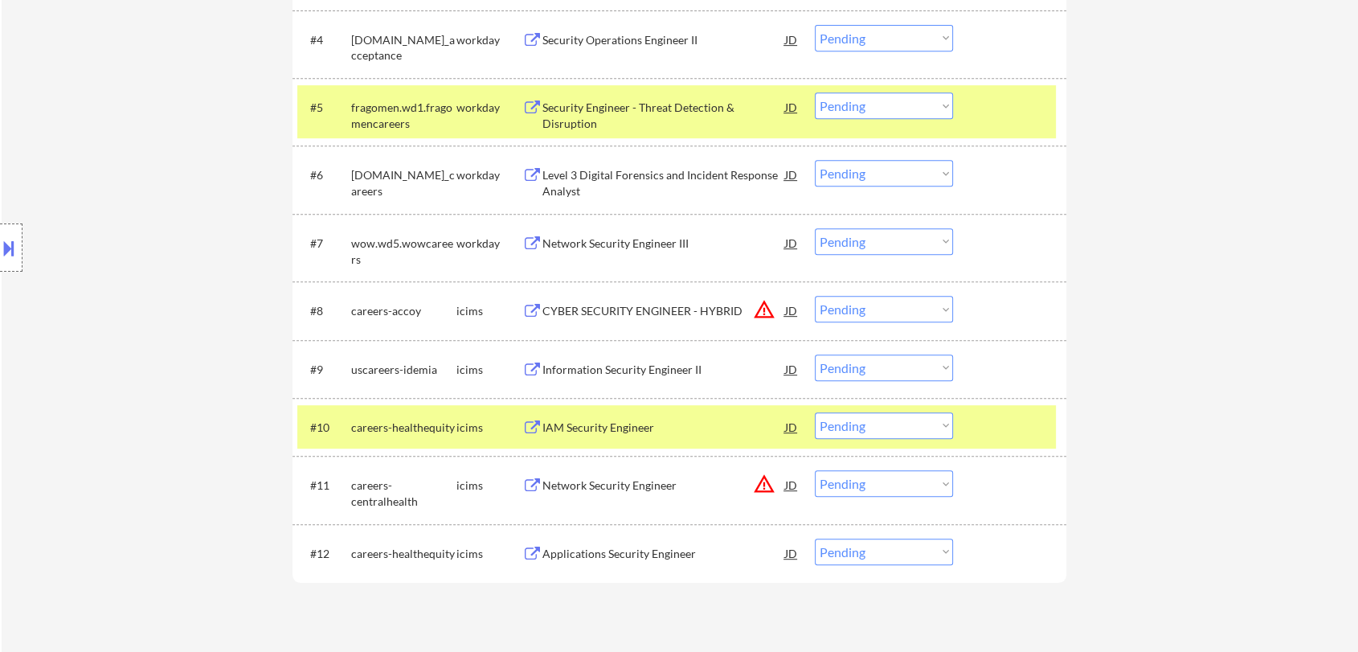
click at [640, 244] on div "Network Security Engineer III" at bounding box center [663, 243] width 243 height 16
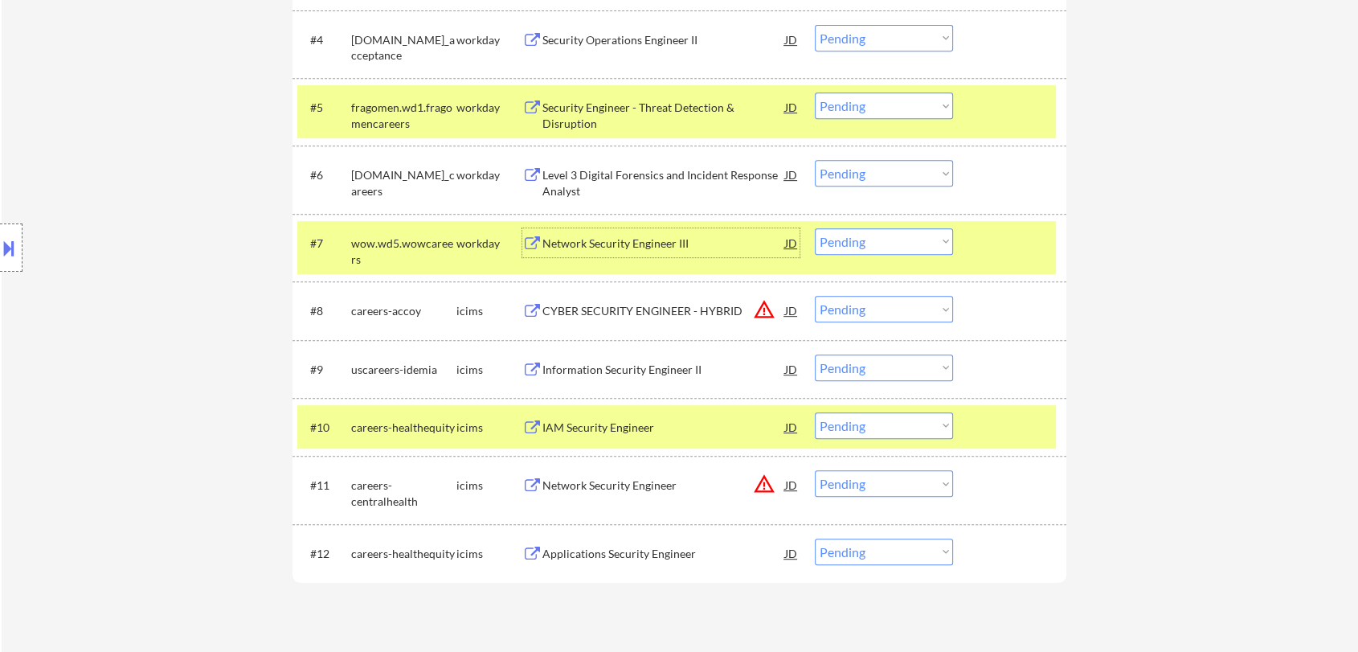
click at [863, 244] on select "Choose an option... Pending Applied Excluded (Questions) Excluded (Expired) Exc…" at bounding box center [884, 241] width 138 height 27
click at [815, 228] on select "Choose an option... Pending Applied Excluded (Questions) Excluded (Expired) Exc…" at bounding box center [884, 241] width 138 height 27
select select ""pending""
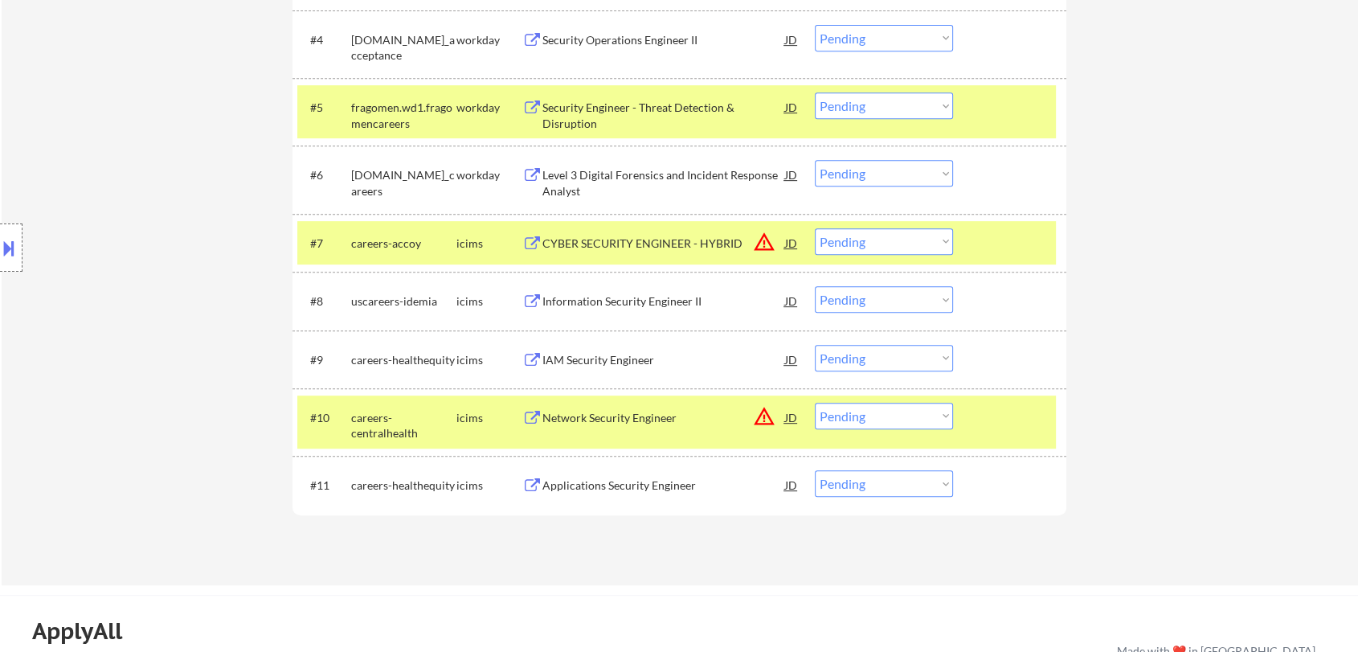
click at [656, 173] on div "Level 3 Digital Forensics and Incident Response Analyst" at bounding box center [663, 182] width 243 height 31
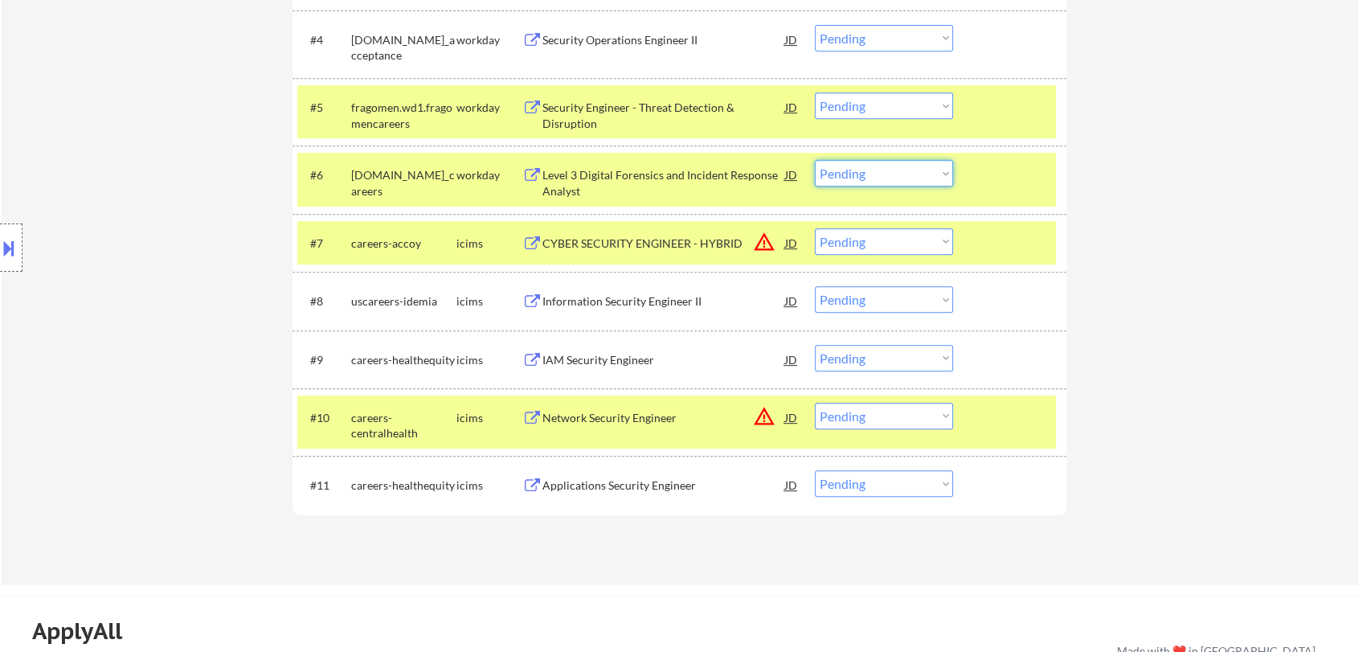
click at [884, 169] on select "Choose an option... Pending Applied Excluded (Questions) Excluded (Expired) Exc…" at bounding box center [884, 173] width 138 height 27
click at [815, 160] on select "Choose an option... Pending Applied Excluded (Questions) Excluded (Expired) Exc…" at bounding box center [884, 173] width 138 height 27
select select ""pending""
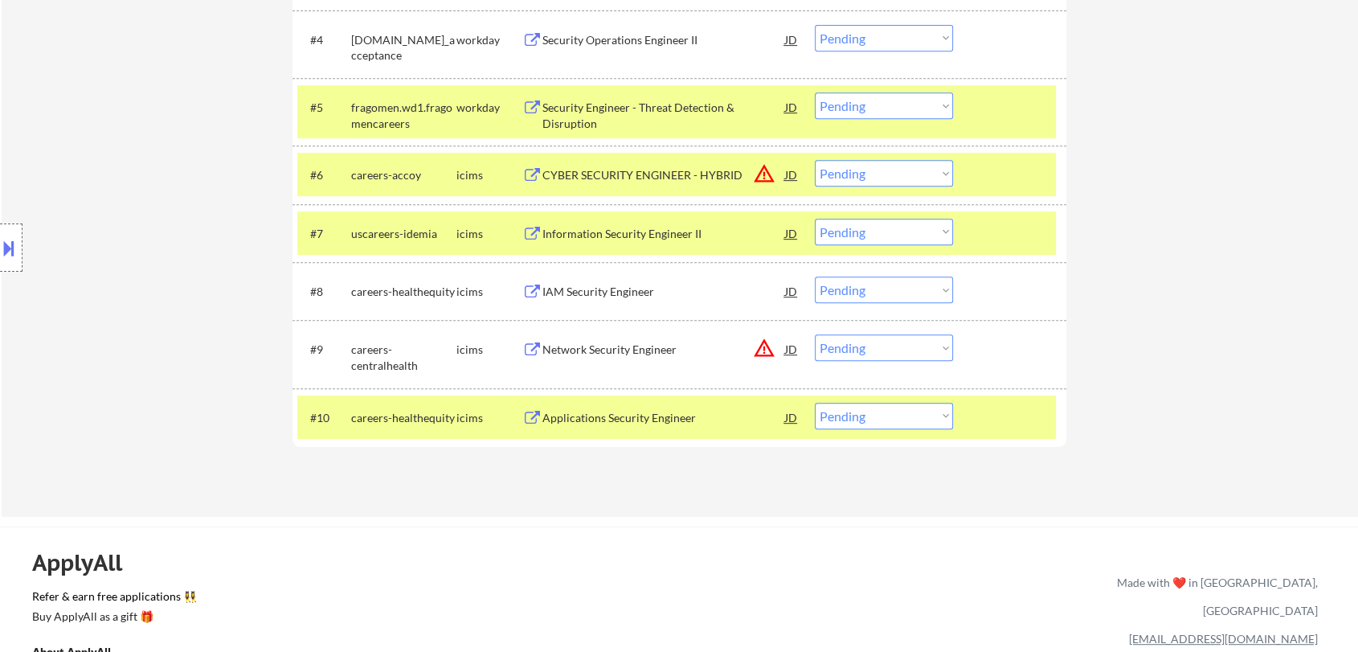
click at [681, 108] on div "Security Engineer - Threat Detection & Disruption" at bounding box center [663, 115] width 243 height 31
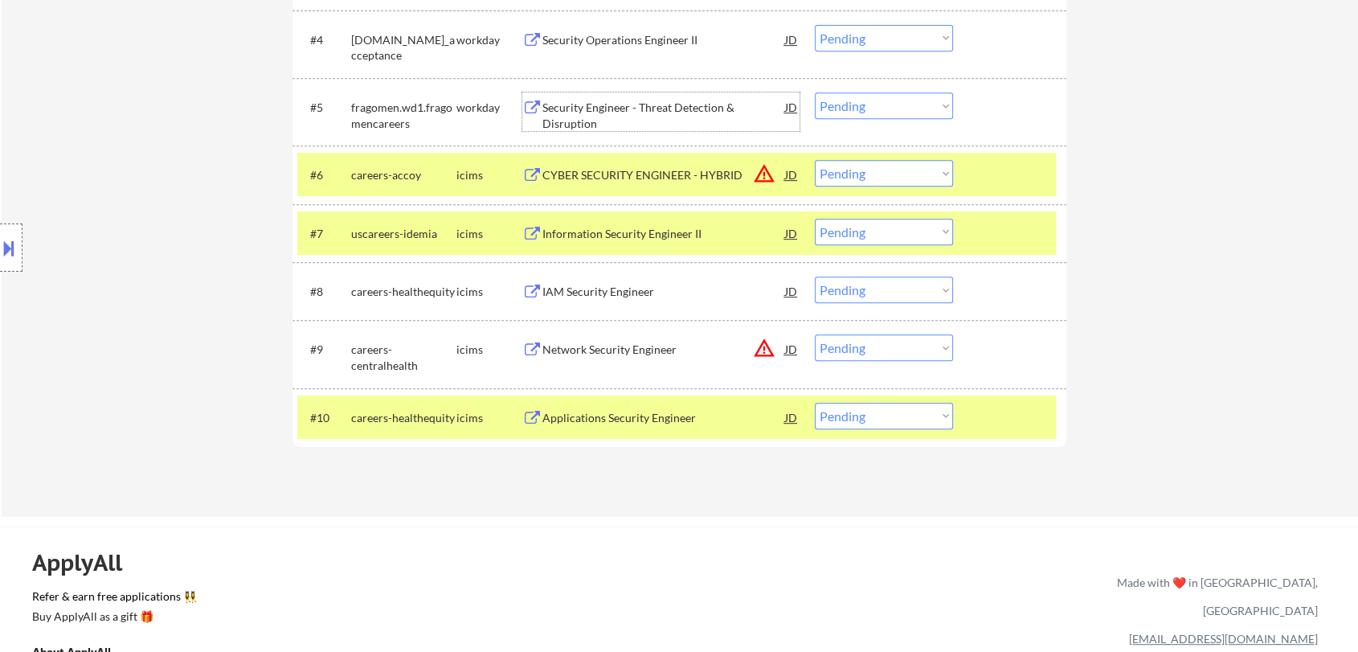
click at [870, 104] on select "Choose an option... Pending Applied Excluded (Questions) Excluded (Expired) Exc…" at bounding box center [884, 105] width 138 height 27
click at [815, 92] on select "Choose an option... Pending Applied Excluded (Questions) Excluded (Expired) Exc…" at bounding box center [884, 105] width 138 height 27
select select ""pending""
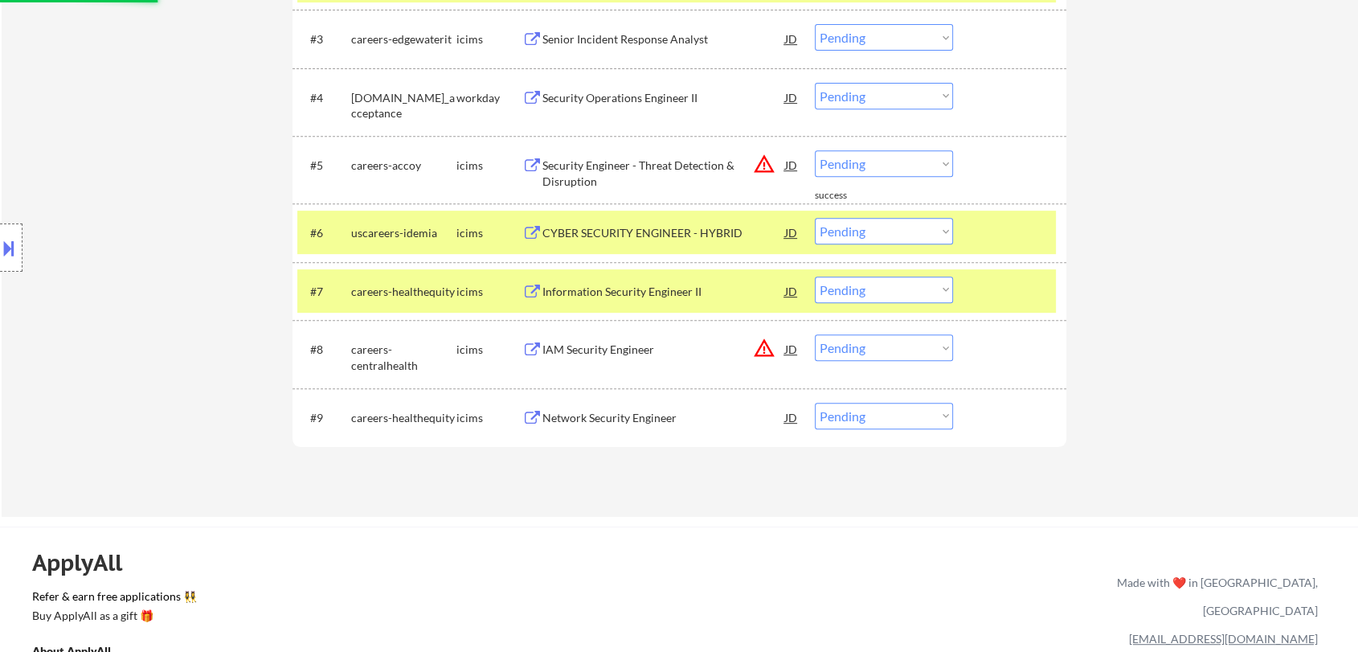
scroll to position [624, 0]
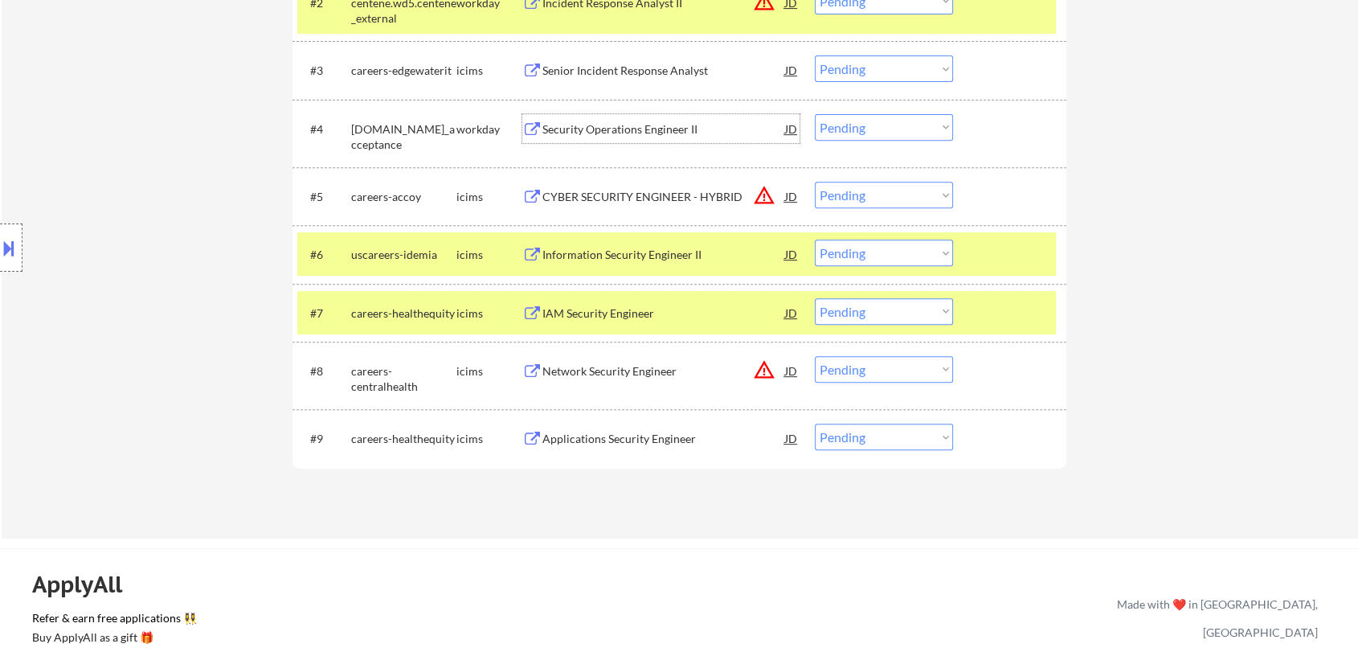
click at [686, 124] on div "Security Operations Engineer II" at bounding box center [663, 129] width 243 height 16
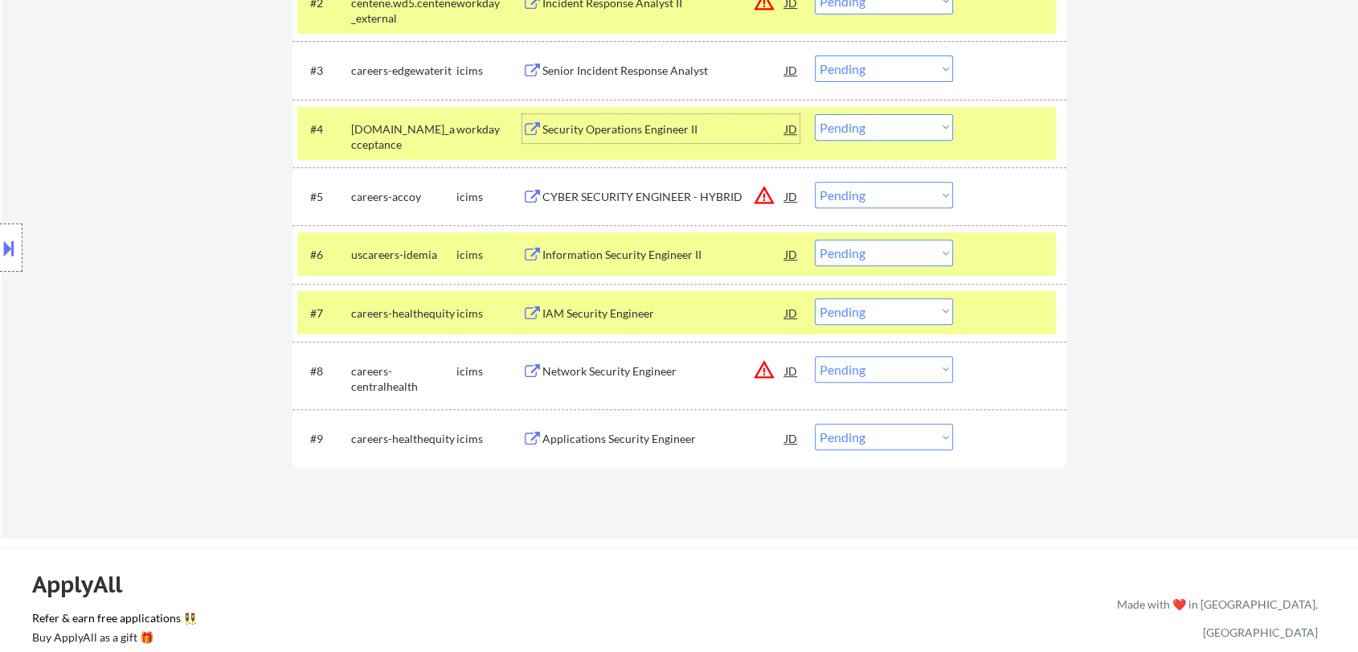
click at [842, 125] on select "Choose an option... Pending Applied Excluded (Questions) Excluded (Expired) Exc…" at bounding box center [884, 127] width 138 height 27
click at [815, 114] on select "Choose an option... Pending Applied Excluded (Questions) Excluded (Expired) Exc…" at bounding box center [884, 127] width 138 height 27
select select ""pending""
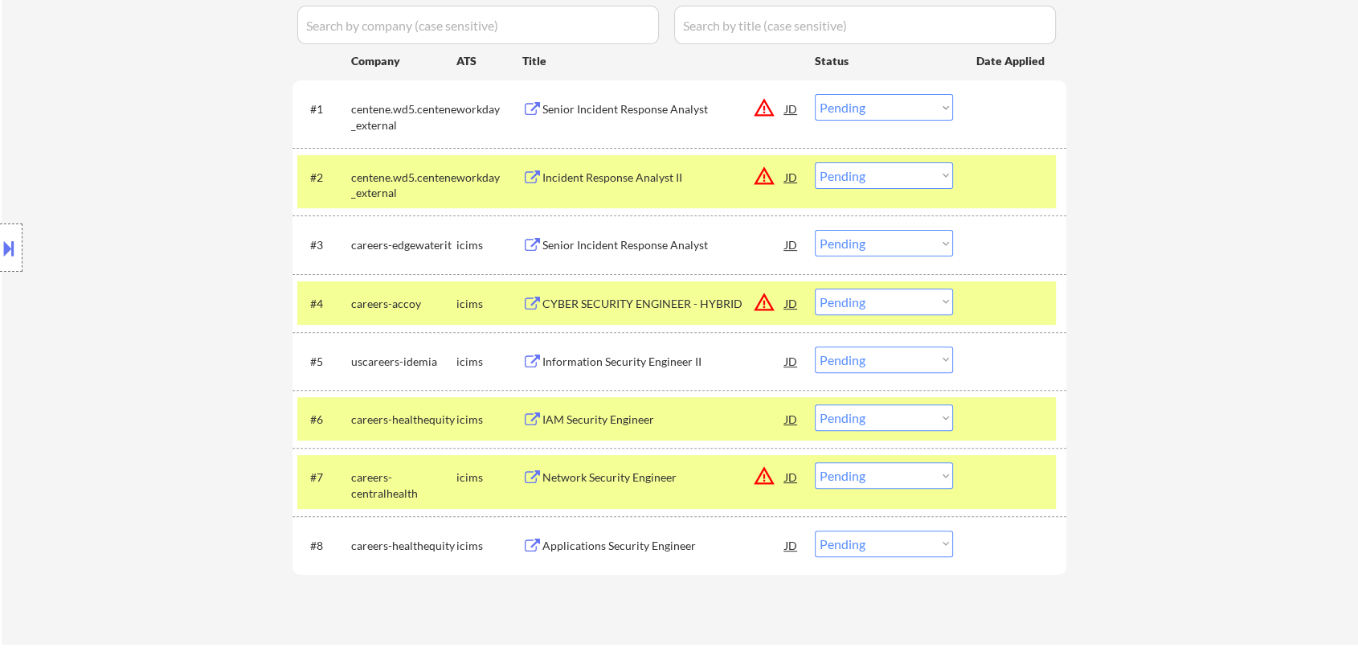
scroll to position [446, 0]
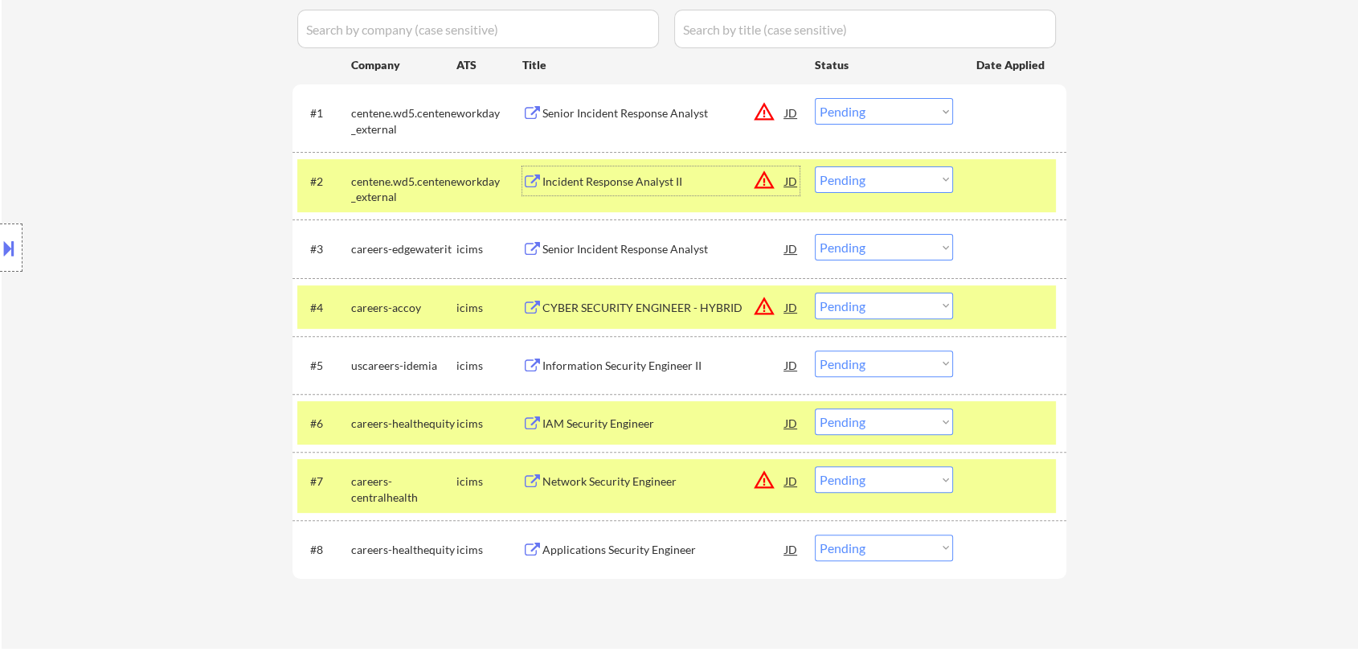
click at [636, 178] on div "Incident Response Analyst II" at bounding box center [663, 182] width 243 height 16
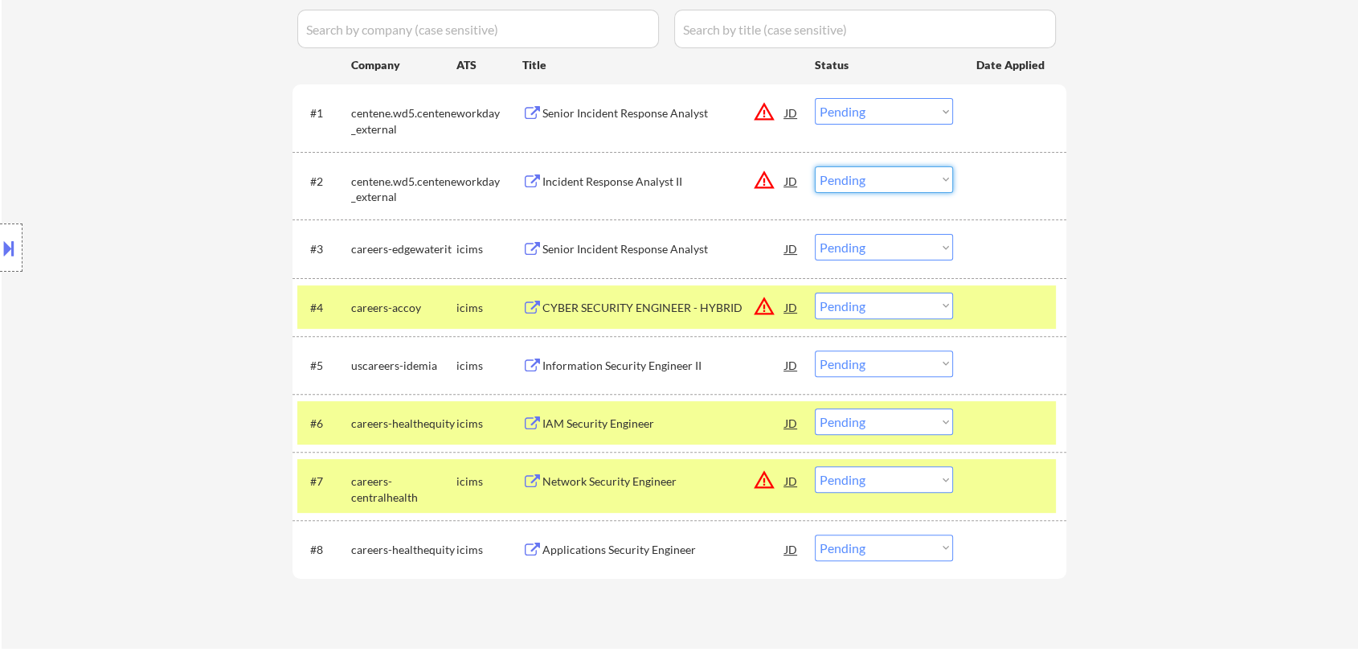
click at [890, 182] on select "Choose an option... Pending Applied Excluded (Questions) Excluded (Expired) Exc…" at bounding box center [884, 179] width 138 height 27
click at [815, 166] on select "Choose an option... Pending Applied Excluded (Questions) Excluded (Expired) Exc…" at bounding box center [884, 179] width 138 height 27
select select ""pending""
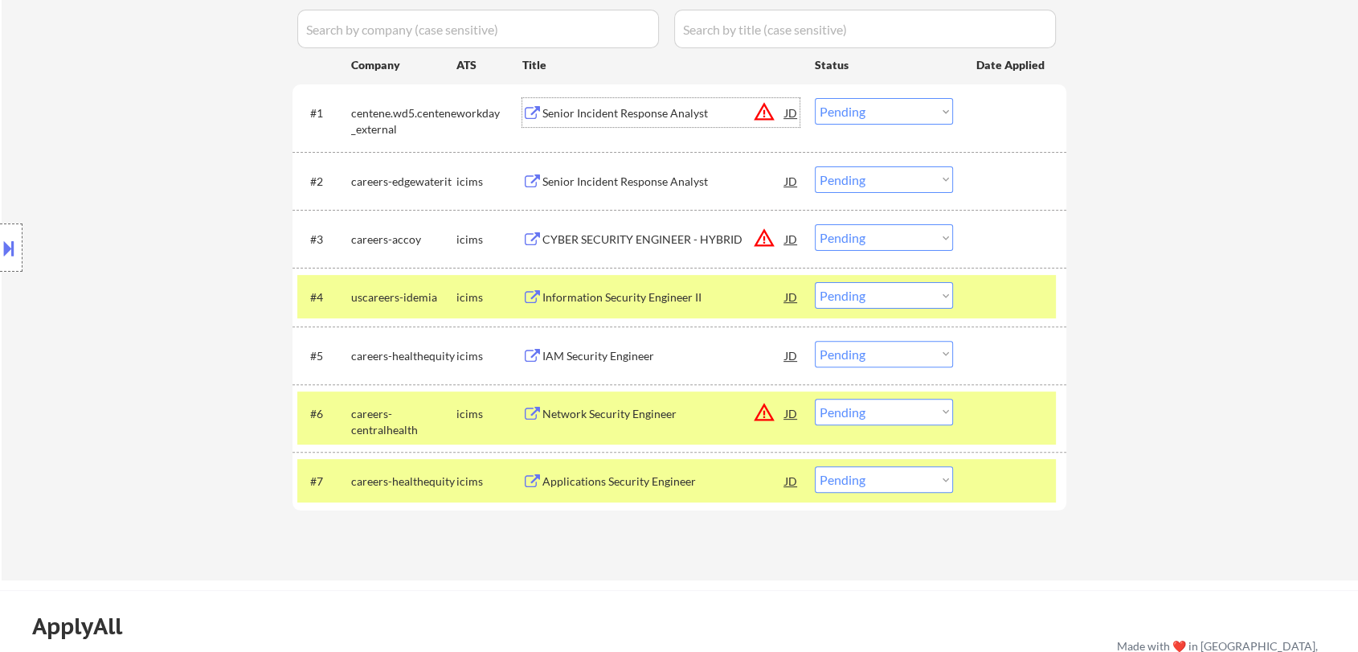
click at [673, 111] on div "Senior Incident Response Analyst" at bounding box center [663, 113] width 243 height 16
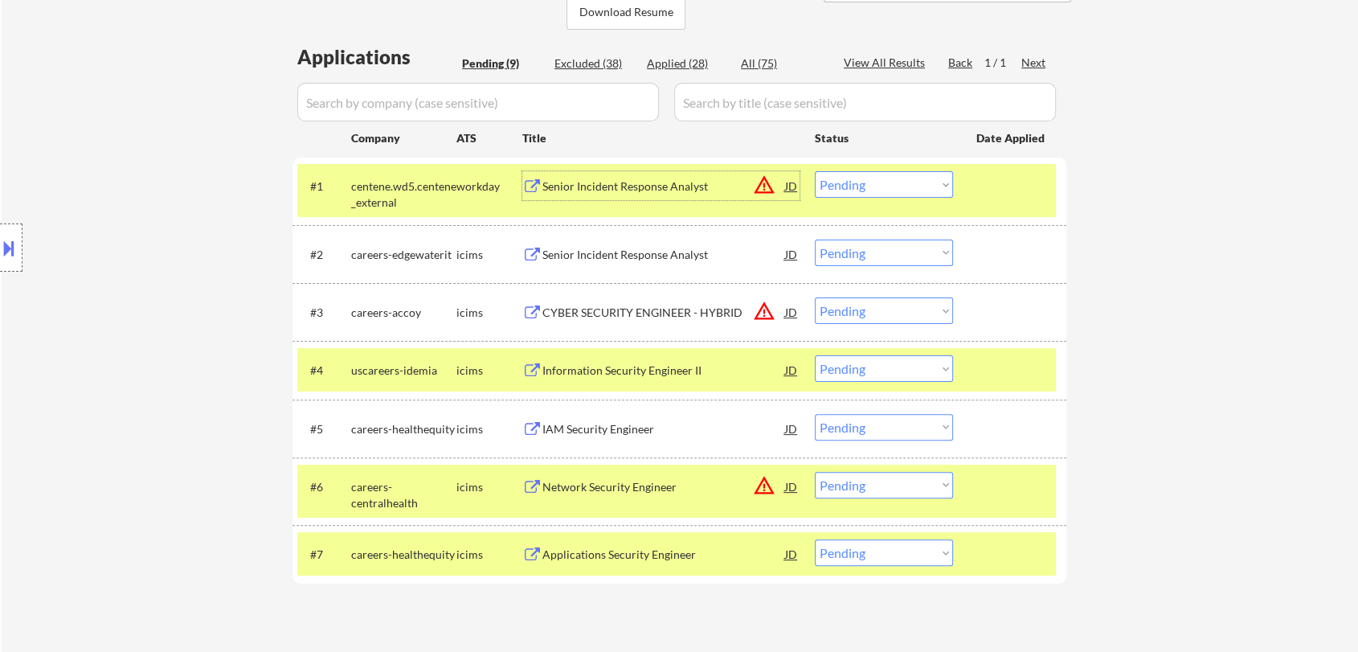
scroll to position [268, 0]
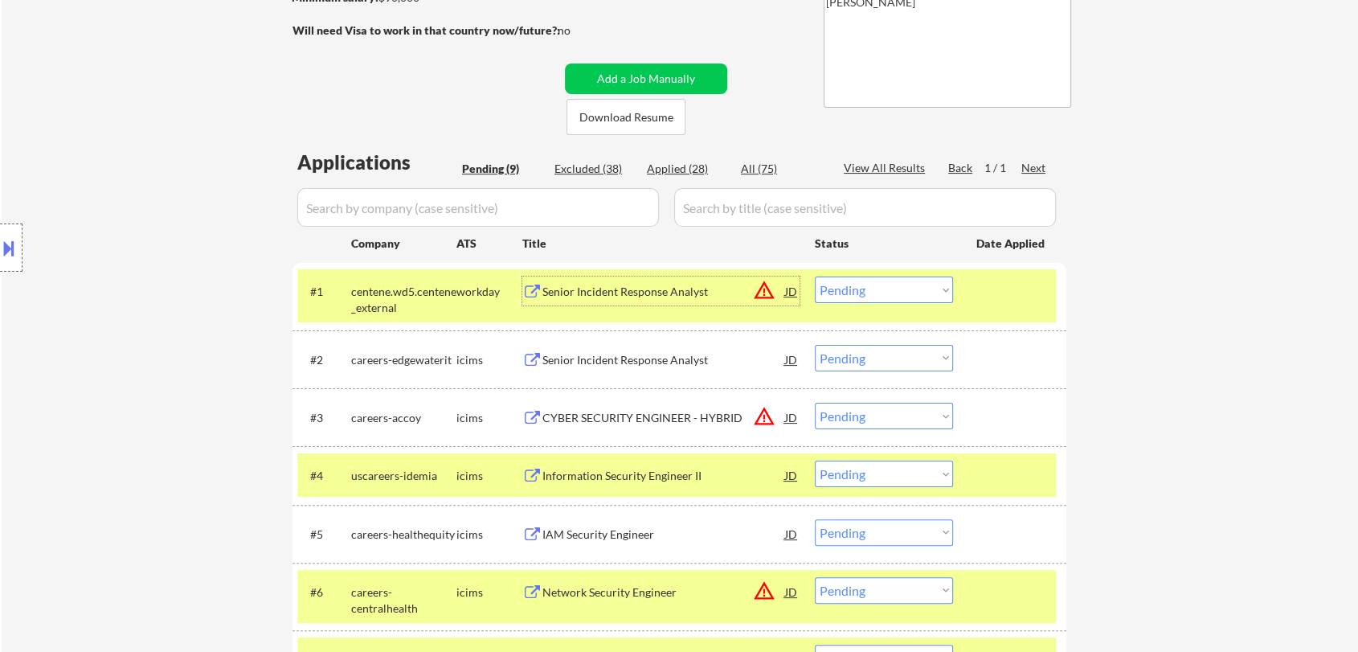
click at [566, 284] on div "Senior Incident Response Analyst" at bounding box center [663, 292] width 243 height 16
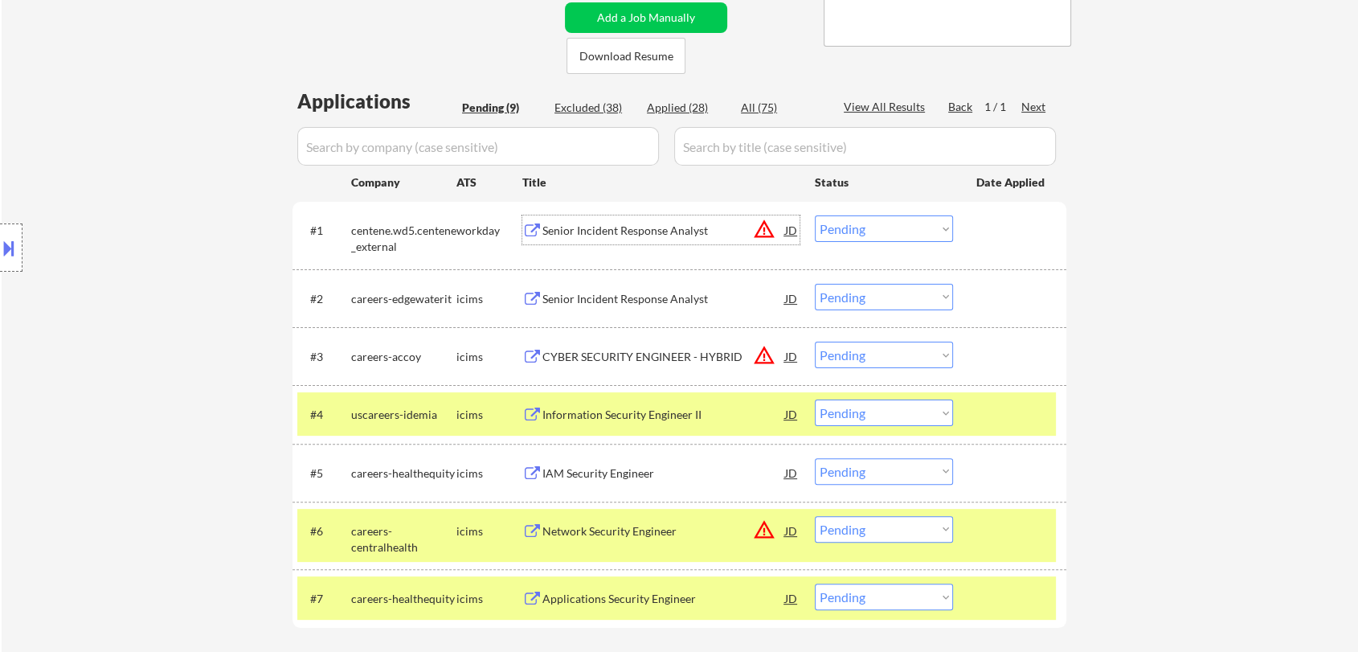
scroll to position [357, 0]
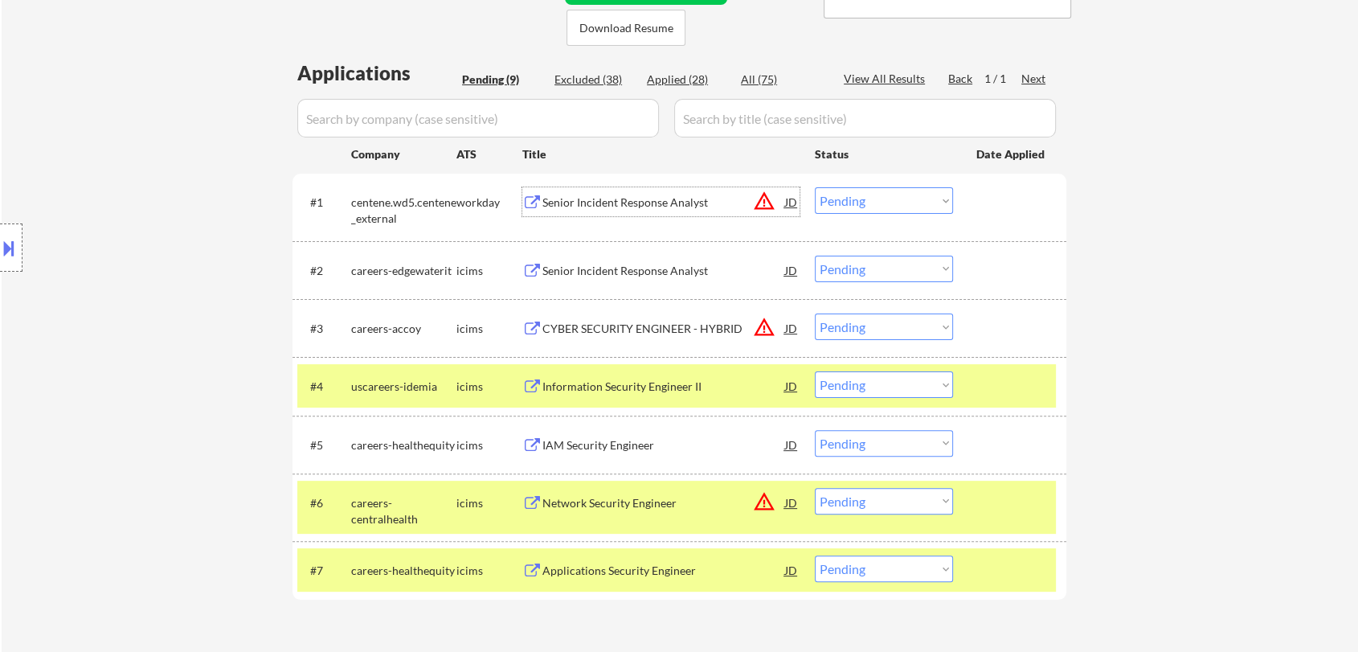
click at [883, 202] on select "Choose an option... Pending Applied Excluded (Questions) Excluded (Expired) Exc…" at bounding box center [884, 200] width 138 height 27
click at [815, 187] on select "Choose an option... Pending Applied Excluded (Questions) Excluded (Expired) Exc…" at bounding box center [884, 200] width 138 height 27
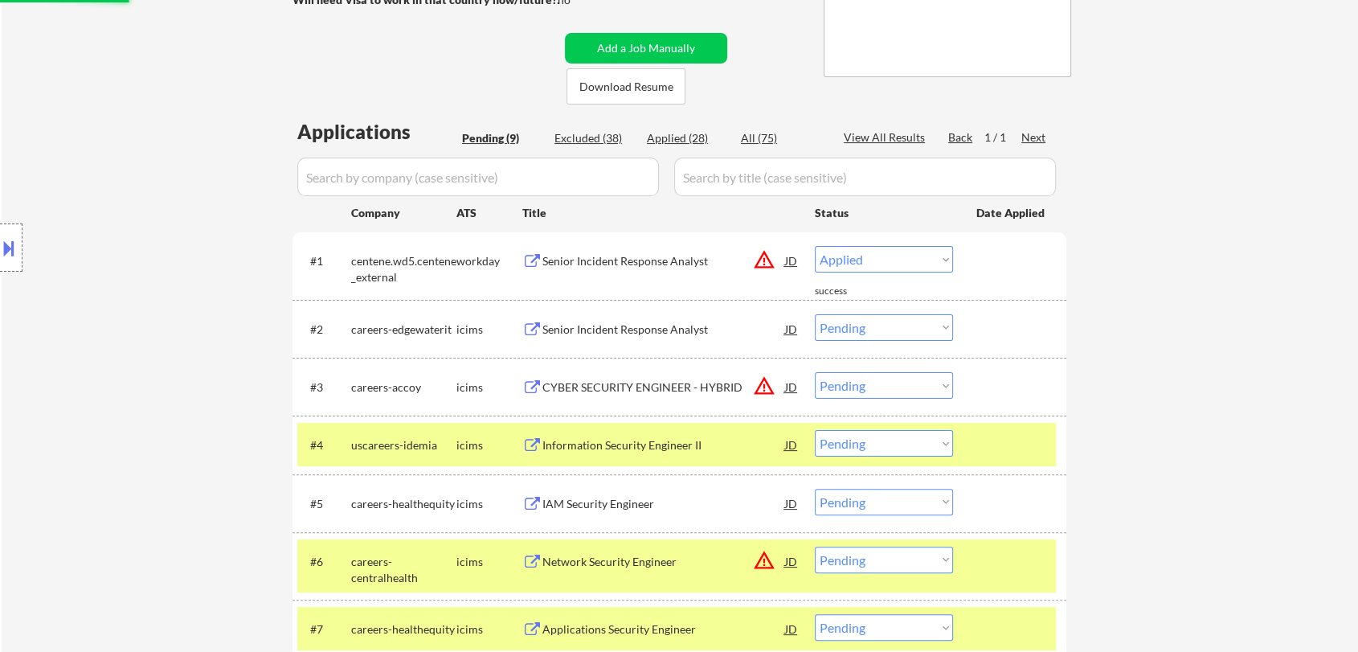
scroll to position [268, 0]
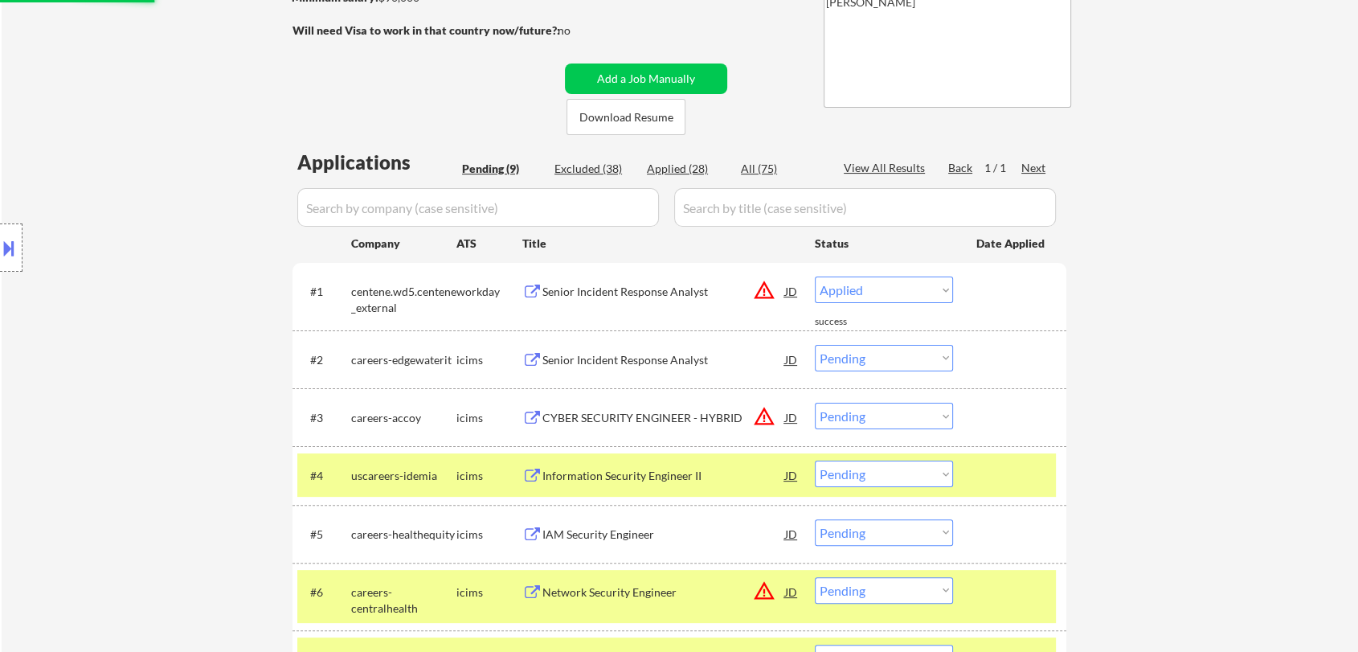
select select ""pending""
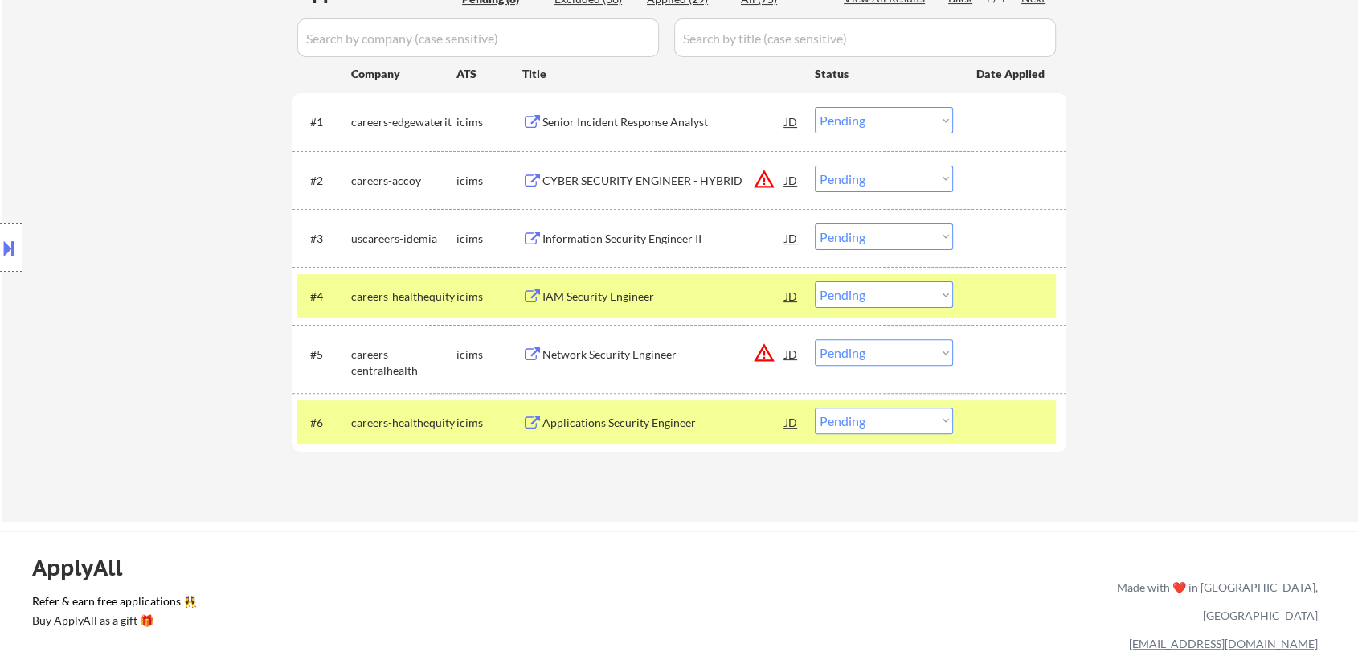
scroll to position [446, 0]
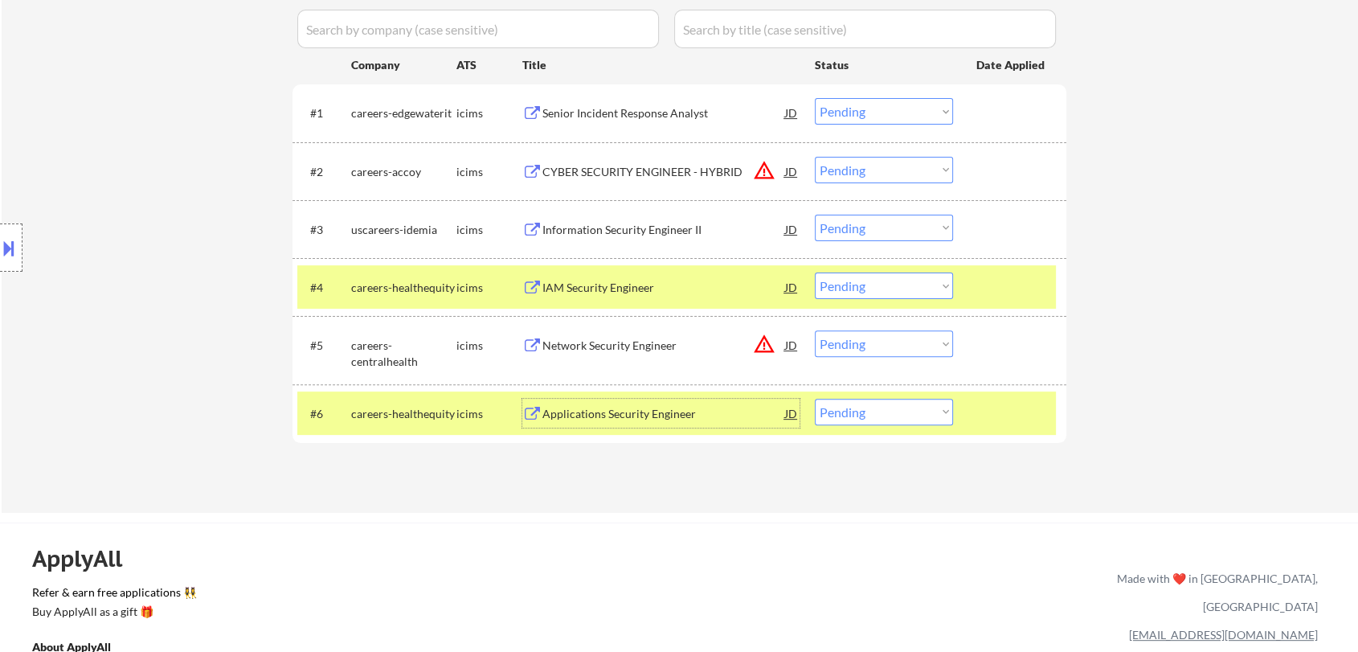
click at [650, 416] on div "Applications Security Engineer" at bounding box center [663, 414] width 243 height 16
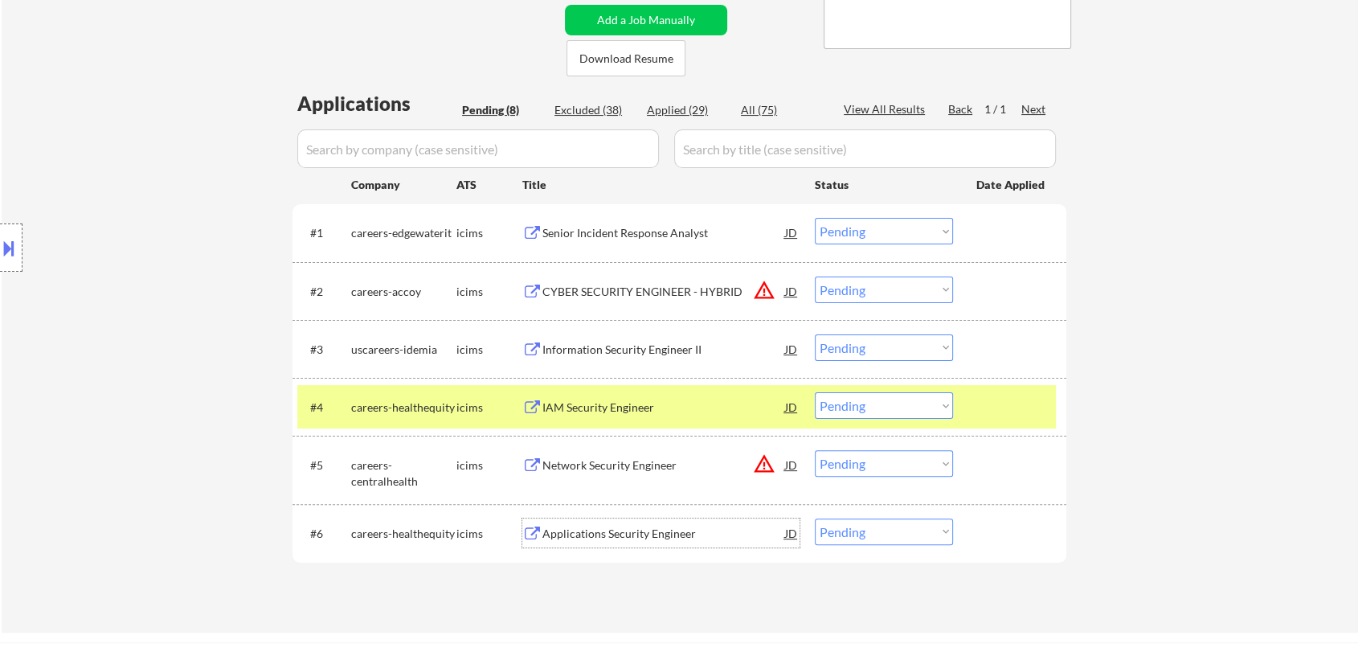
scroll to position [357, 0]
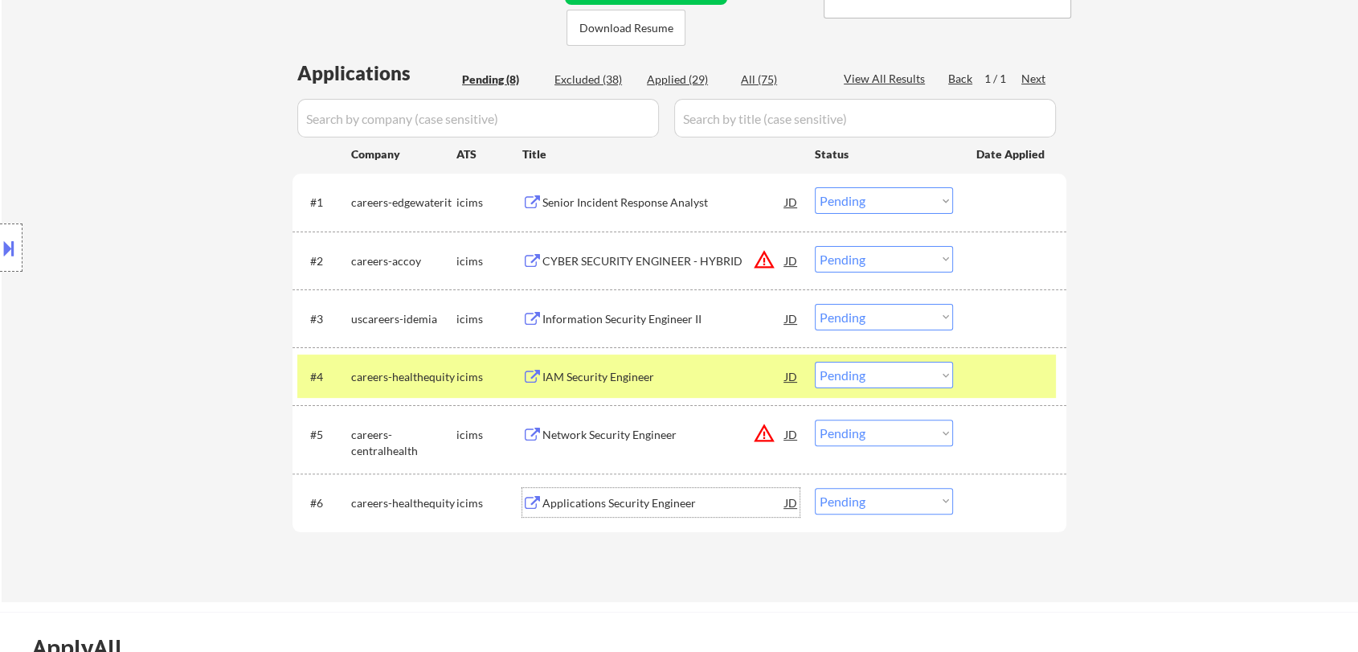
click at [626, 382] on div "IAM Security Engineer" at bounding box center [663, 377] width 243 height 16
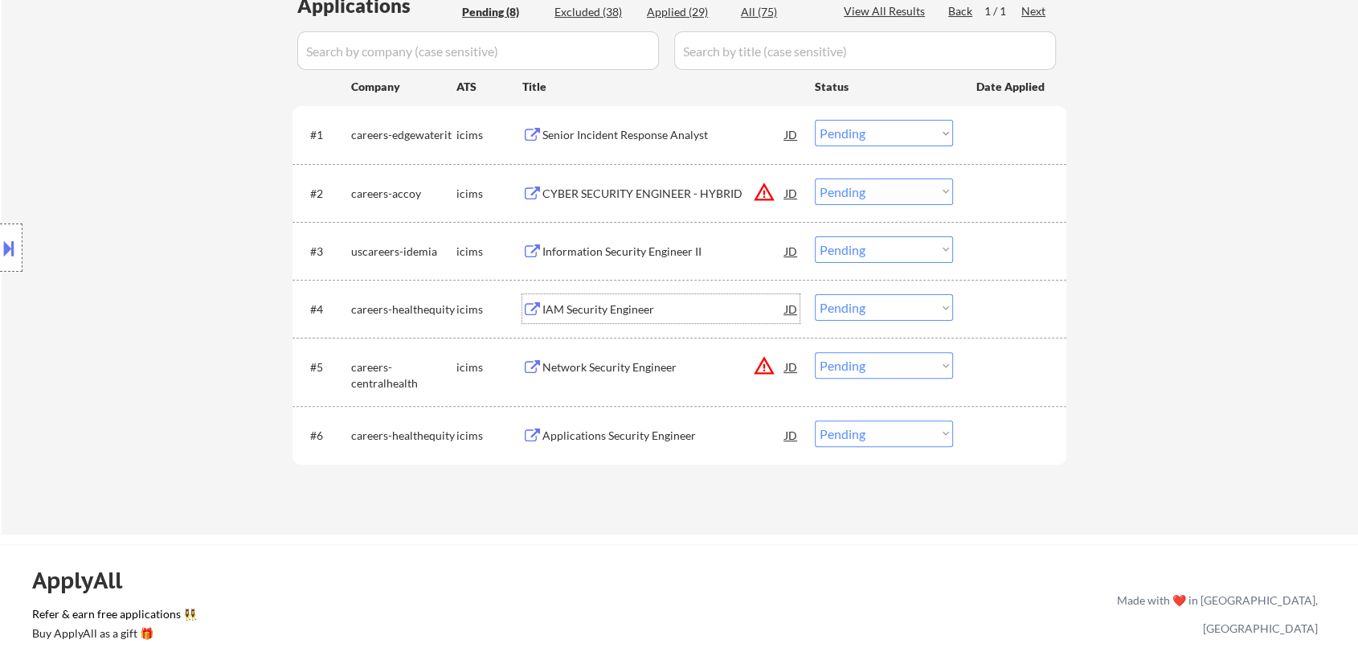
scroll to position [446, 0]
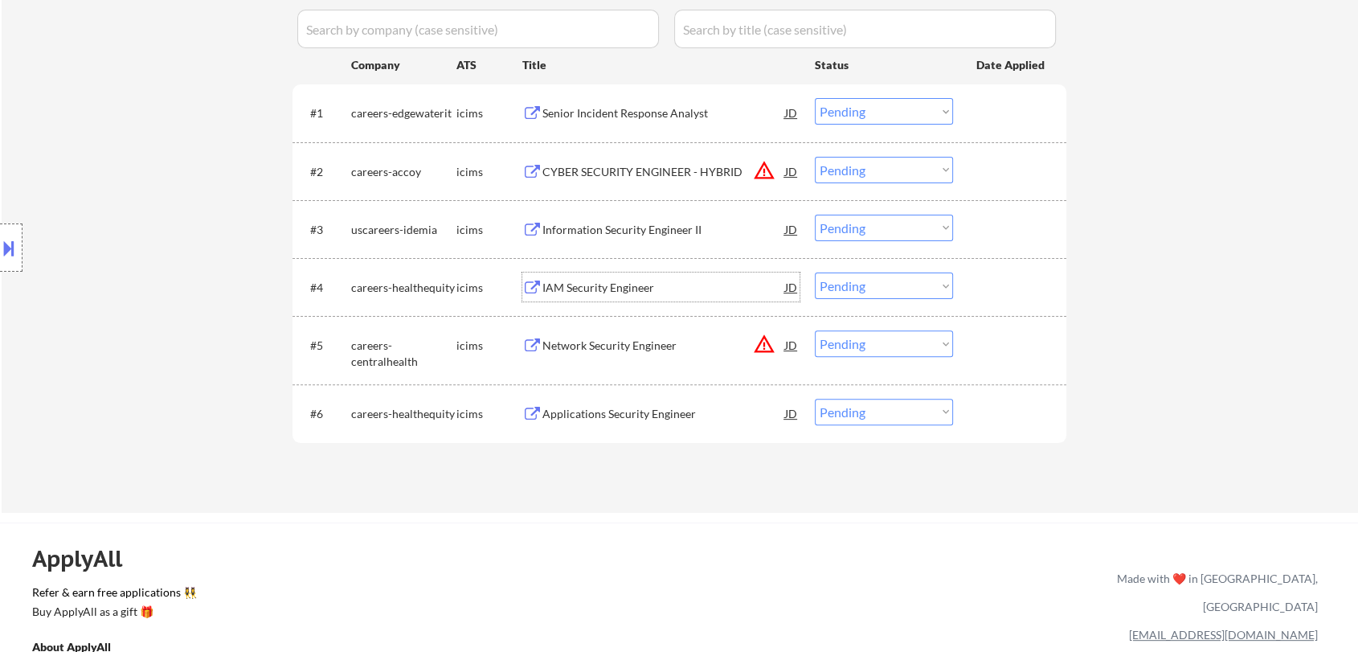
click at [844, 284] on select "Choose an option... Pending Applied Excluded (Questions) Excluded (Expired) Exc…" at bounding box center [884, 285] width 138 height 27
click at [815, 272] on select "Choose an option... Pending Applied Excluded (Questions) Excluded (Expired) Exc…" at bounding box center [884, 285] width 138 height 27
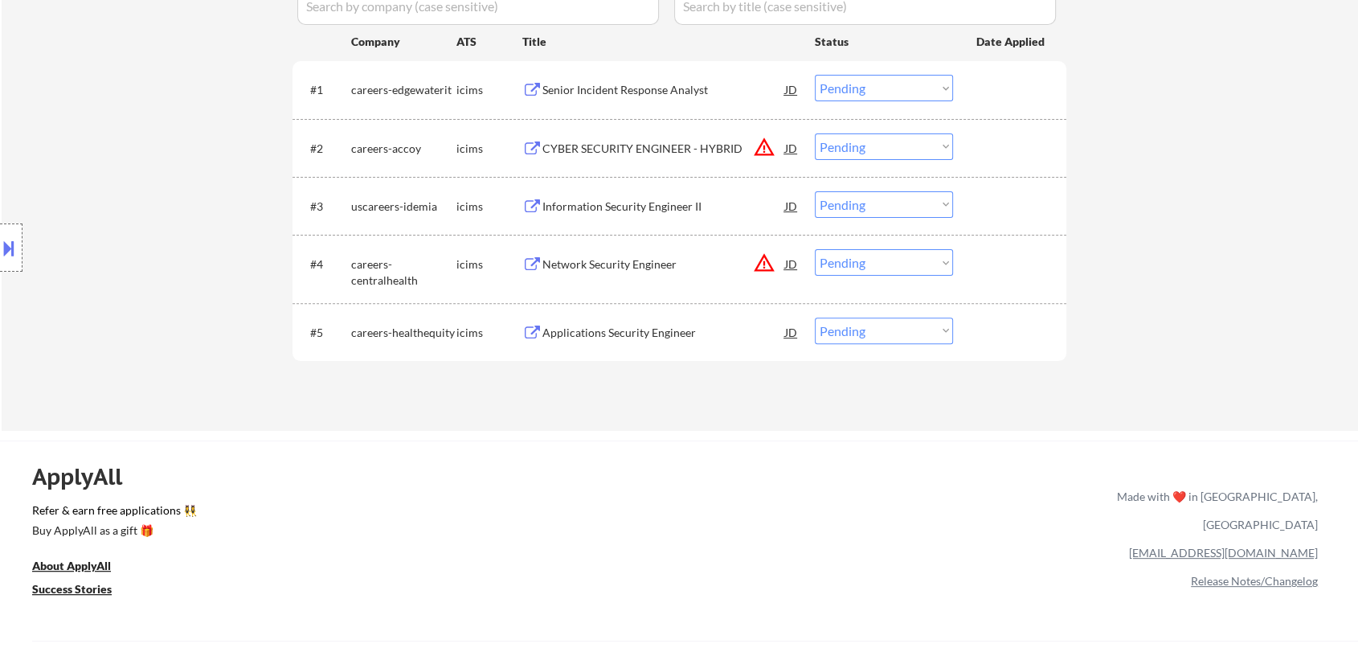
scroll to position [535, 0]
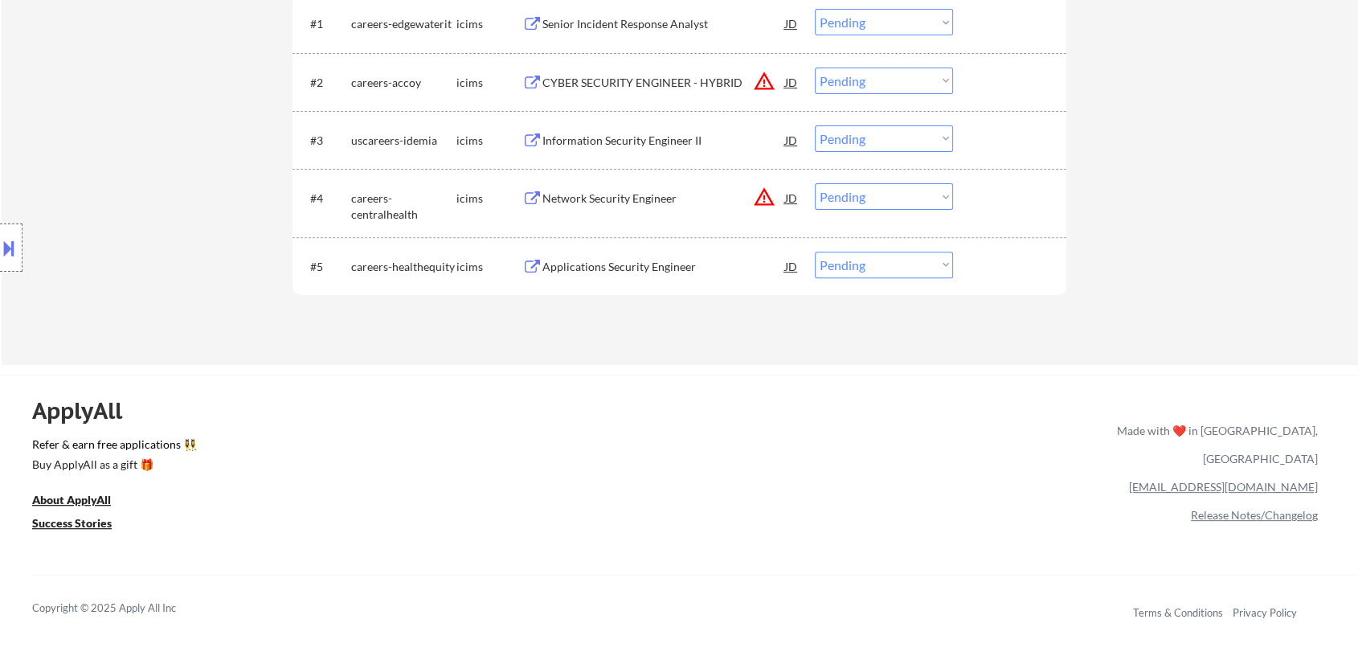
click at [652, 199] on div "Network Security Engineer" at bounding box center [663, 198] width 243 height 16
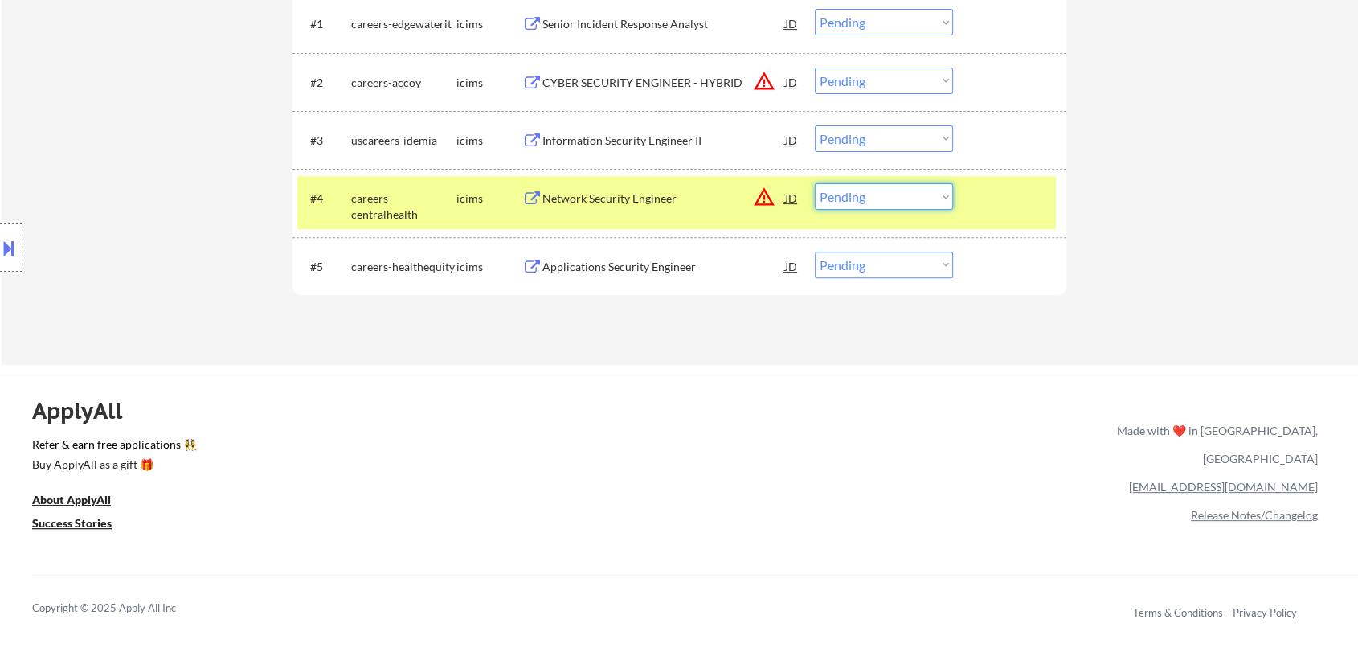
click at [885, 199] on select "Choose an option... Pending Applied Excluded (Questions) Excluded (Expired) Exc…" at bounding box center [884, 196] width 138 height 27
click at [815, 183] on select "Choose an option... Pending Applied Excluded (Questions) Excluded (Expired) Exc…" at bounding box center [884, 196] width 138 height 27
select select ""pending""
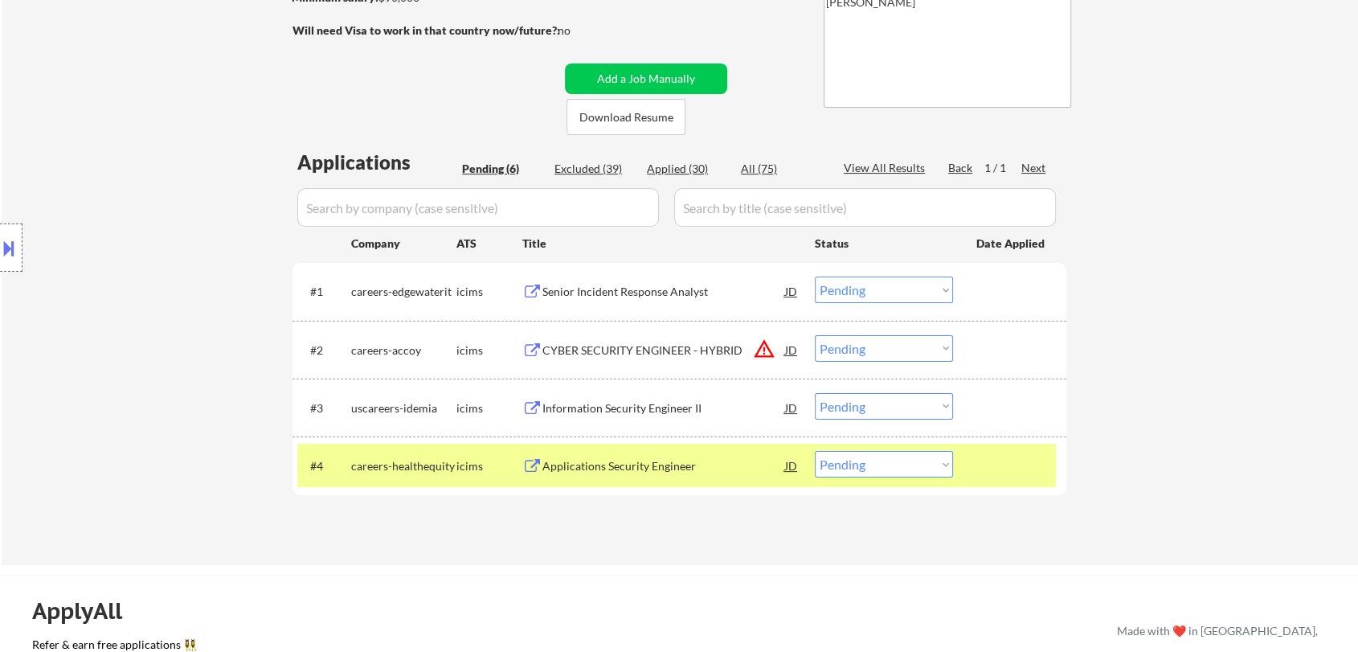
scroll to position [357, 0]
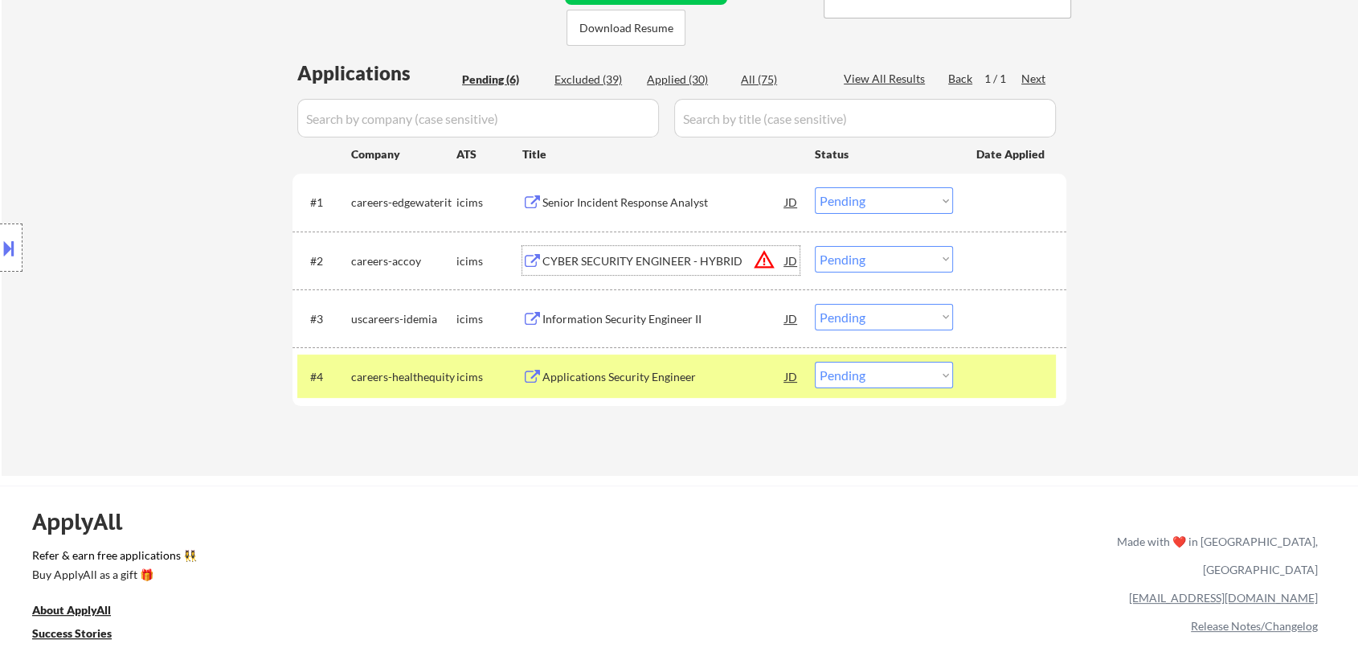
click at [680, 264] on div "CYBER SECURITY ENGINEER - HYBRID" at bounding box center [663, 261] width 243 height 16
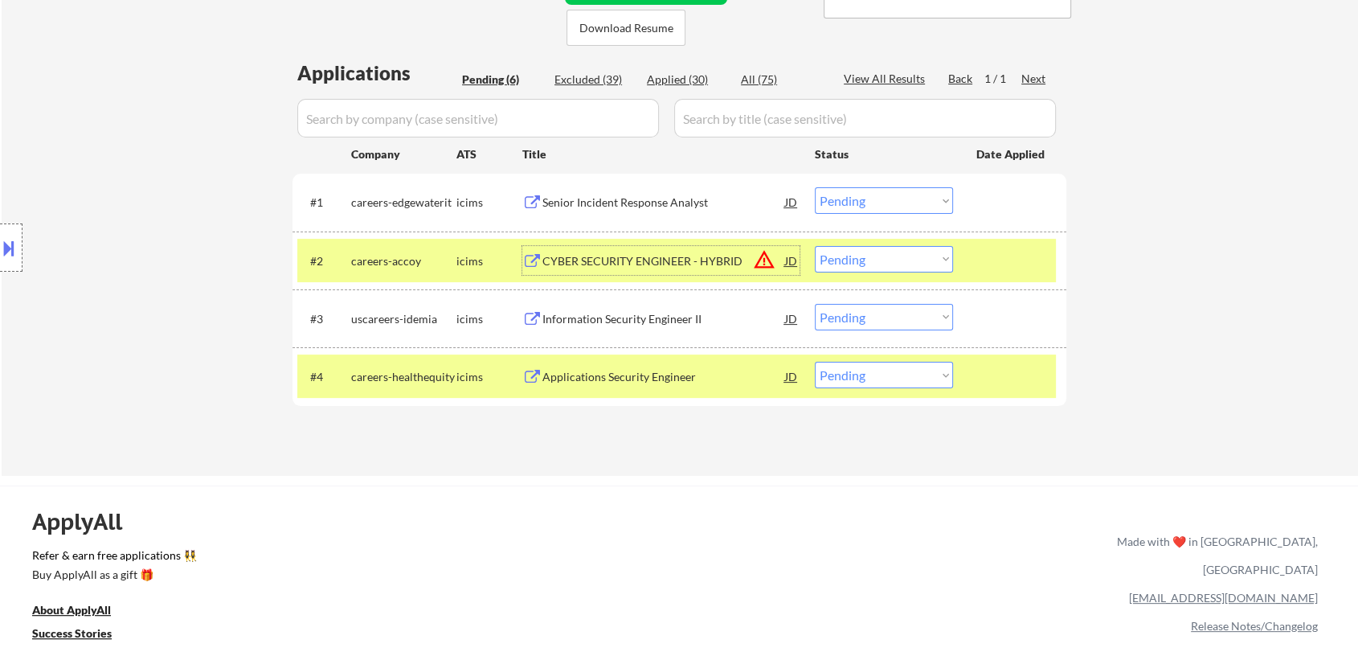
click at [875, 260] on select "Choose an option... Pending Applied Excluded (Questions) Excluded (Expired) Exc…" at bounding box center [884, 259] width 138 height 27
click at [815, 246] on select "Choose an option... Pending Applied Excluded (Questions) Excluded (Expired) Exc…" at bounding box center [884, 259] width 138 height 27
select select ""pending""
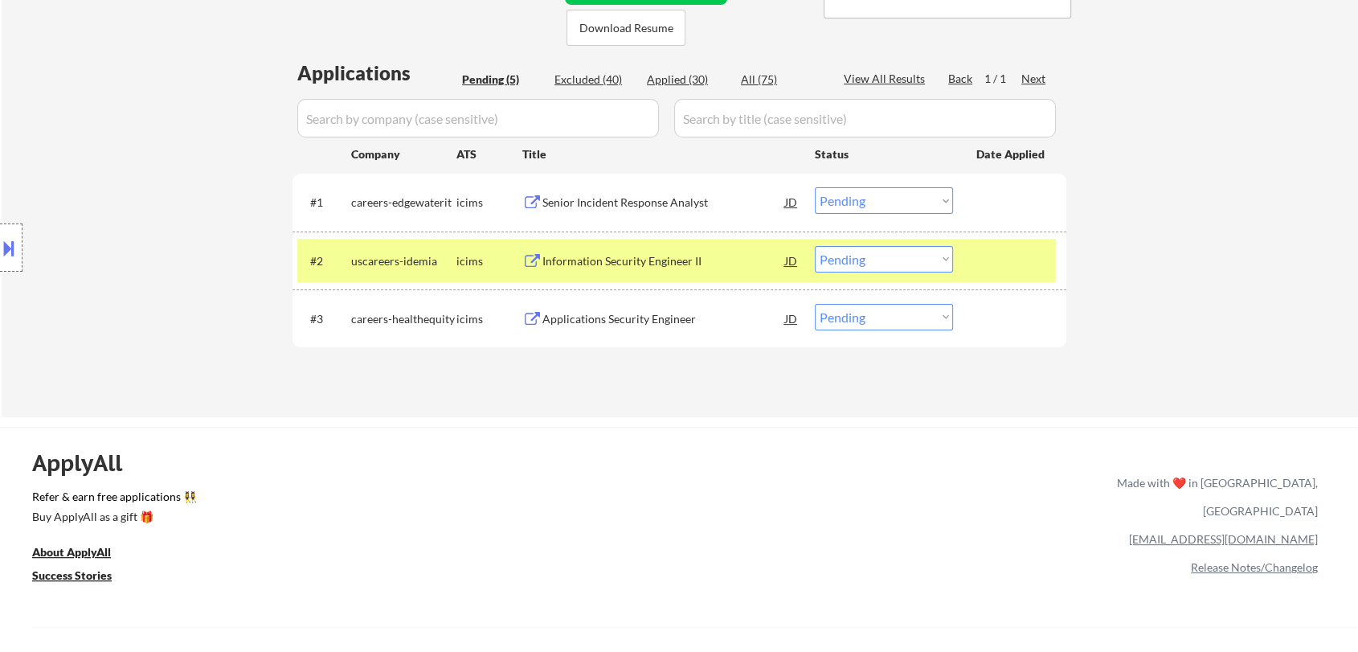
click at [635, 203] on div "Senior Incident Response Analyst" at bounding box center [663, 202] width 243 height 16
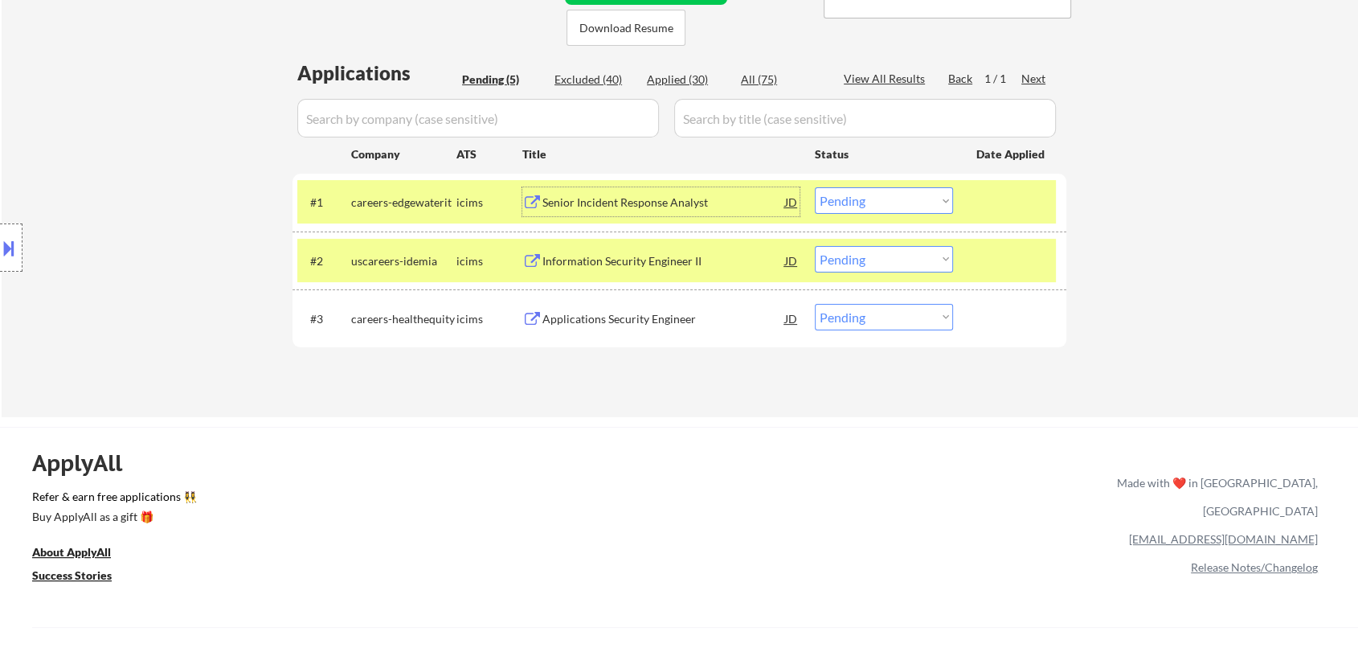
click at [856, 191] on select "Choose an option... Pending Applied Excluded (Questions) Excluded (Expired) Exc…" at bounding box center [884, 200] width 138 height 27
click at [815, 187] on select "Choose an option... Pending Applied Excluded (Questions) Excluded (Expired) Exc…" at bounding box center [884, 200] width 138 height 27
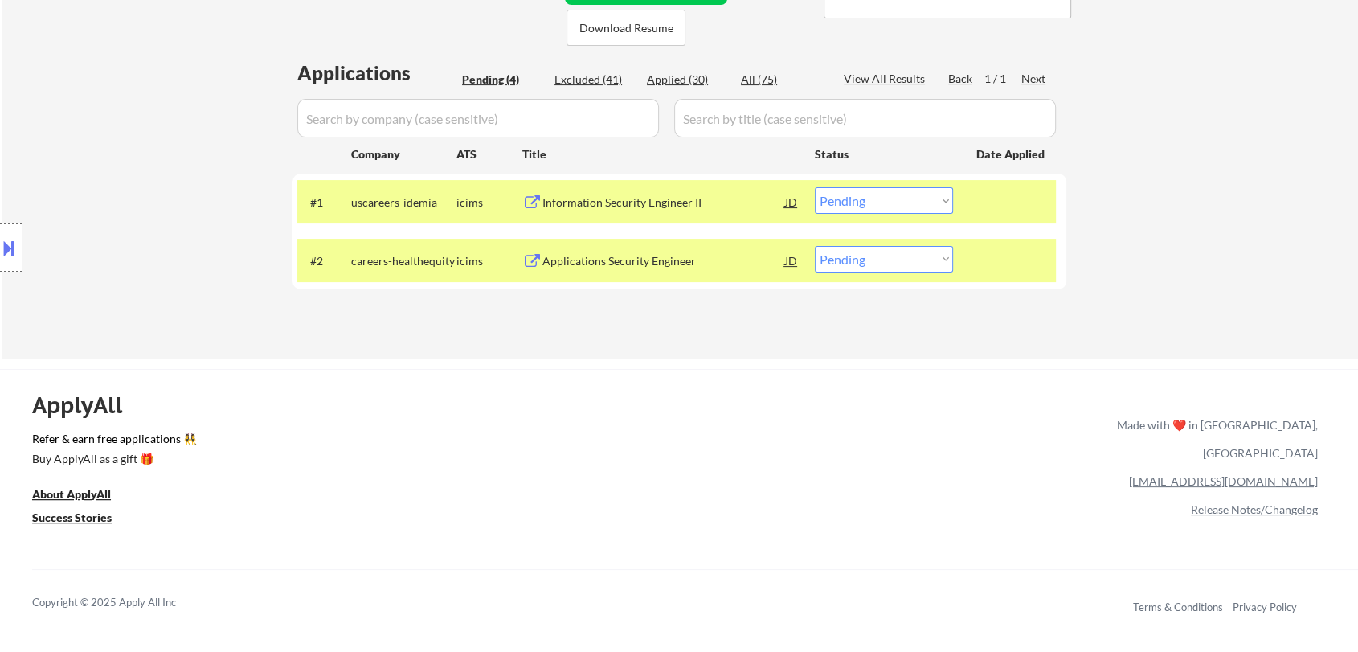
click at [641, 200] on div "Information Security Engineer II" at bounding box center [663, 202] width 243 height 16
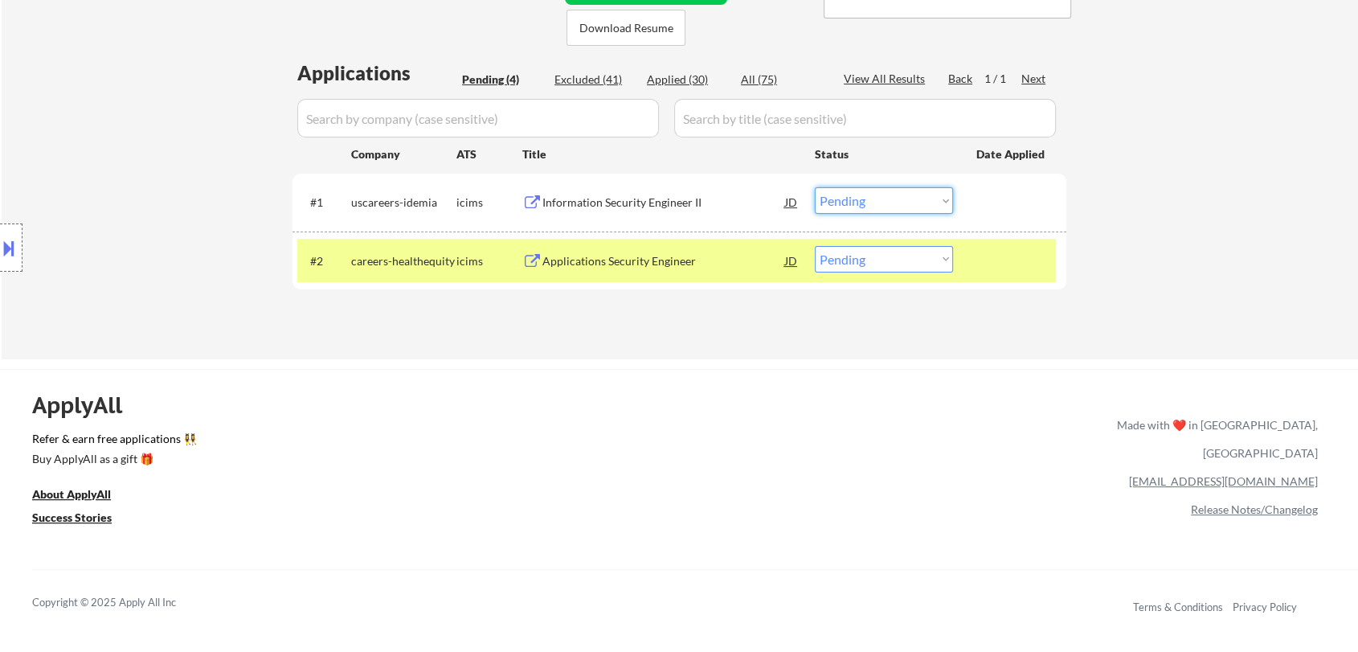
click at [868, 188] on select "Choose an option... Pending Applied Excluded (Questions) Excluded (Expired) Exc…" at bounding box center [884, 200] width 138 height 27
click at [815, 187] on select "Choose an option... Pending Applied Excluded (Questions) Excluded (Expired) Exc…" at bounding box center [884, 200] width 138 height 27
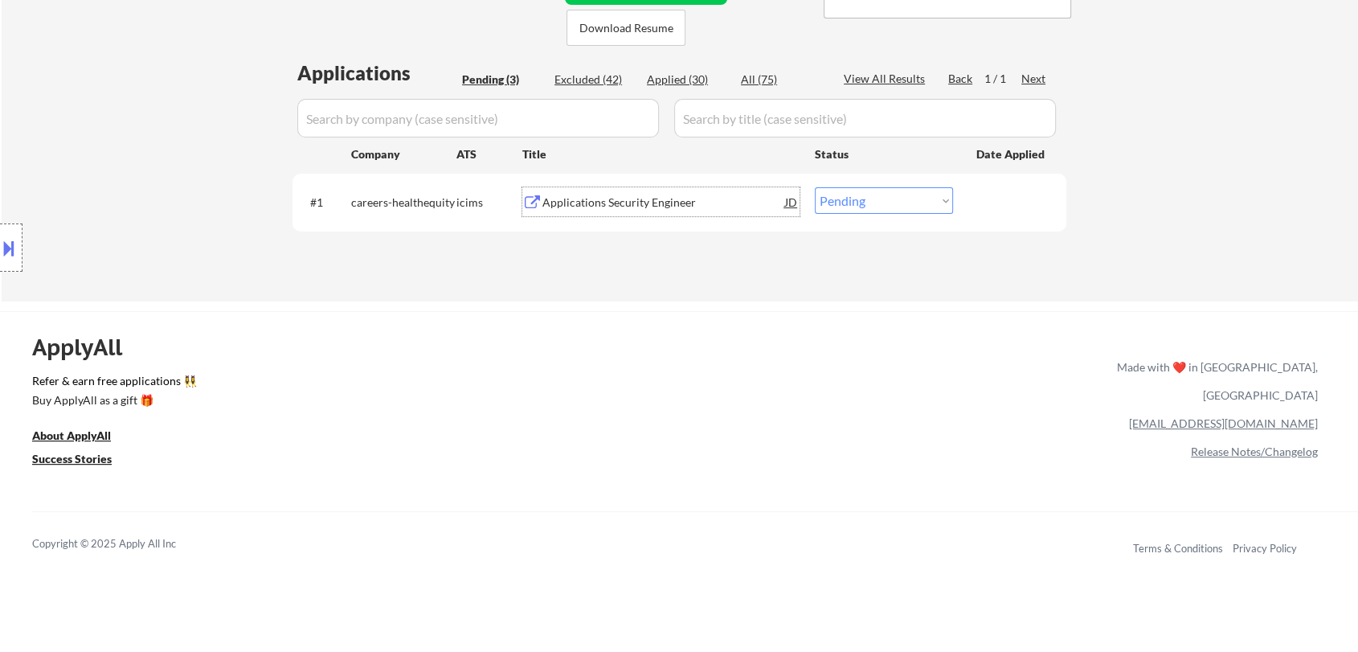
click at [642, 206] on div "Applications Security Engineer" at bounding box center [663, 202] width 243 height 16
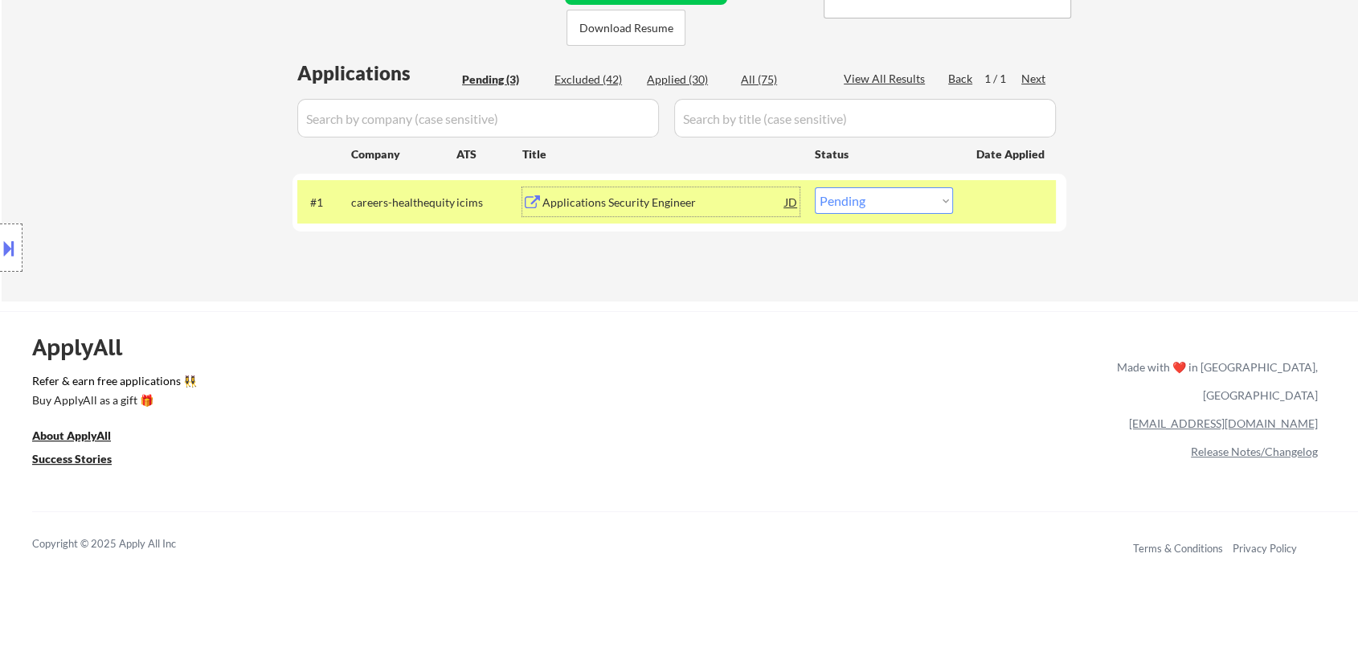
click at [670, 72] on div "Applied (30)" at bounding box center [687, 80] width 80 height 16
select select ""applied""
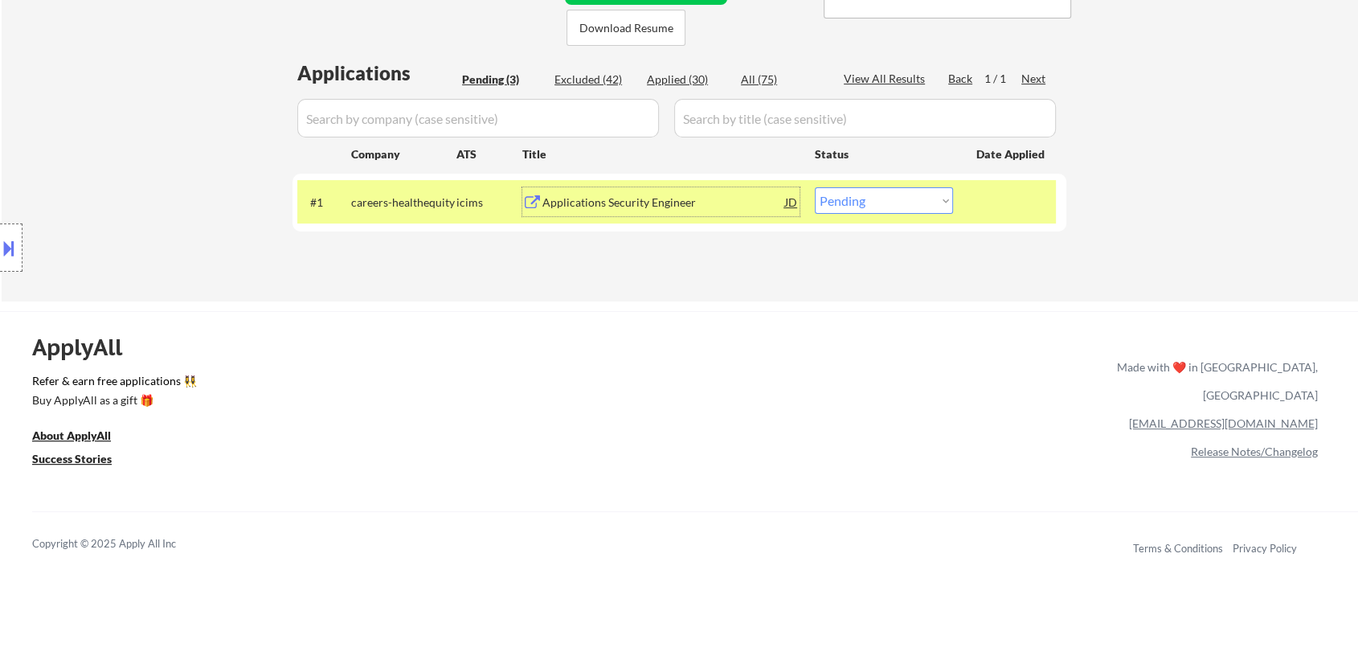
select select ""applied""
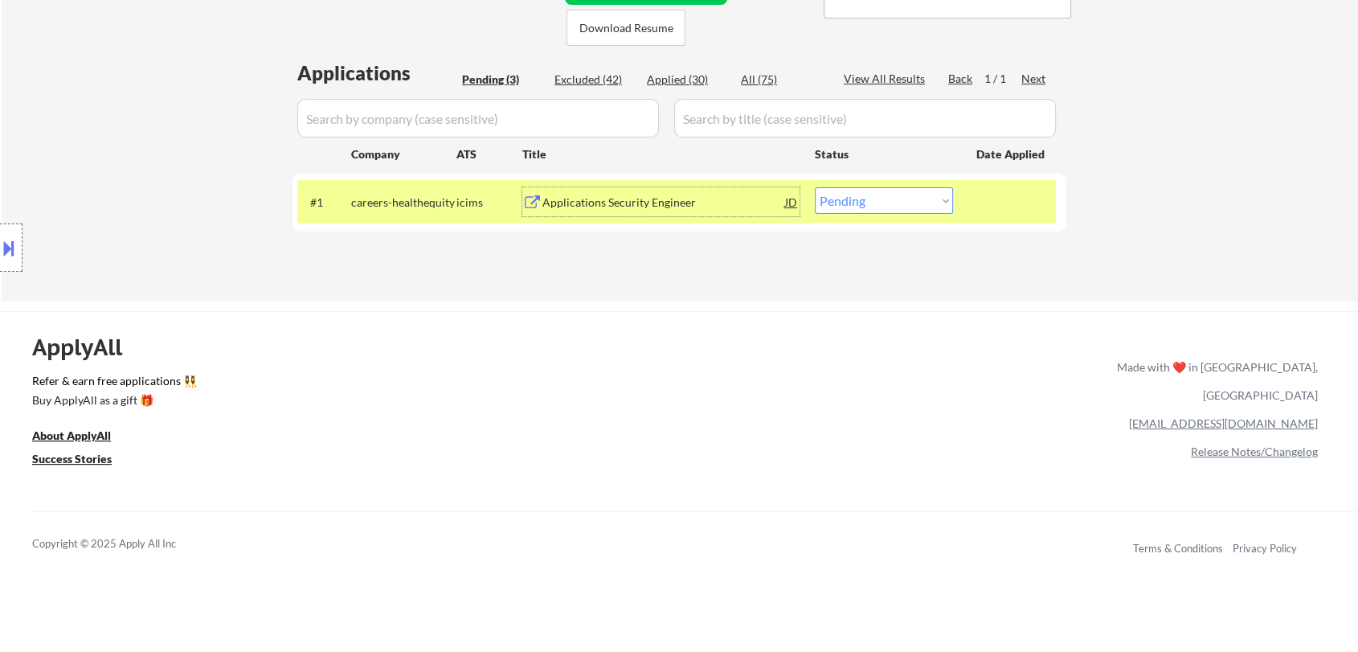
select select ""applied""
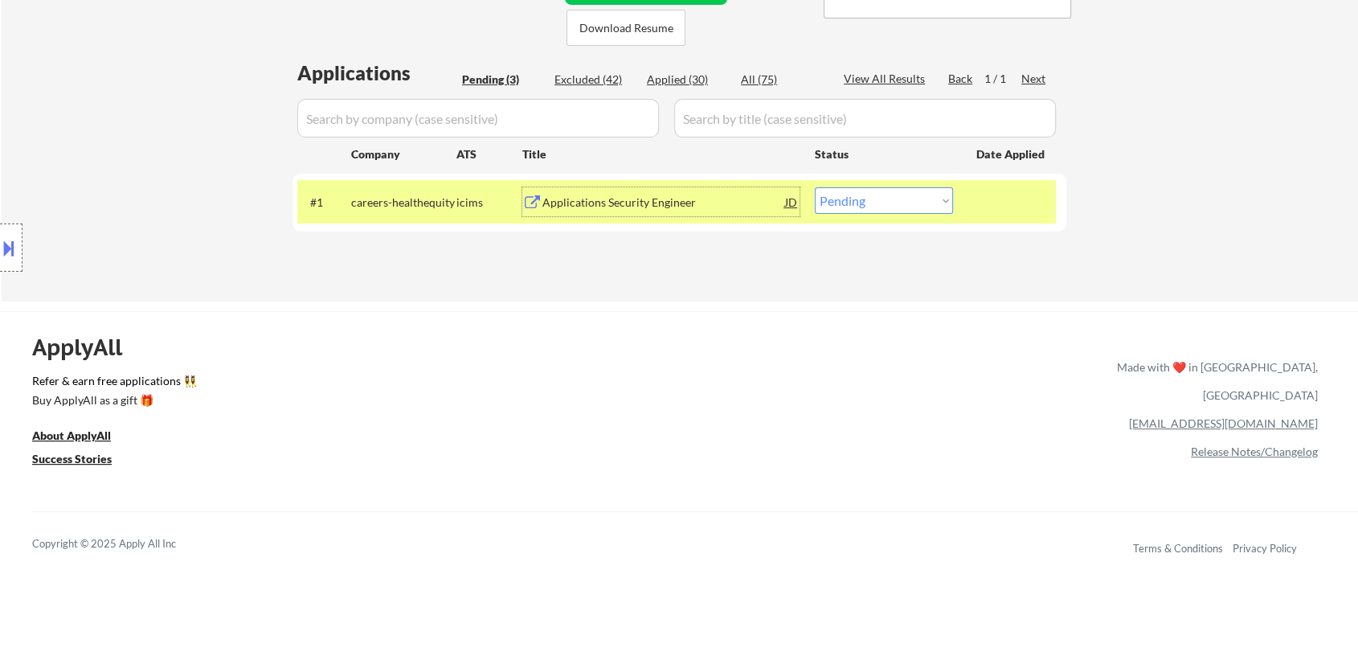
select select ""applied""
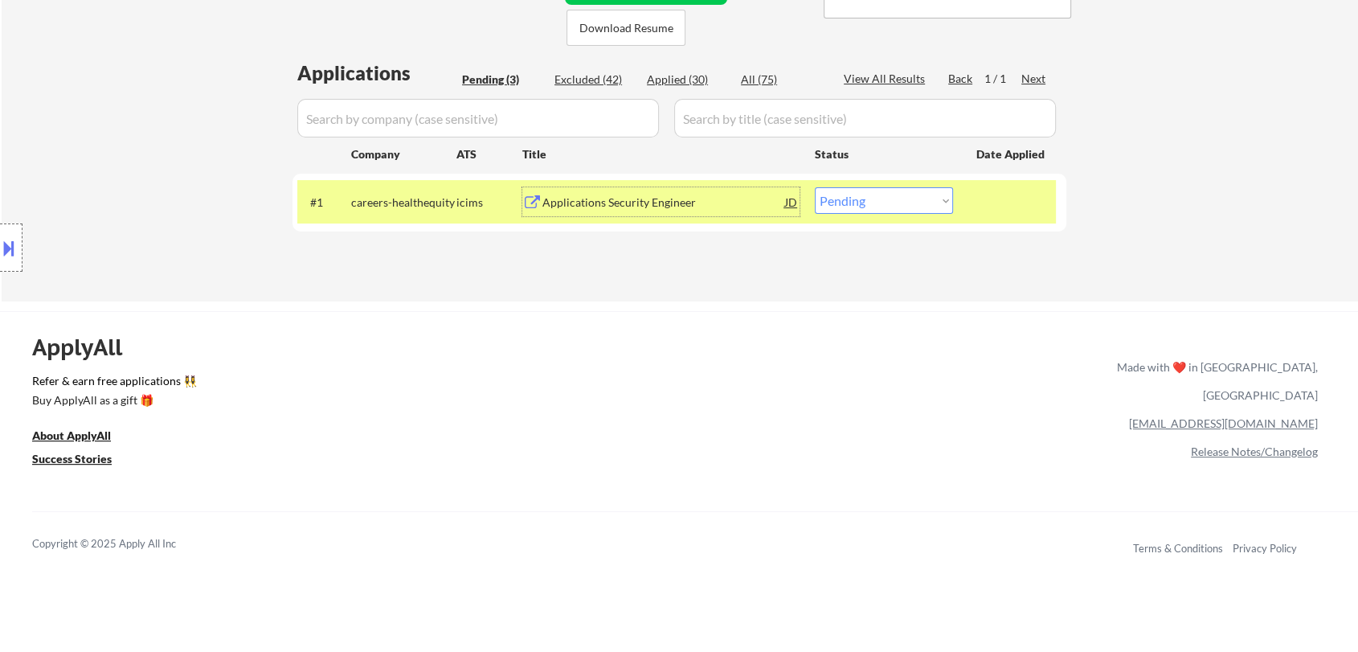
select select ""applied""
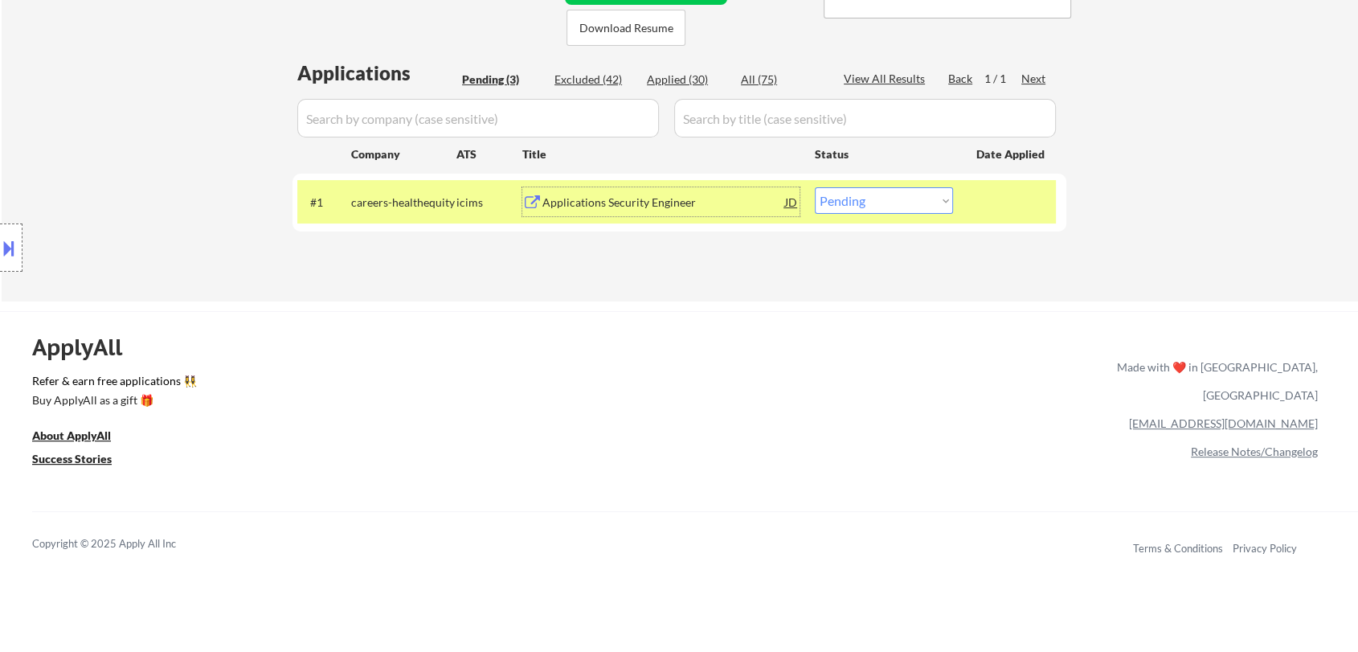
select select ""applied""
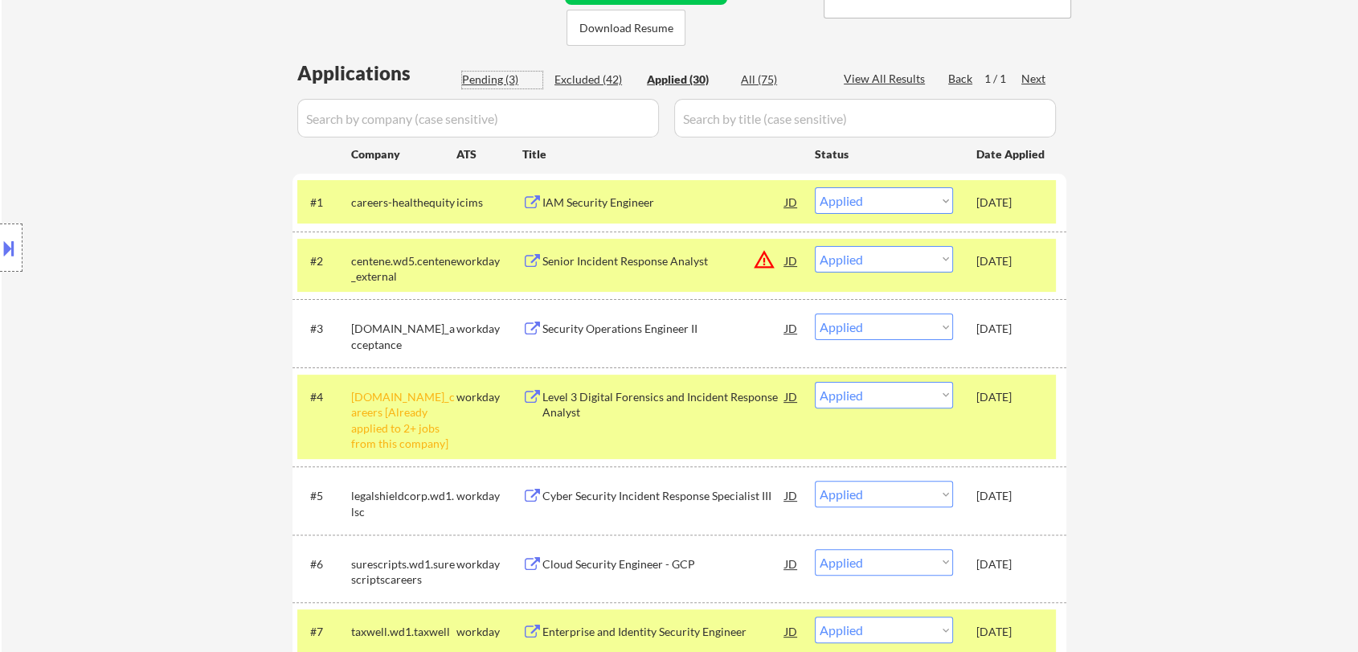
click at [476, 88] on div "Pending (3)" at bounding box center [502, 80] width 80 height 17
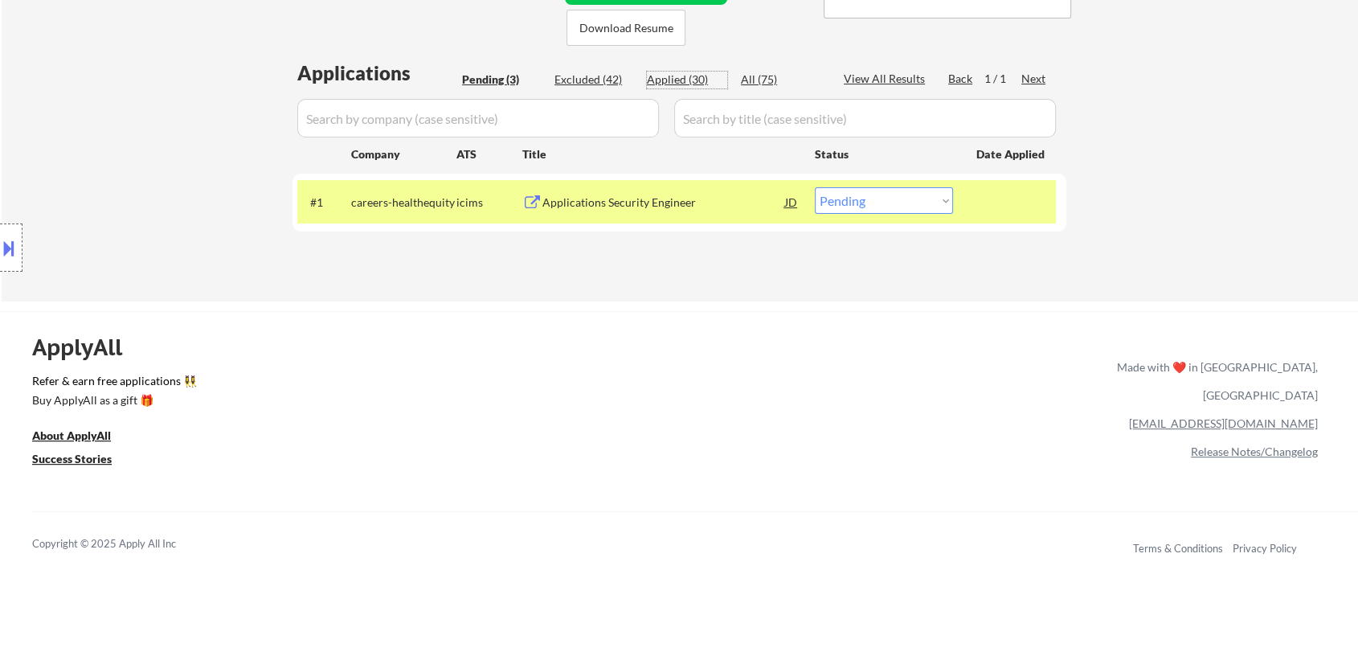
click at [668, 79] on div "Applied (30)" at bounding box center [687, 80] width 80 height 16
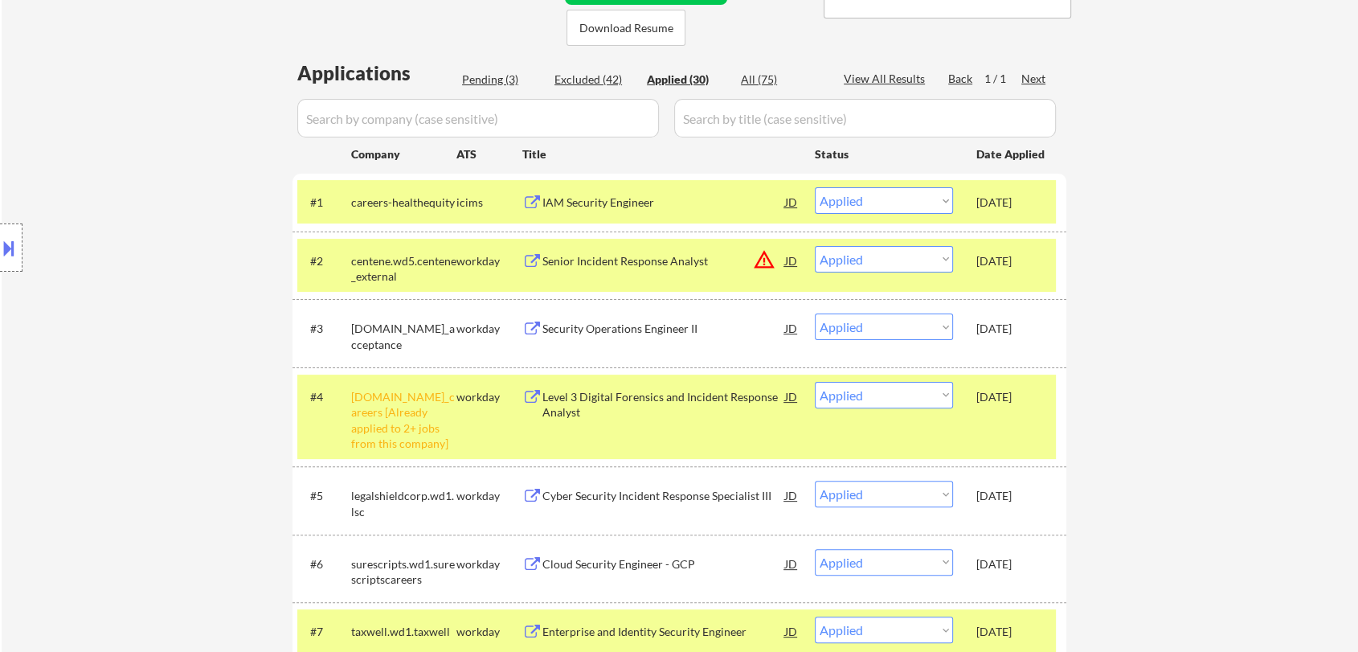
click at [593, 206] on div "IAM Security Engineer" at bounding box center [663, 202] width 243 height 16
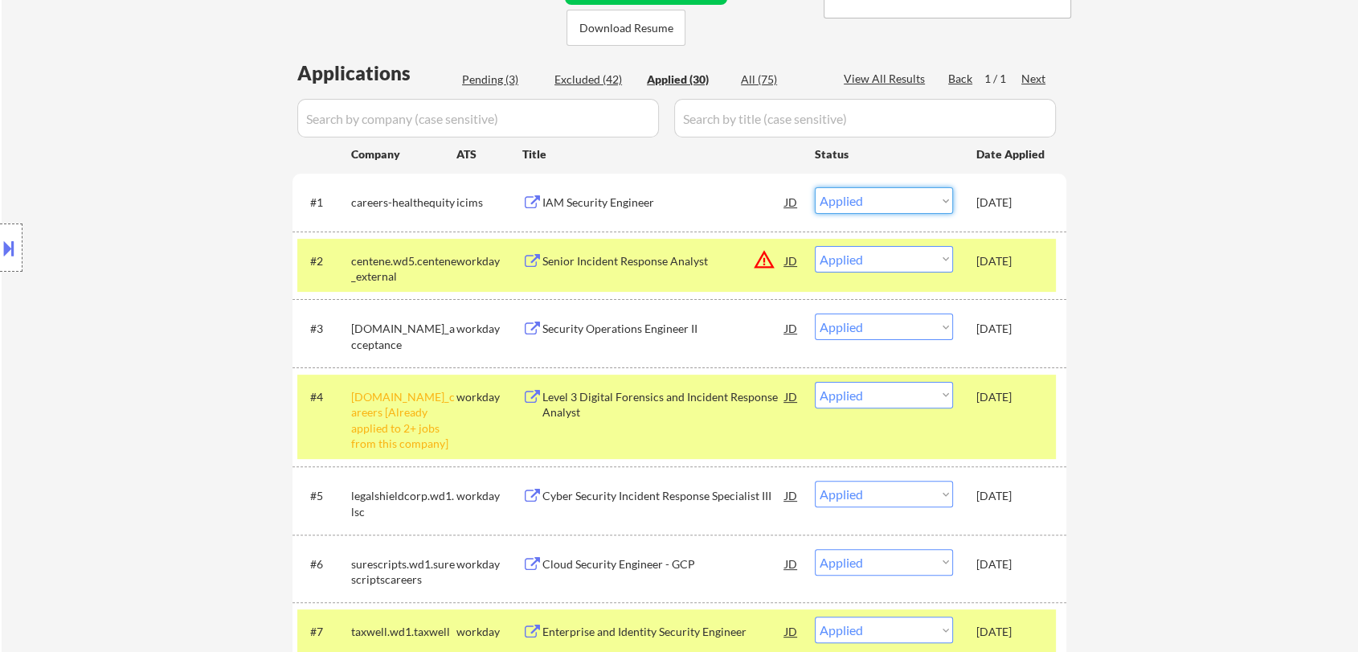
click at [874, 199] on select "Choose an option... Pending Applied Excluded (Questions) Excluded (Expired) Exc…" at bounding box center [884, 200] width 138 height 27
click at [815, 187] on select "Choose an option... Pending Applied Excluded (Questions) Excluded (Expired) Exc…" at bounding box center [884, 200] width 138 height 27
click at [484, 78] on div "Pending (3)" at bounding box center [502, 80] width 80 height 16
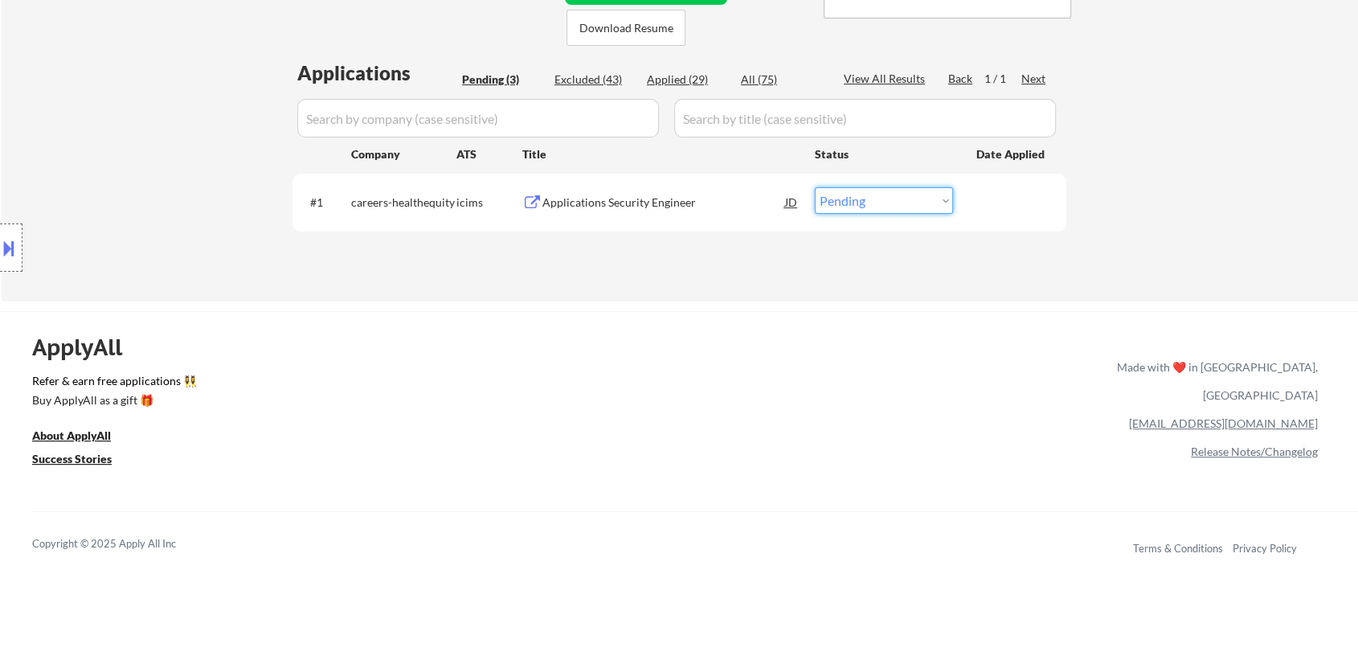
click at [845, 207] on select "Choose an option... Pending Applied Excluded (Questions) Excluded (Expired) Exc…" at bounding box center [884, 200] width 138 height 27
select select ""applied""
click at [815, 187] on select "Choose an option... Pending Applied Excluded (Questions) Excluded (Expired) Exc…" at bounding box center [884, 200] width 138 height 27
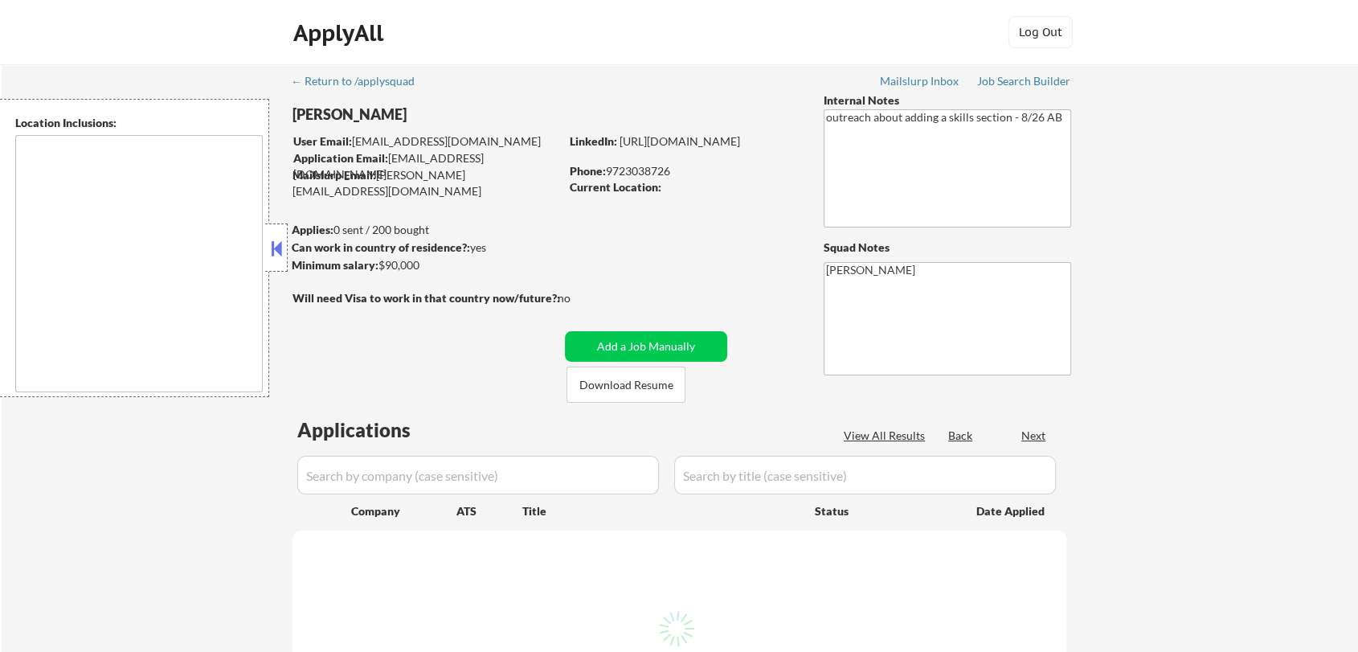
select select ""pending""
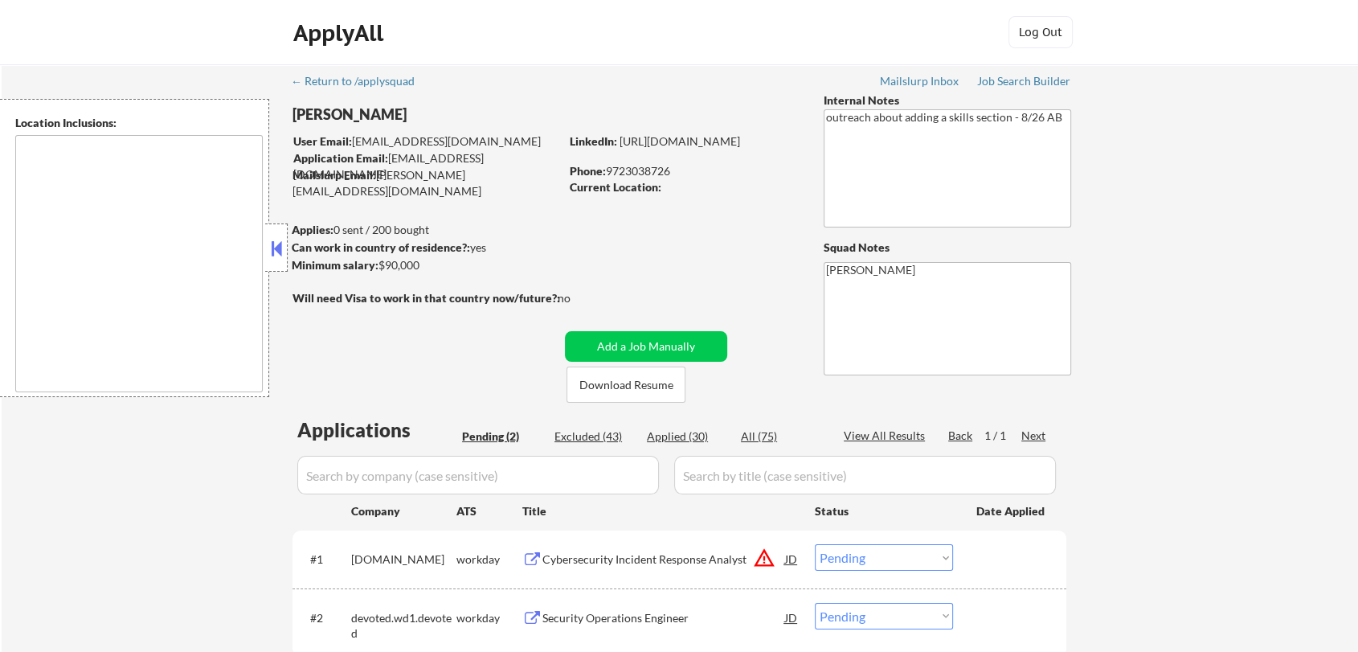
click at [280, 256] on button at bounding box center [277, 248] width 18 height 24
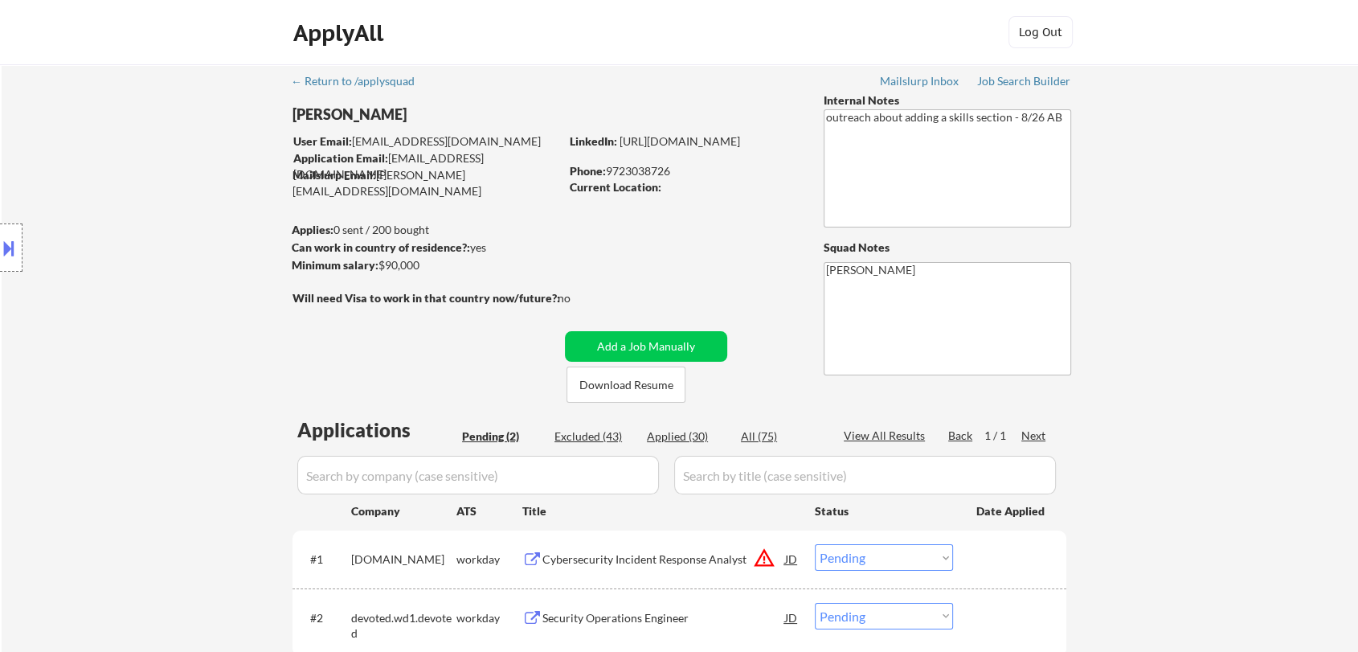
scroll to position [268, 0]
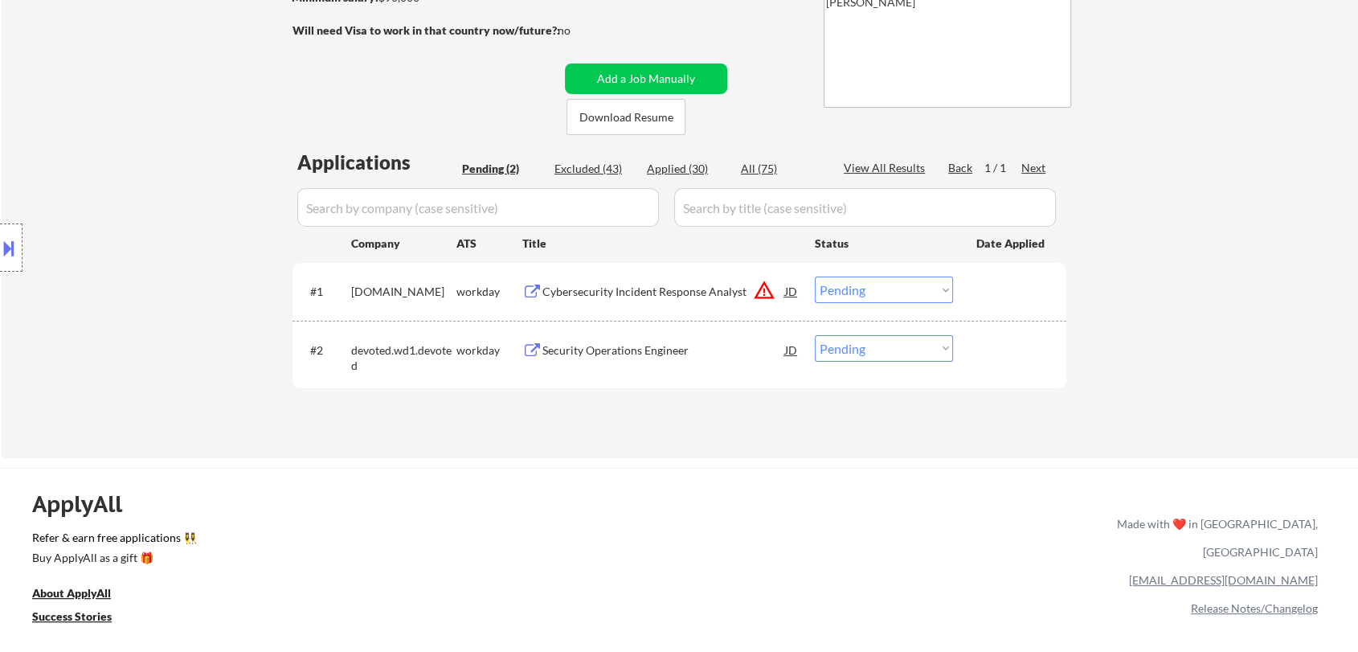
click at [649, 289] on div "Cybersecurity Incident Response Analyst" at bounding box center [663, 292] width 243 height 16
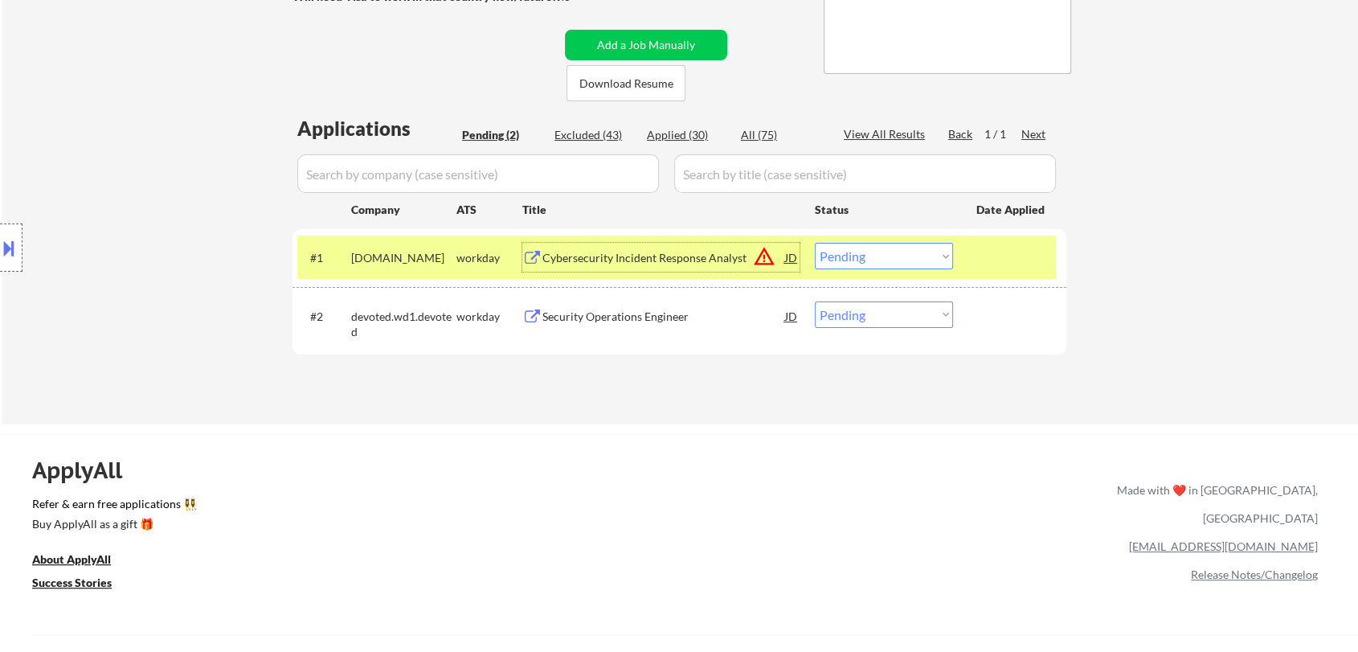
scroll to position [357, 0]
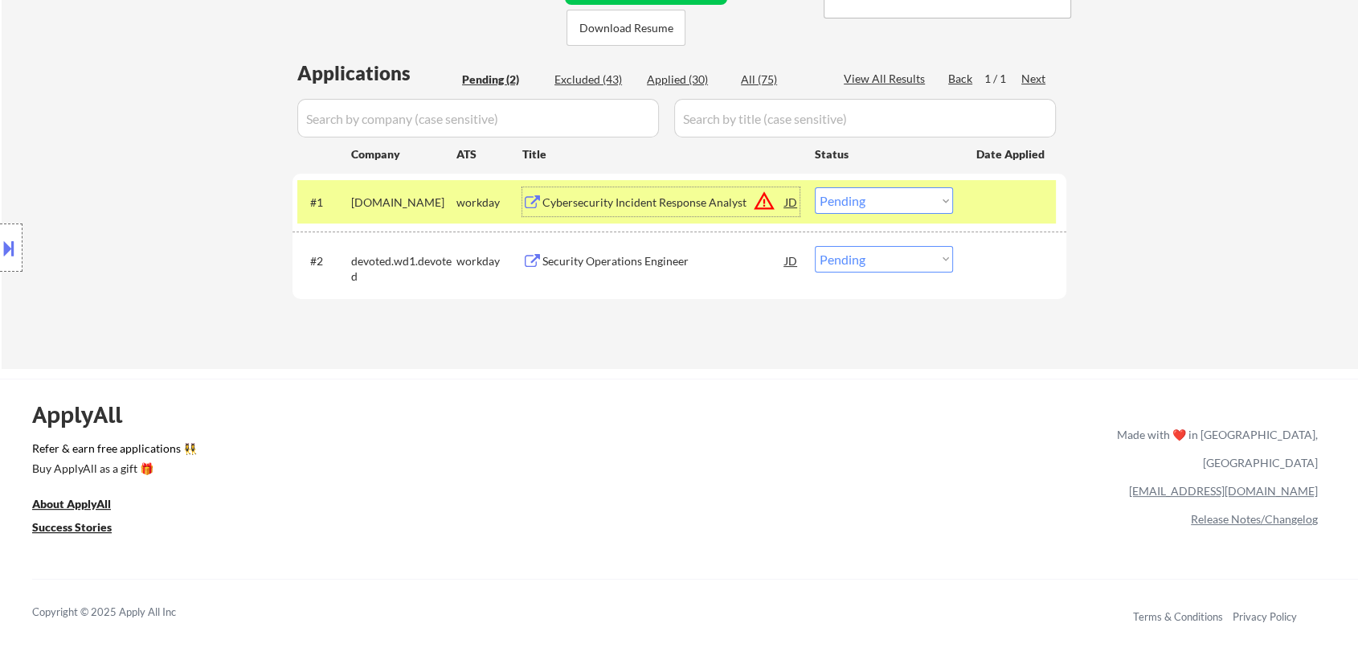
click at [873, 187] on select "Choose an option... Pending Applied Excluded (Questions) Excluded (Expired) Exc…" at bounding box center [884, 200] width 138 height 27
click at [815, 187] on select "Choose an option... Pending Applied Excluded (Questions) Excluded (Expired) Exc…" at bounding box center [884, 200] width 138 height 27
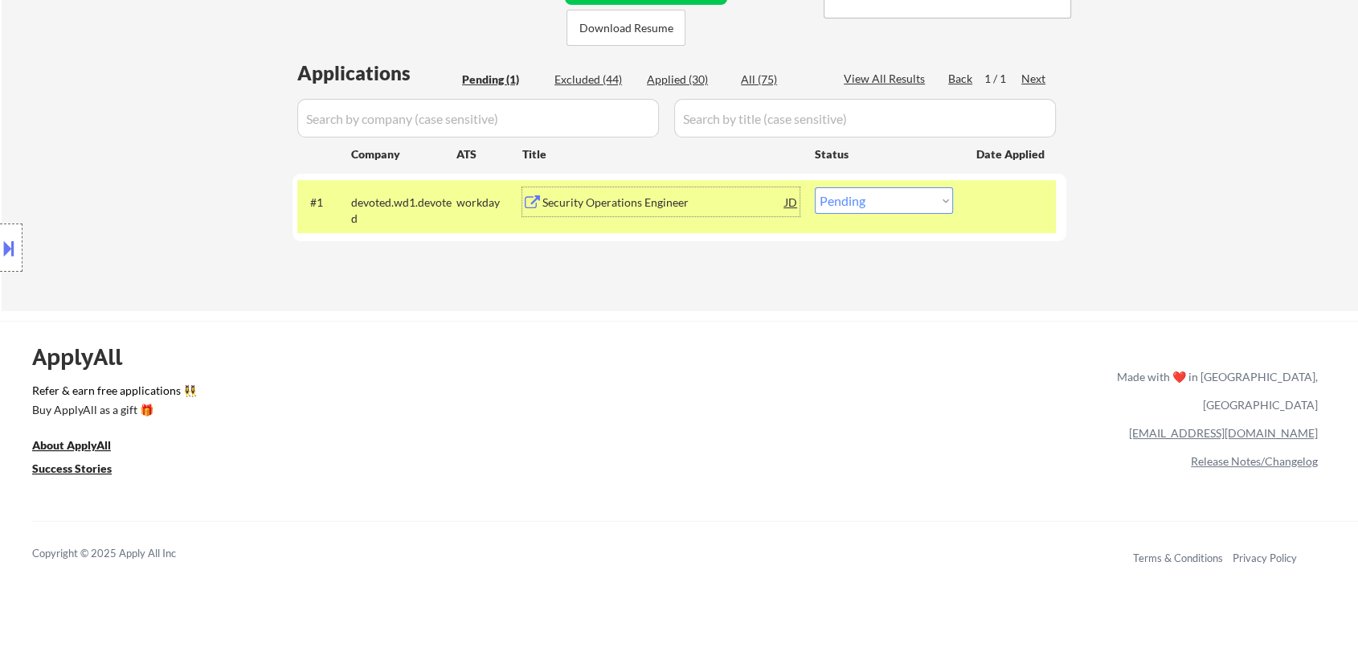
click at [673, 211] on div "Security Operations Engineer" at bounding box center [663, 201] width 243 height 29
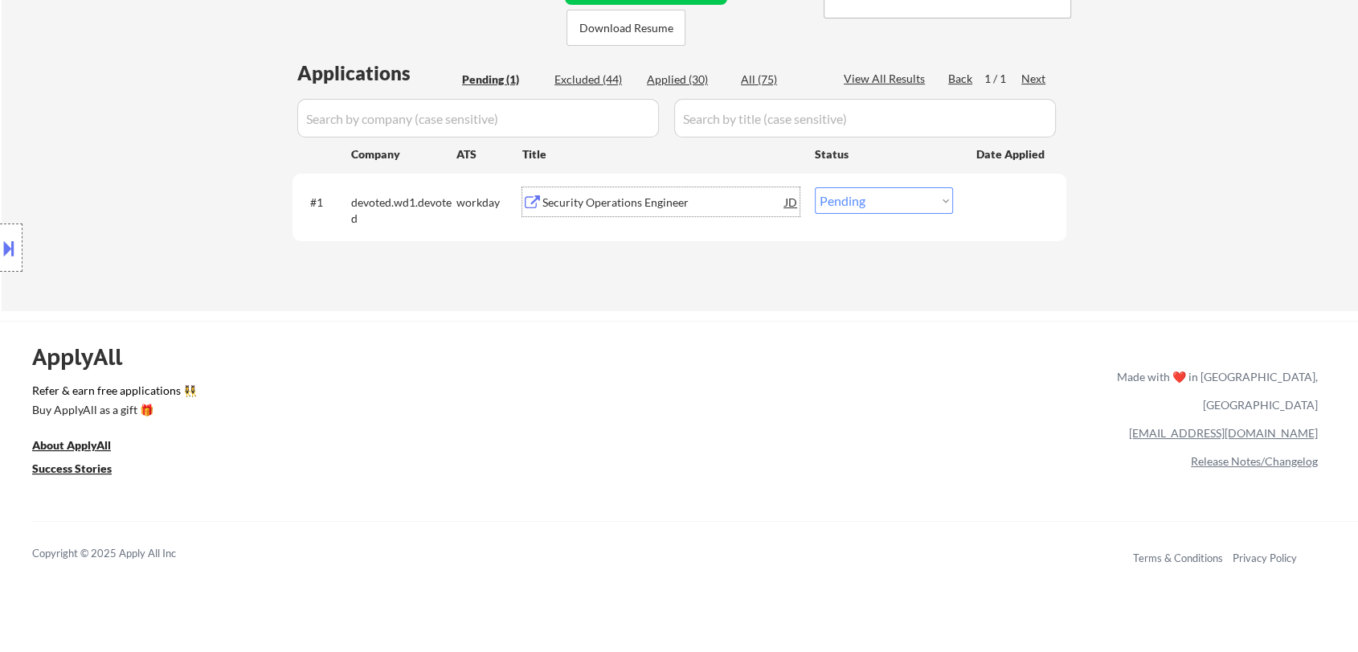
click at [877, 207] on select "Choose an option... Pending Applied Excluded (Questions) Excluded (Expired) Exc…" at bounding box center [884, 200] width 138 height 27
select select ""applied""
click at [815, 187] on select "Choose an option... Pending Applied Excluded (Questions) Excluded (Expired) Exc…" at bounding box center [884, 200] width 138 height 27
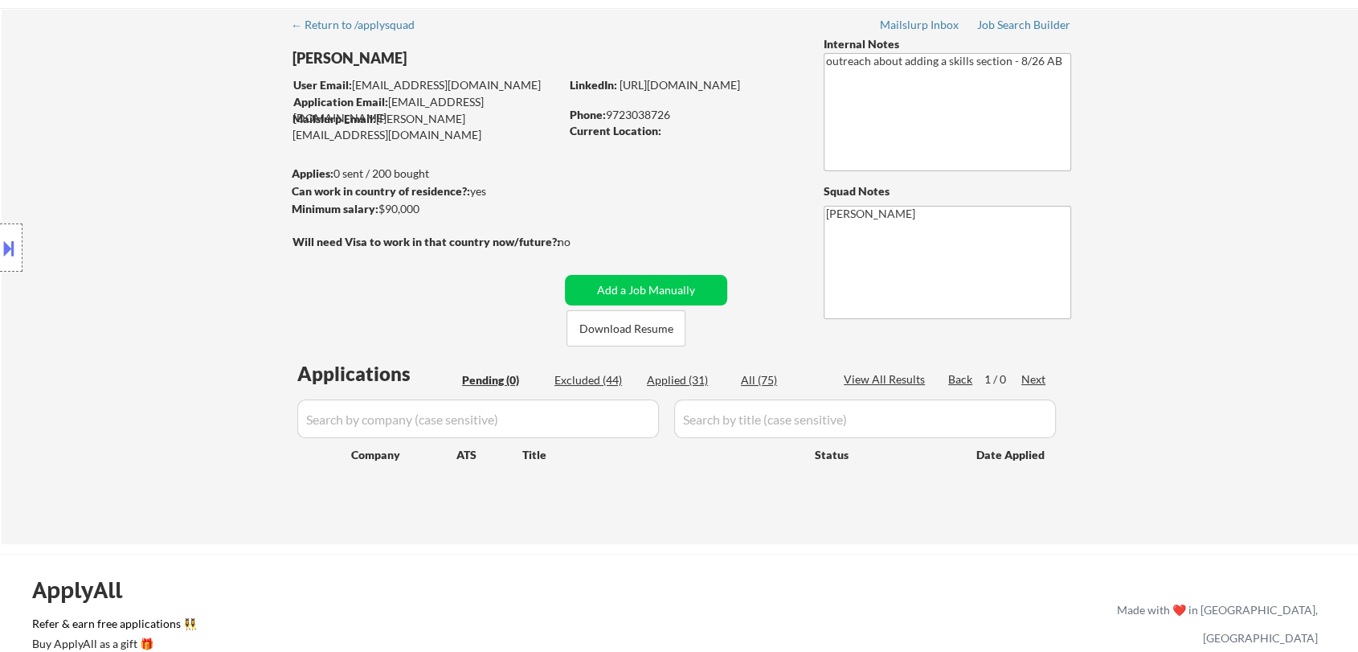
scroll to position [0, 0]
